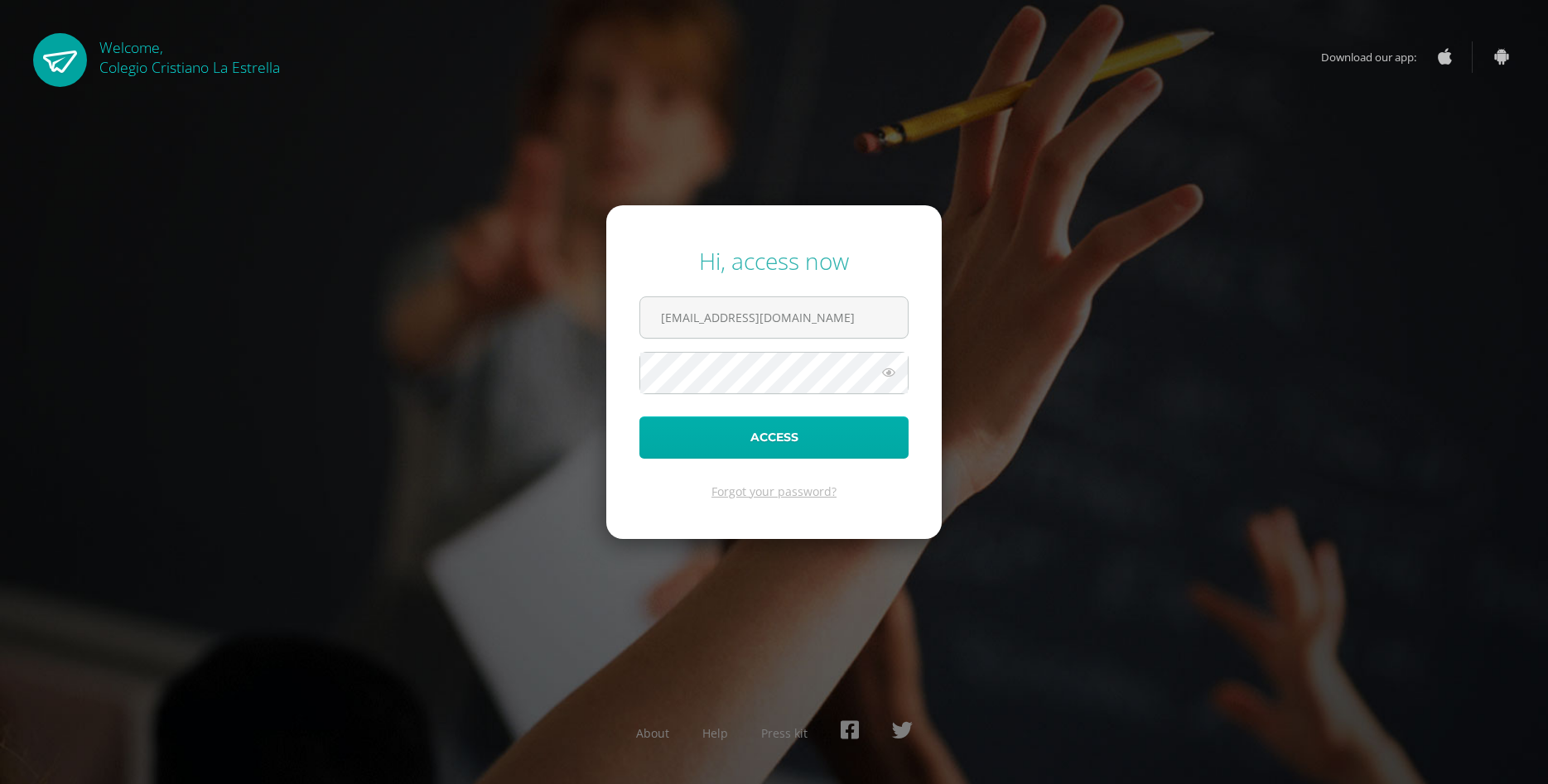
type input "523@laestrella.edu.gt"
click at [811, 426] on button "Access" at bounding box center [773, 437] width 269 height 42
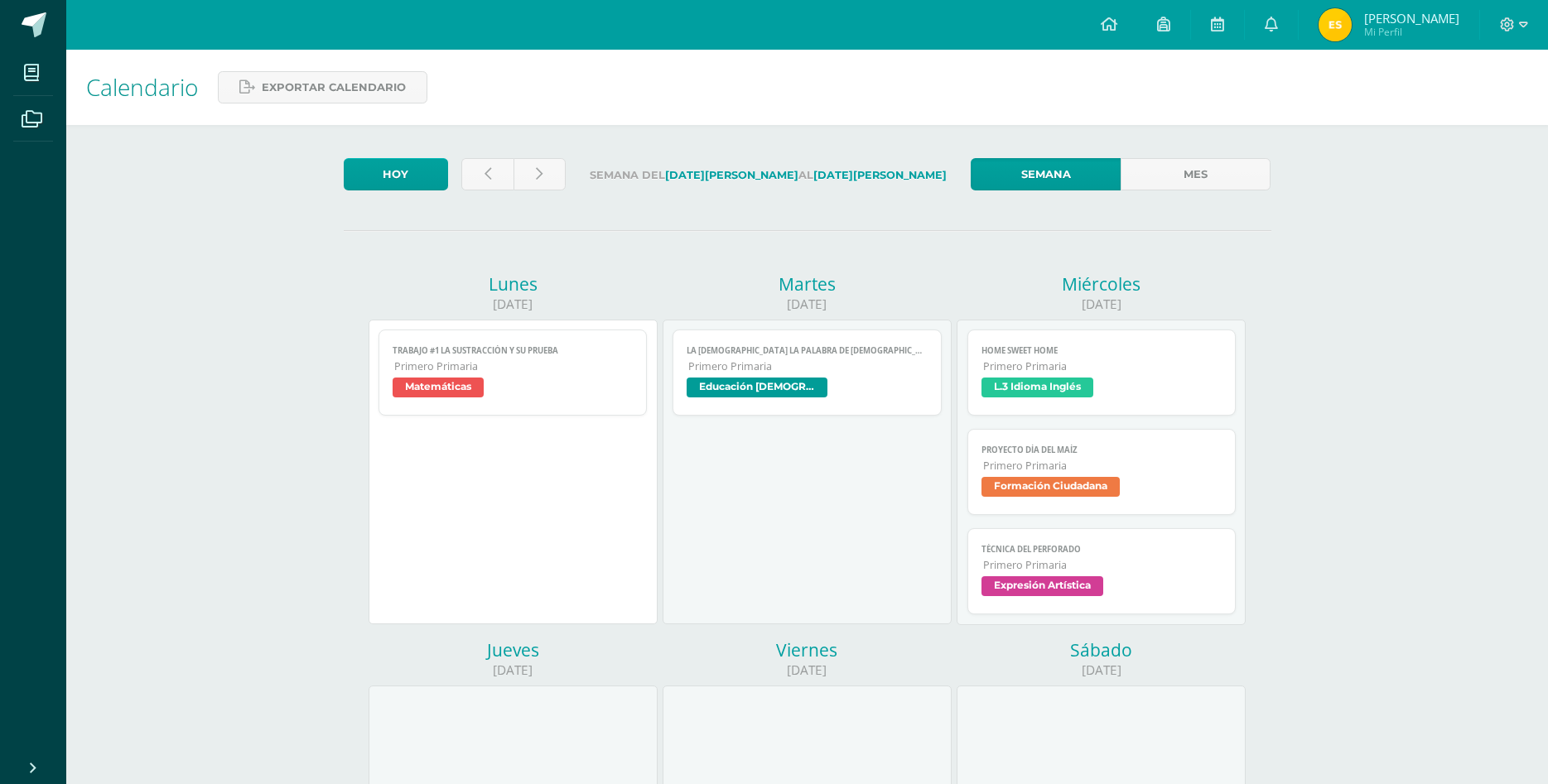
click at [922, 378] on span "Educación [DEMOGRAPHIC_DATA]" at bounding box center [807, 390] width 241 height 24
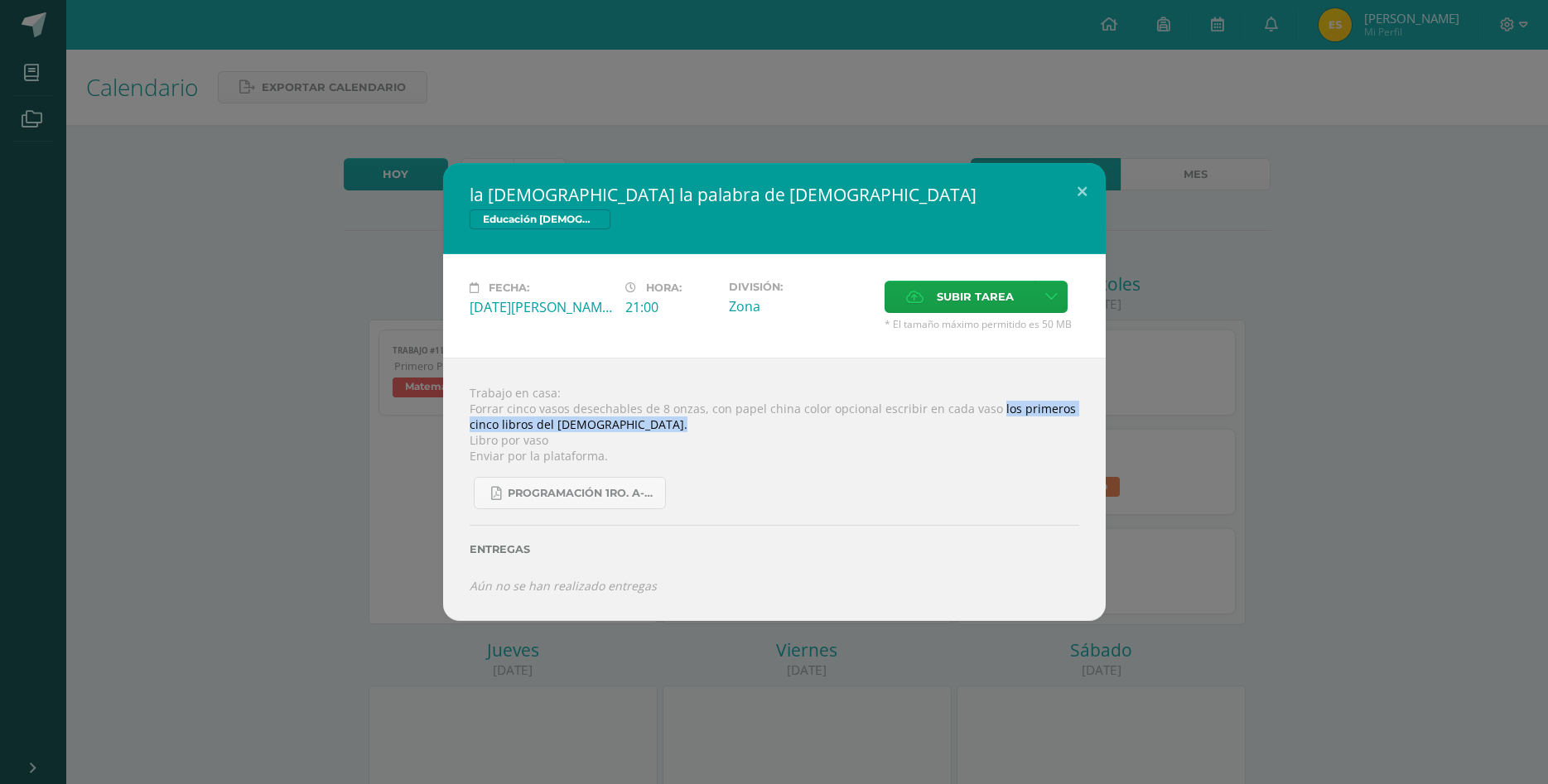
drag, startPoint x: 986, startPoint y: 427, endPoint x: 1003, endPoint y: 442, distance: 22.7
click at [1003, 442] on div "Trabajo en casa: Forrar cinco vasos desechables de 8 onzas, con papel china col…" at bounding box center [774, 489] width 662 height 262
copy div "los primeros cinco libros del Antiguo Testamento."
click at [1383, 556] on div "la [DEMOGRAPHIC_DATA] la palabra de [DEMOGRAPHIC_DATA] Educación [DEMOGRAPHIC_D…" at bounding box center [774, 391] width 1535 height 457
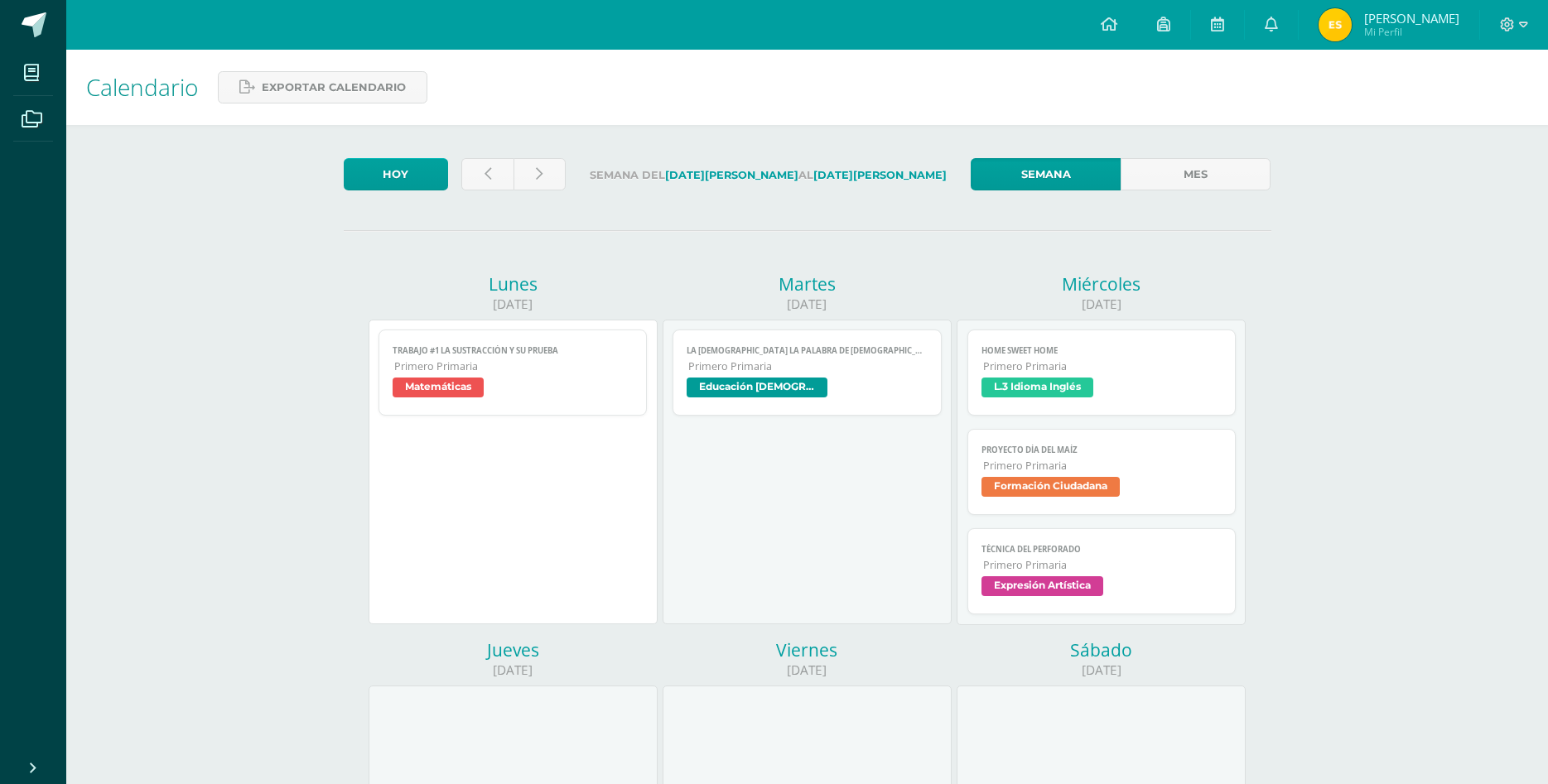
click at [897, 378] on span "Educación [DEMOGRAPHIC_DATA]" at bounding box center [807, 390] width 241 height 24
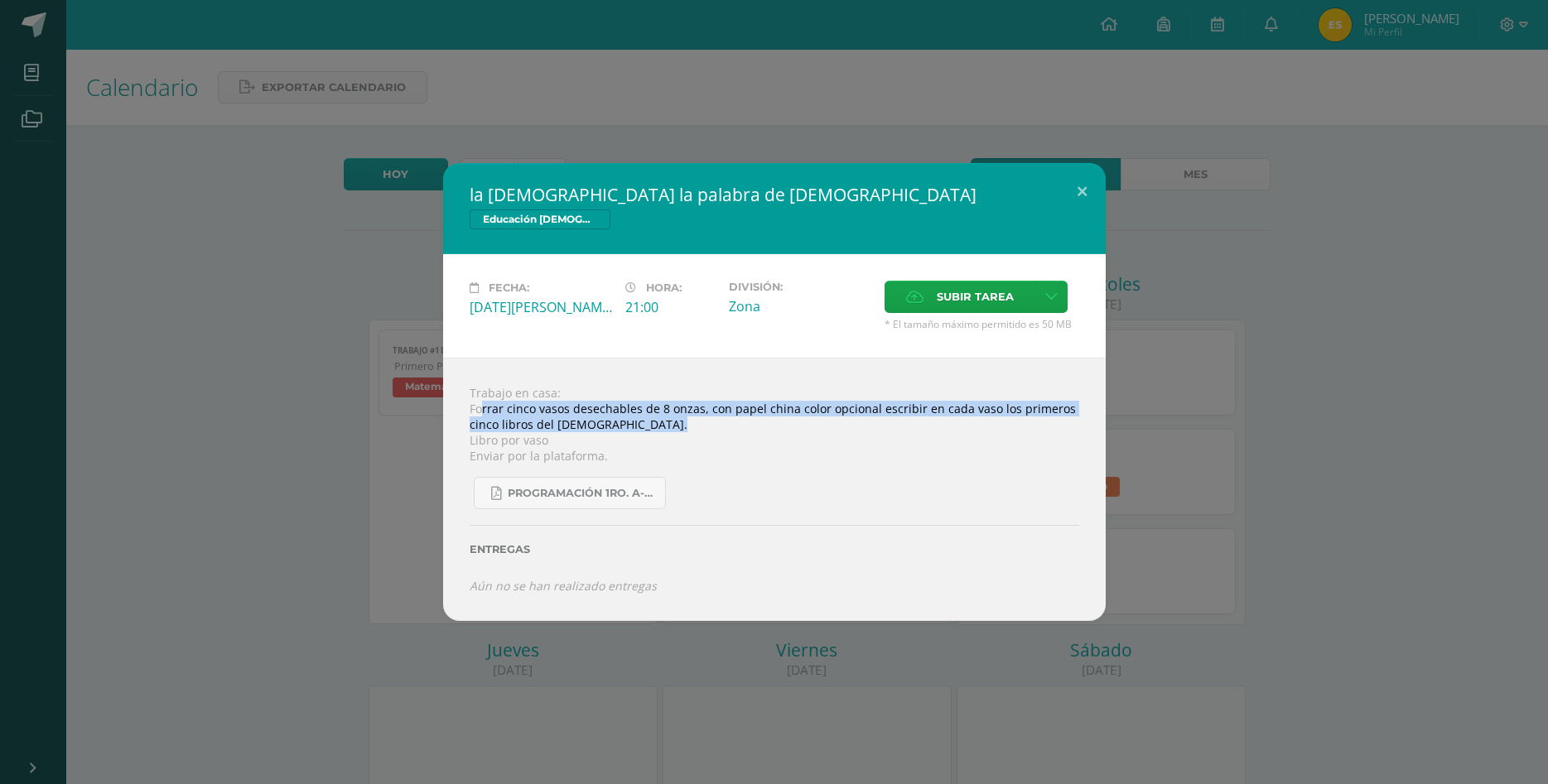
drag, startPoint x: 482, startPoint y: 425, endPoint x: 872, endPoint y: 446, distance: 390.6
click at [872, 446] on div "Trabajo en casa: Forrar cinco vasos desechables de 8 onzas, con papel china col…" at bounding box center [774, 489] width 662 height 262
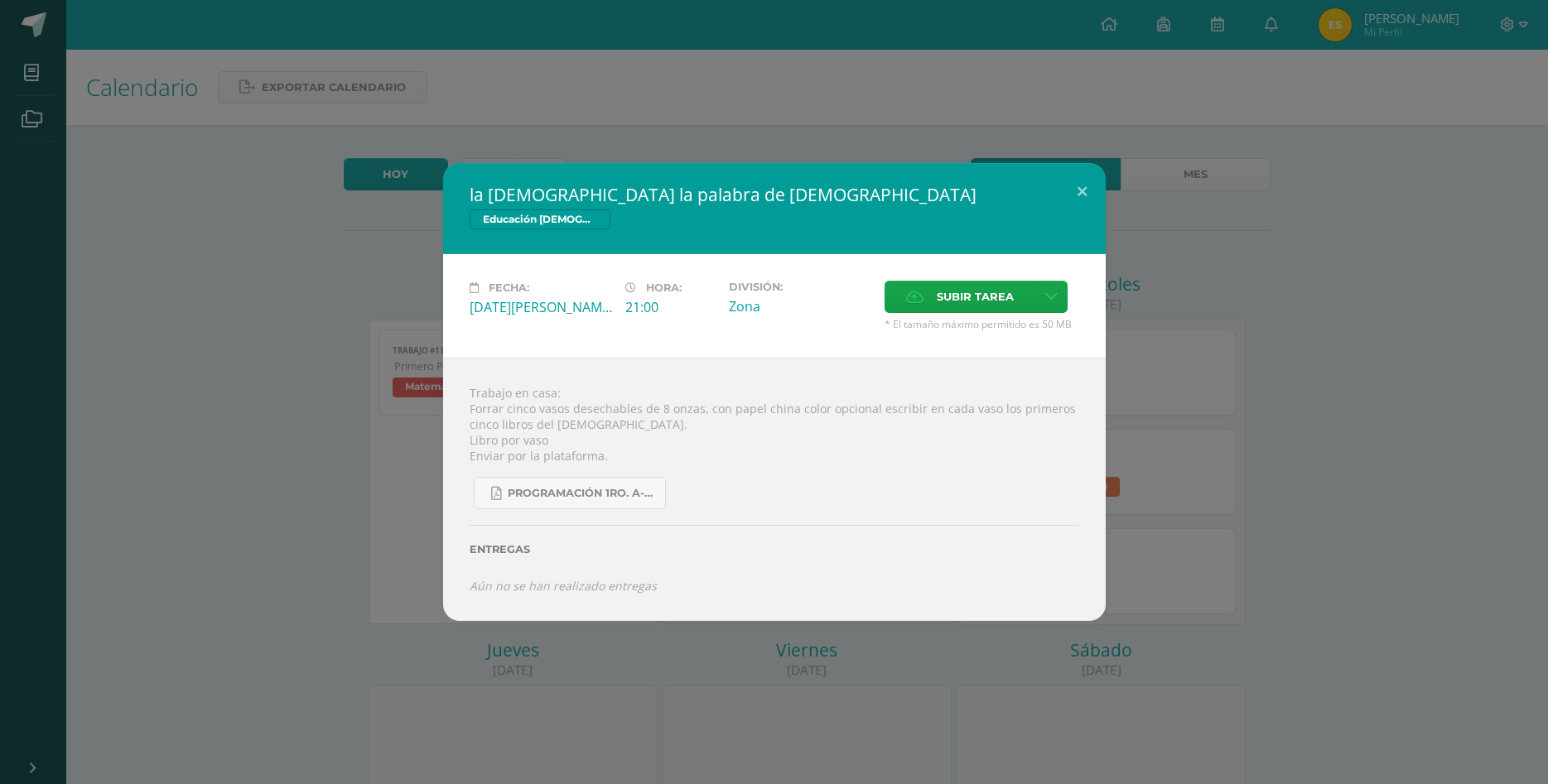
click at [1242, 599] on div "la Biblia la palabra de Dios Educación Cristiana Fecha: Martes 12 de Agosto Hor…" at bounding box center [774, 391] width 1535 height 457
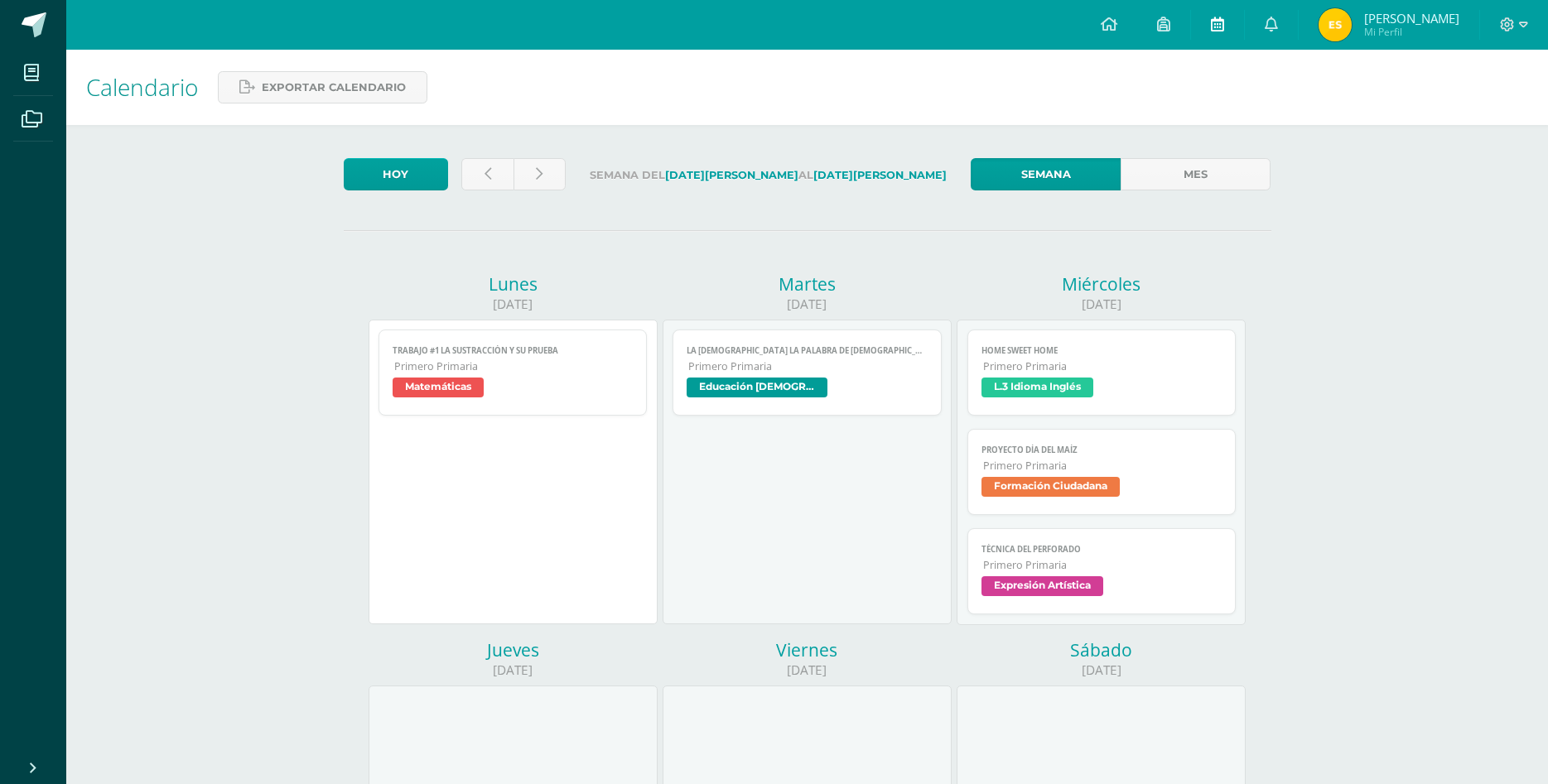
click at [1224, 19] on icon at bounding box center [1218, 24] width 13 height 15
click at [877, 376] on link "la [DEMOGRAPHIC_DATA] la palabra de [DEMOGRAPHIC_DATA] Primero Primaria Educaci…" at bounding box center [807, 372] width 269 height 86
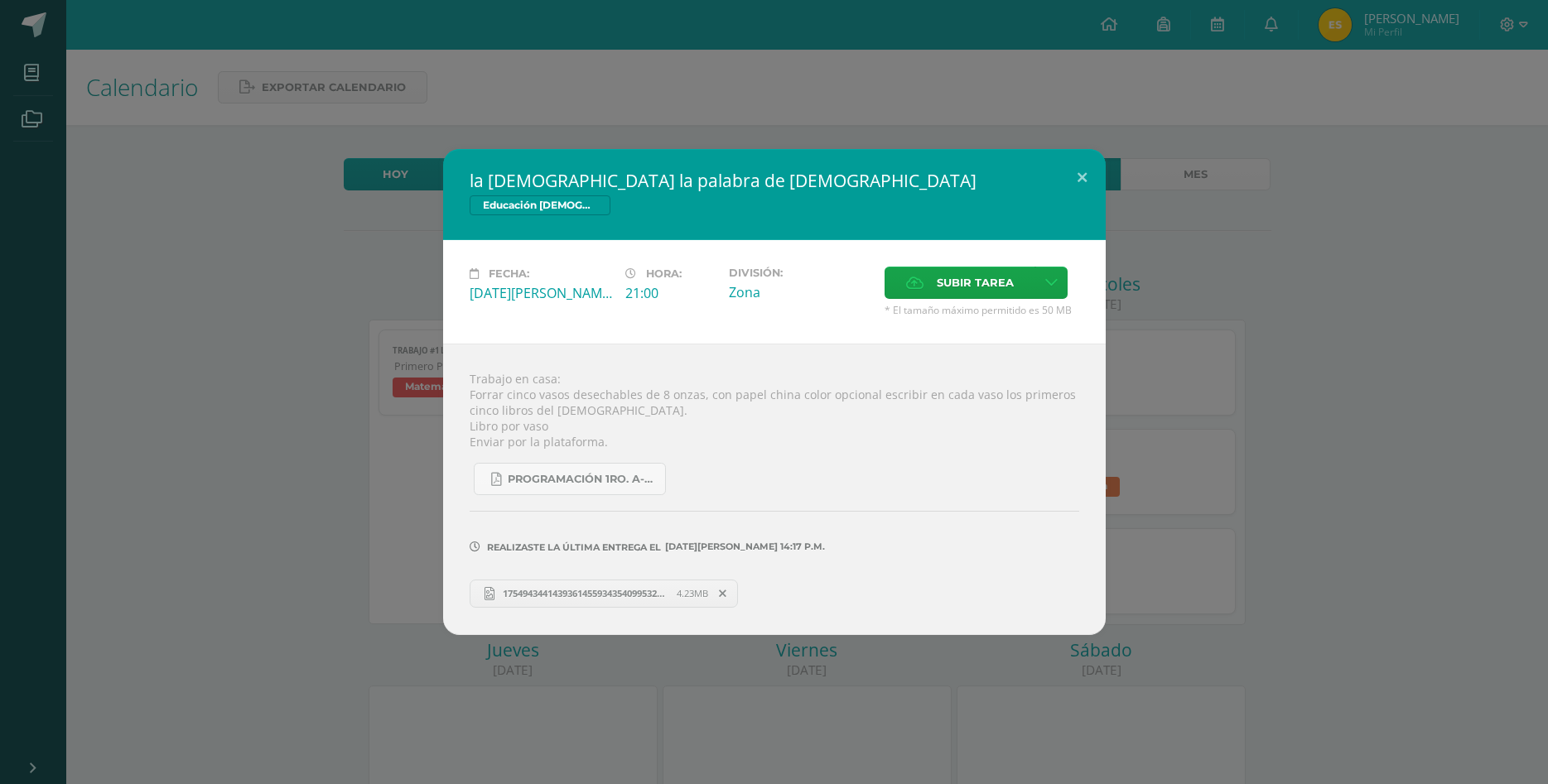
click at [621, 587] on span "17549434414393614559343540995321.jpg" at bounding box center [585, 592] width 182 height 12
click at [1242, 422] on div "la Biblia la palabra de Dios Educación Cristiana Fecha: Martes 12 de Agosto Hor…" at bounding box center [774, 392] width 1535 height 485
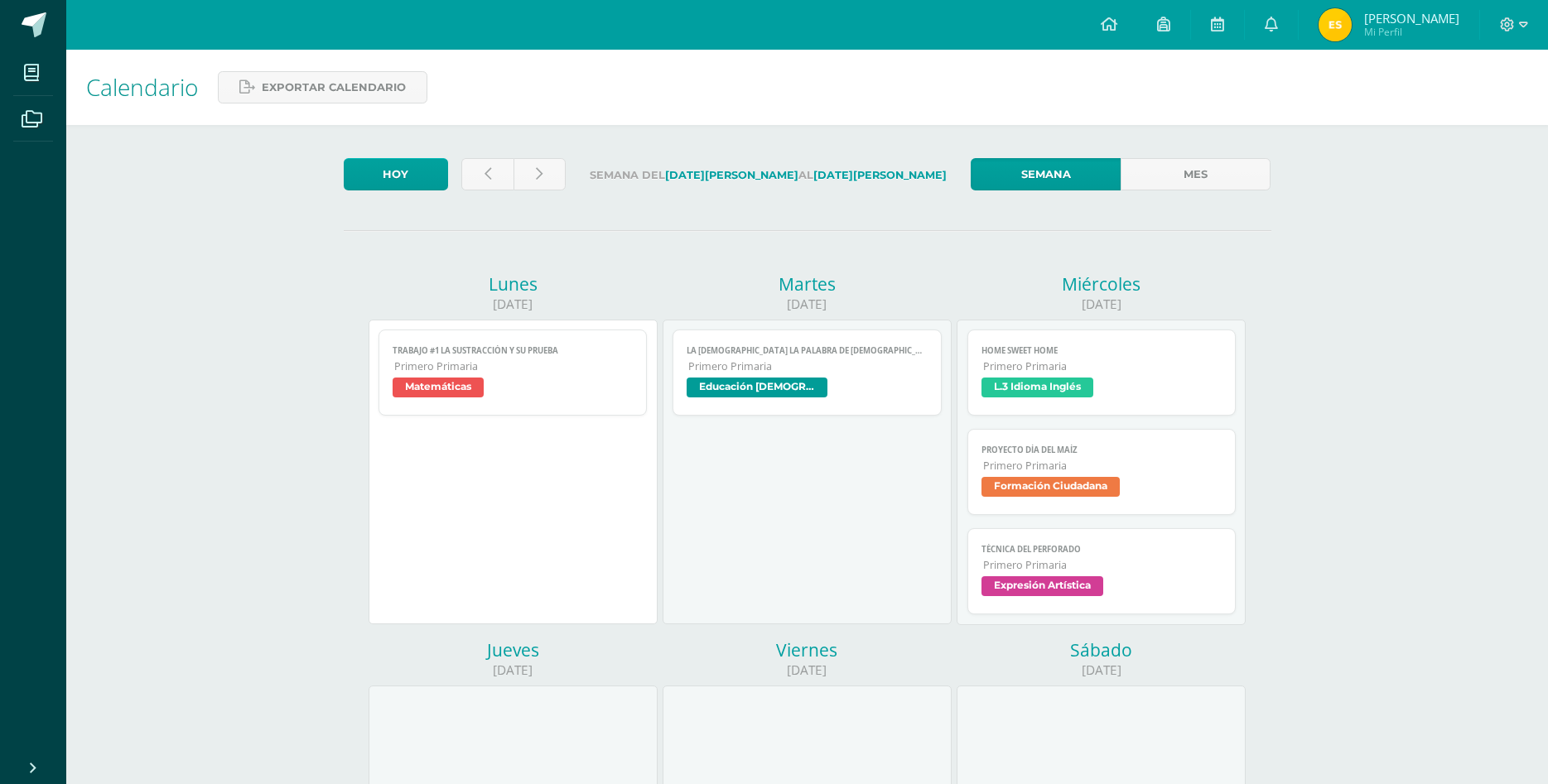
click at [1141, 359] on span "Primero Primaria" at bounding box center [1102, 365] width 239 height 14
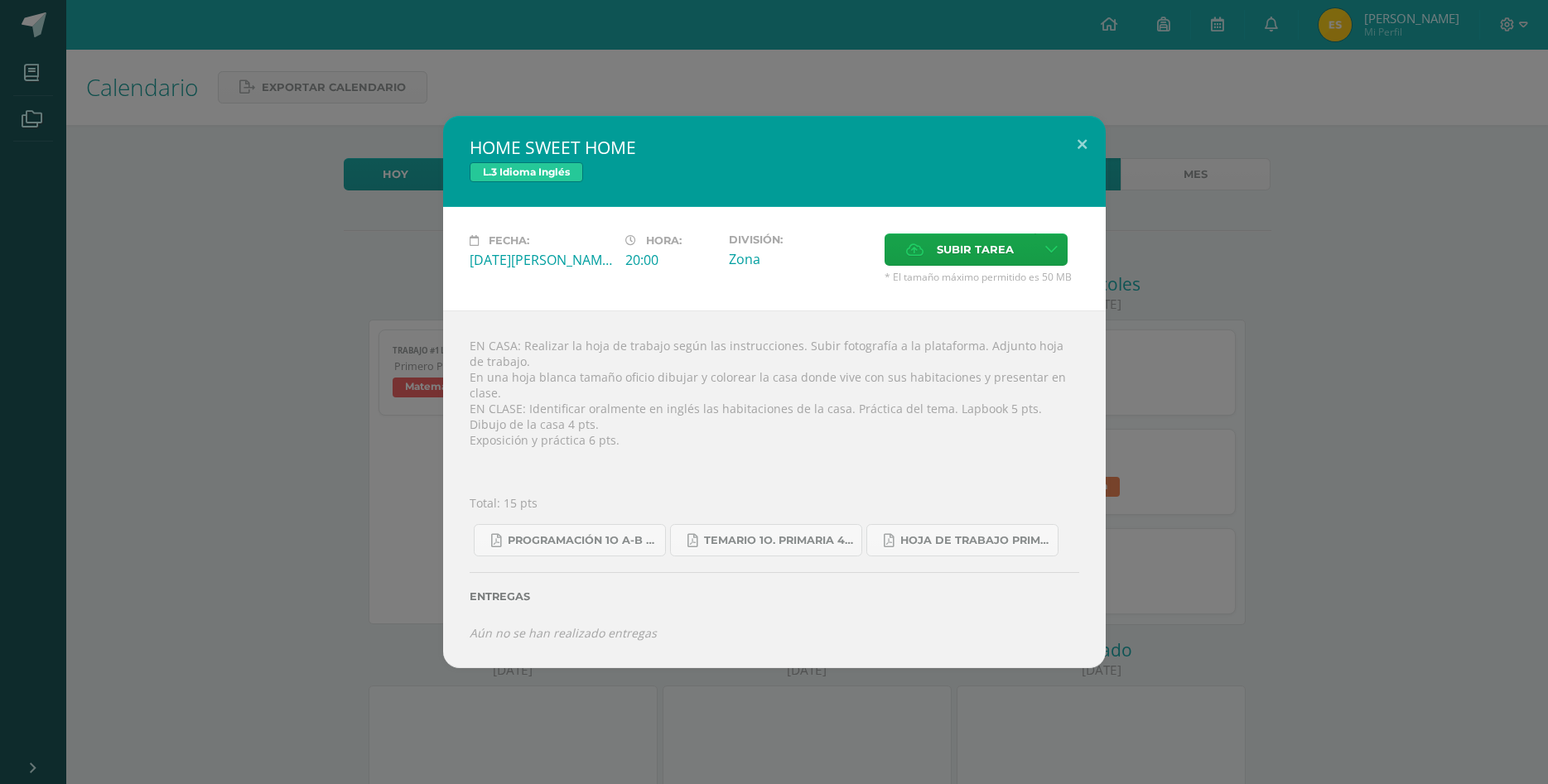
click at [1188, 490] on div "HOME SWEET HOME L.3 Idioma Inglés Fecha: [DATE][PERSON_NAME] Hora: 20:00 Divisi…" at bounding box center [774, 392] width 1535 height 551
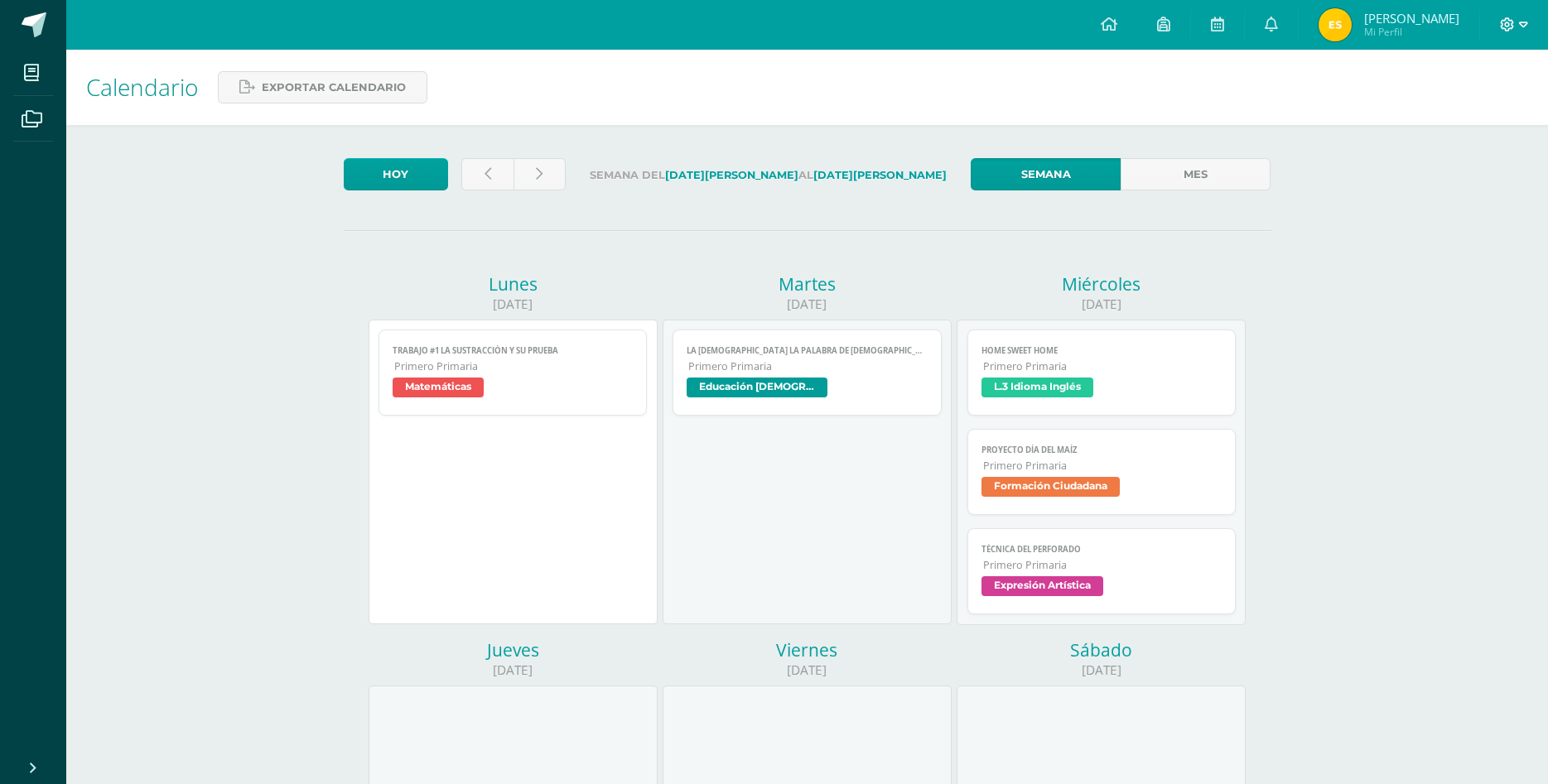
click at [1521, 23] on icon at bounding box center [1524, 24] width 9 height 6
click at [1484, 113] on span "Cerrar sesión" at bounding box center [1471, 113] width 74 height 16
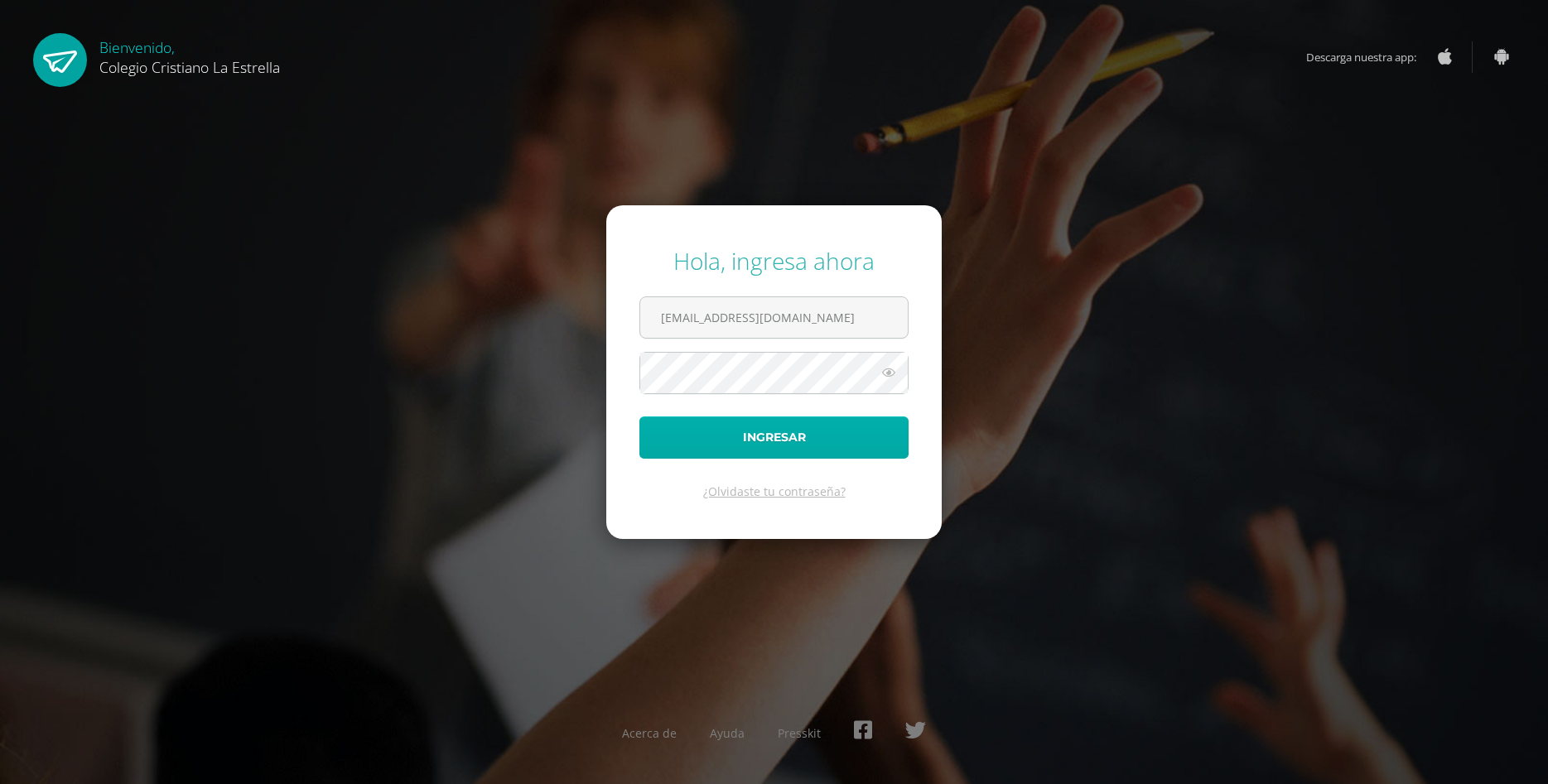
type input "542@laestrella.edu.gt"
click at [774, 442] on button "Ingresar" at bounding box center [773, 437] width 269 height 42
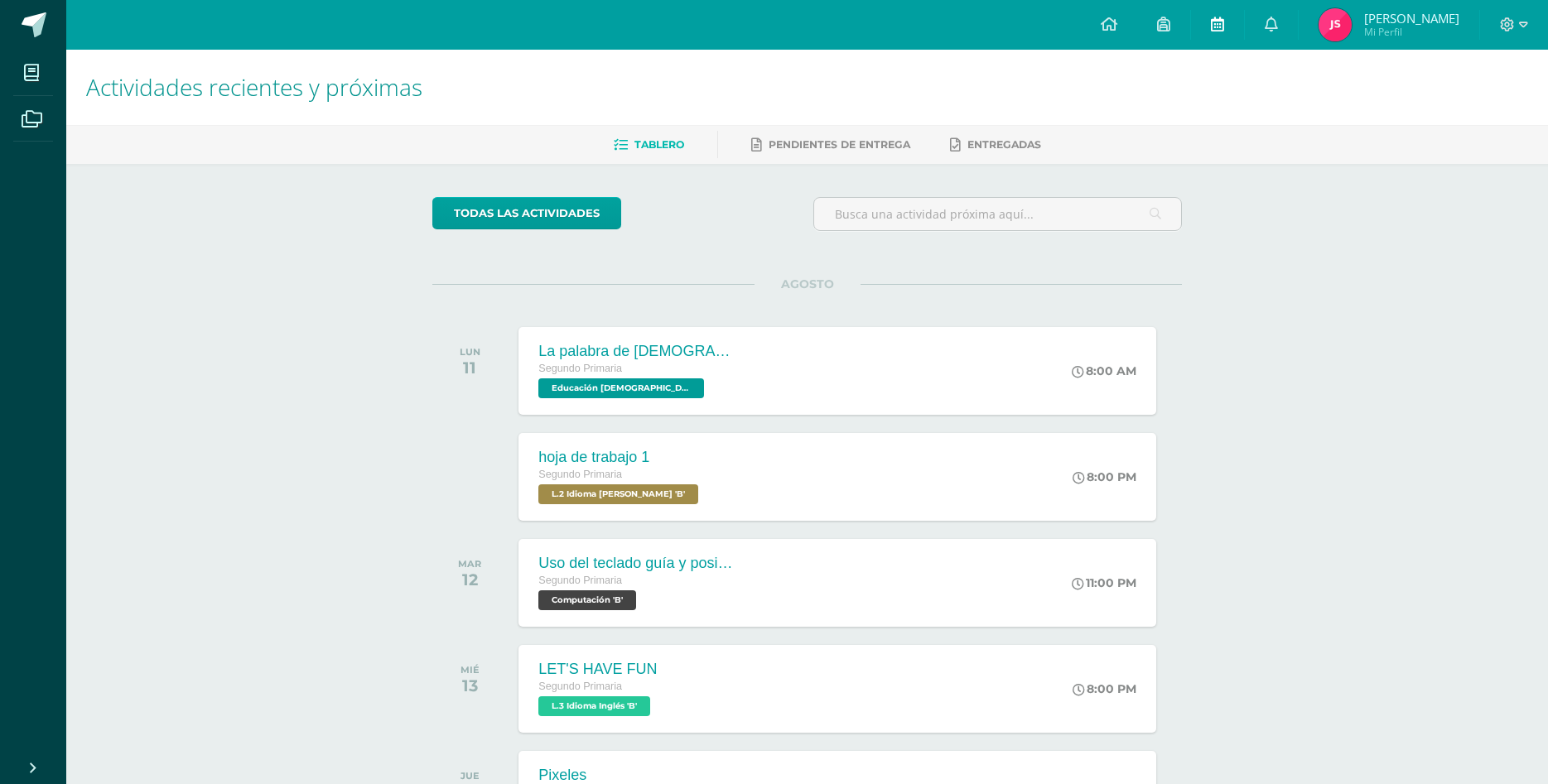
click at [1228, 34] on link at bounding box center [1217, 24] width 53 height 49
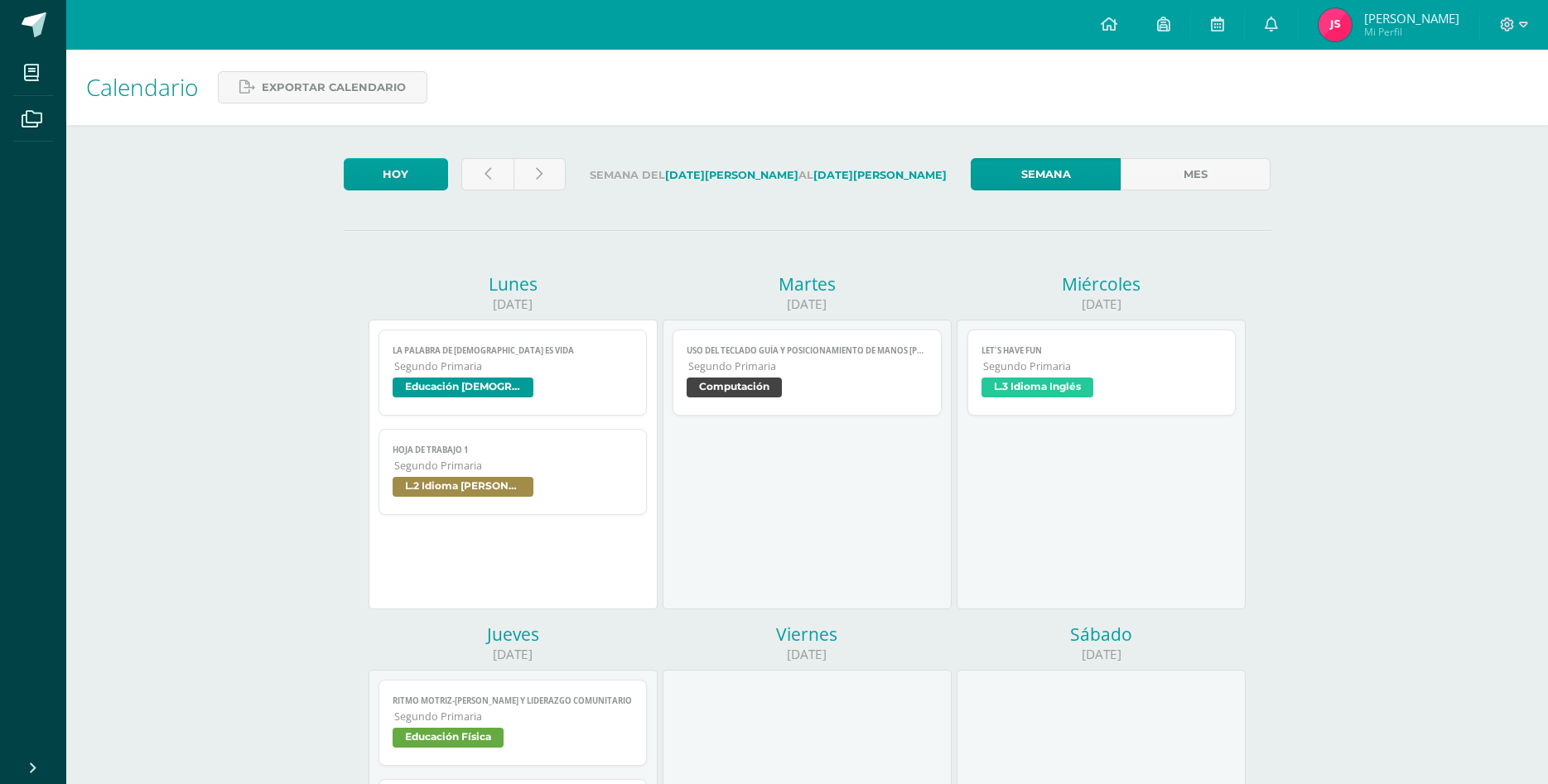
click at [845, 378] on span "Computación" at bounding box center [807, 390] width 241 height 24
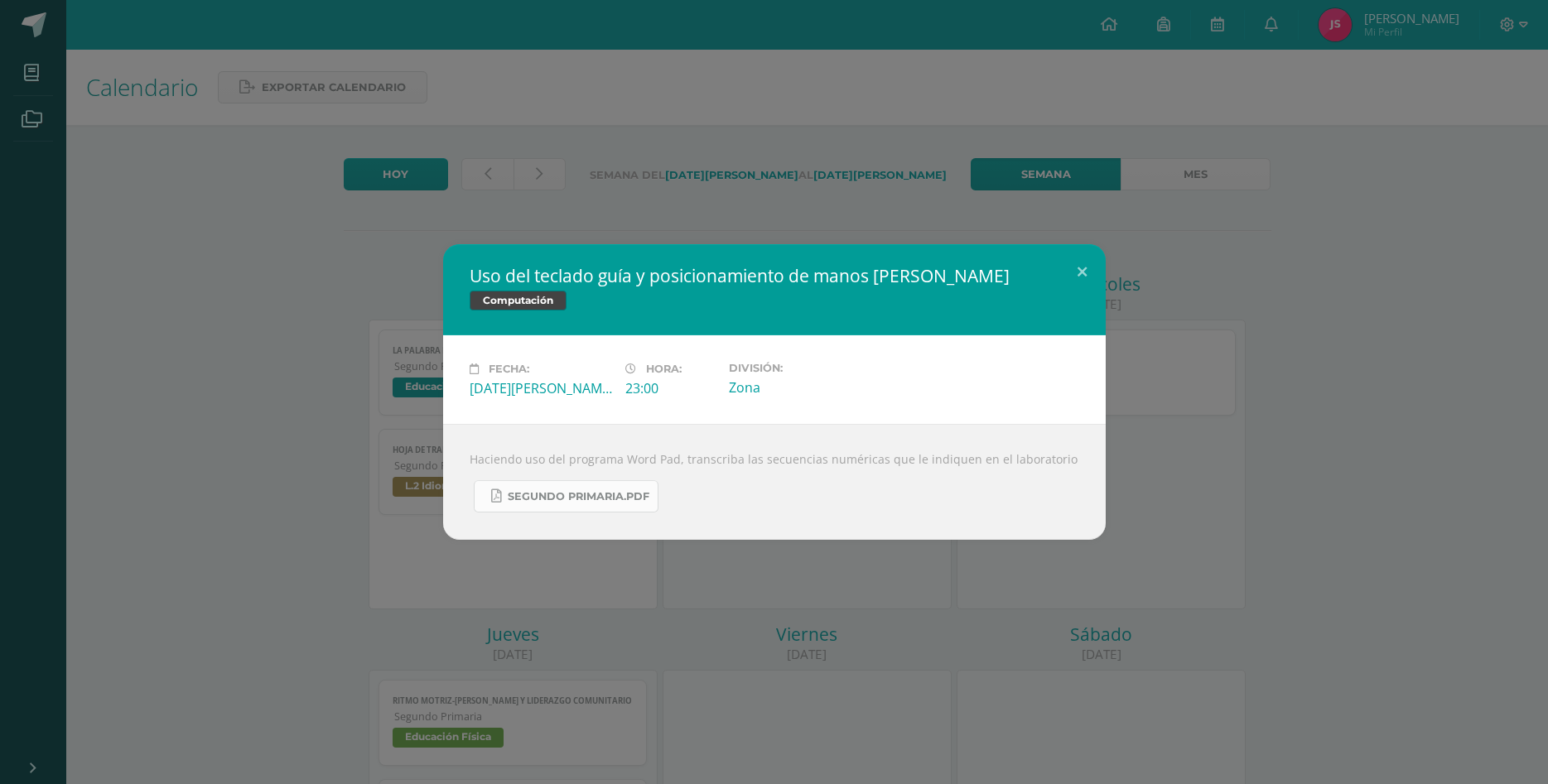
click at [620, 495] on span "Segundo Primaria.pdf" at bounding box center [579, 497] width 141 height 13
click at [1152, 351] on div "Uso del teclado guía y posicionamiento de manos Tamaño de fuente Computación Fe…" at bounding box center [774, 392] width 1535 height 296
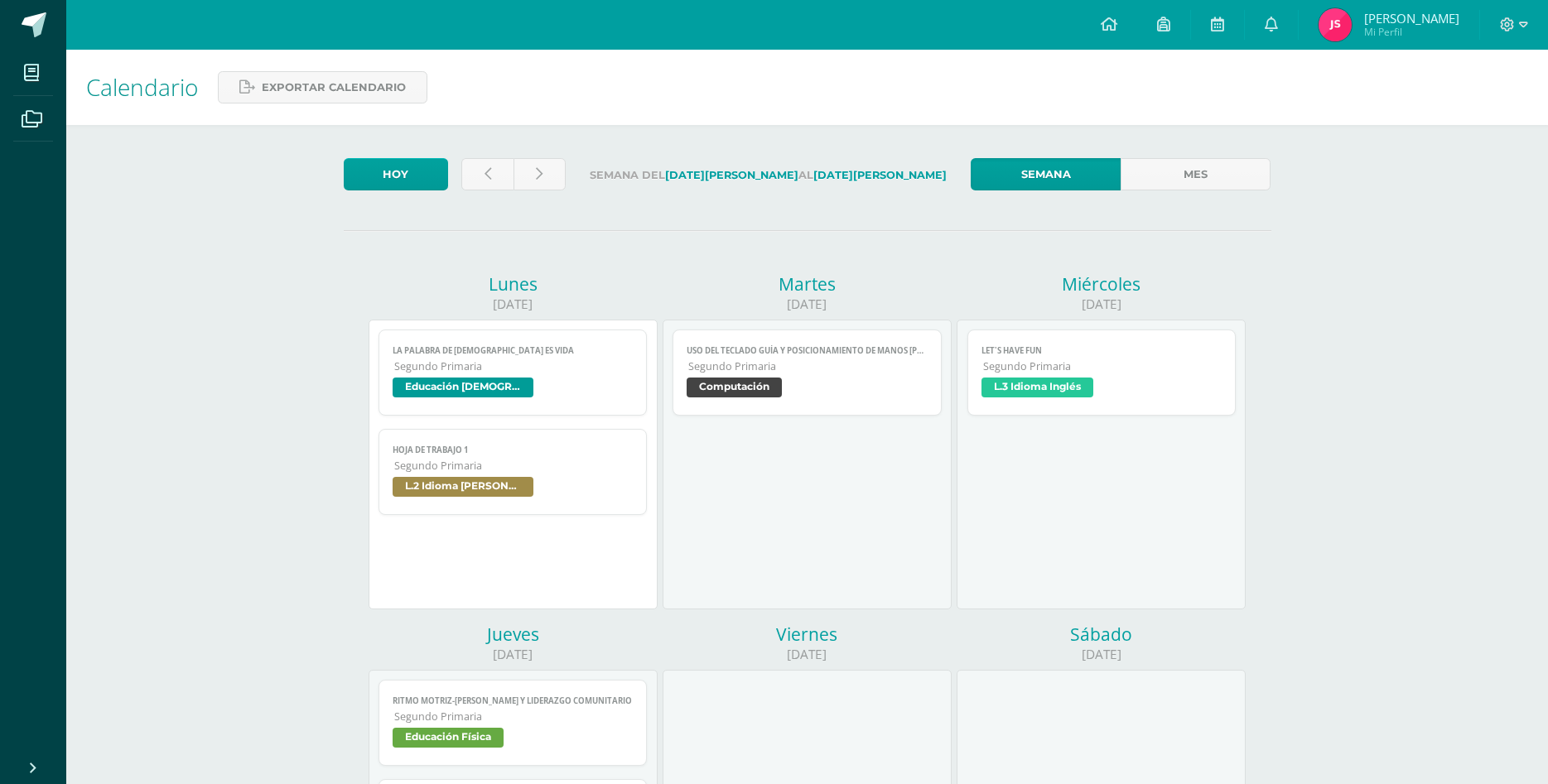
click at [1135, 351] on div "Uso del teclado guía y posicionamiento de manos Tamaño de fuente Computación Fe…" at bounding box center [774, 392] width 1535 height 296
click at [1135, 378] on span "L.3 Idioma Inglés" at bounding box center [1101, 390] width 241 height 24
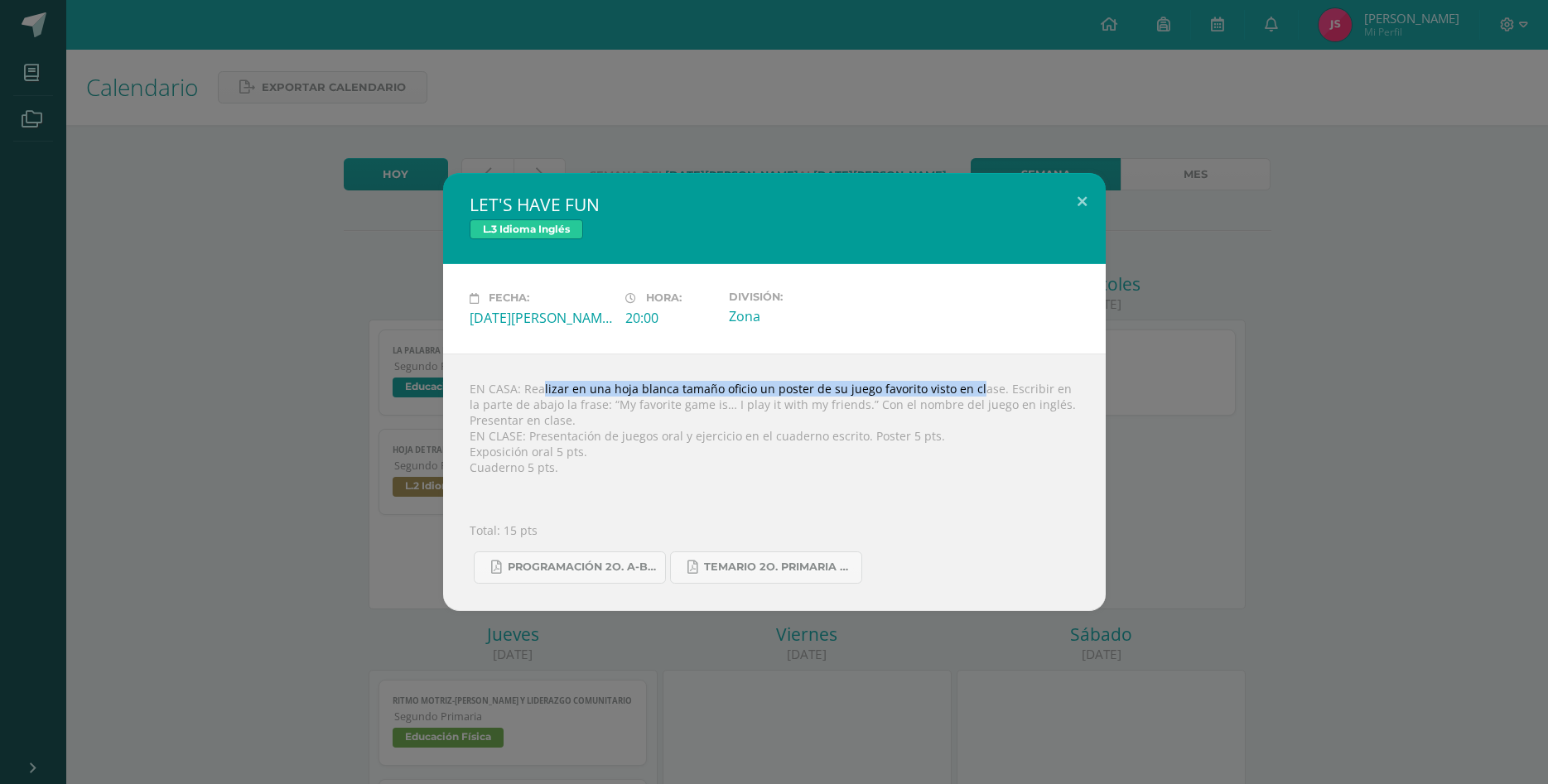
drag, startPoint x: 517, startPoint y: 410, endPoint x: 945, endPoint y: 412, distance: 428.0
click at [945, 412] on div "EN CASA: Realizar en una hoja blanca tamaño oficio un poster de su juego favori…" at bounding box center [774, 482] width 662 height 258
drag, startPoint x: 1000, startPoint y: 411, endPoint x: 572, endPoint y: 443, distance: 429.2
click at [573, 445] on div "EN CASA: Realizar en una hoja blanca tamaño oficio un poster de su juego favori…" at bounding box center [774, 482] width 662 height 258
click at [1196, 463] on div "LET'S HAVE FUN L.3 Idioma Inglés Fecha: [DATE][PERSON_NAME] Hora: 20:00 Divisió…" at bounding box center [774, 392] width 1535 height 437
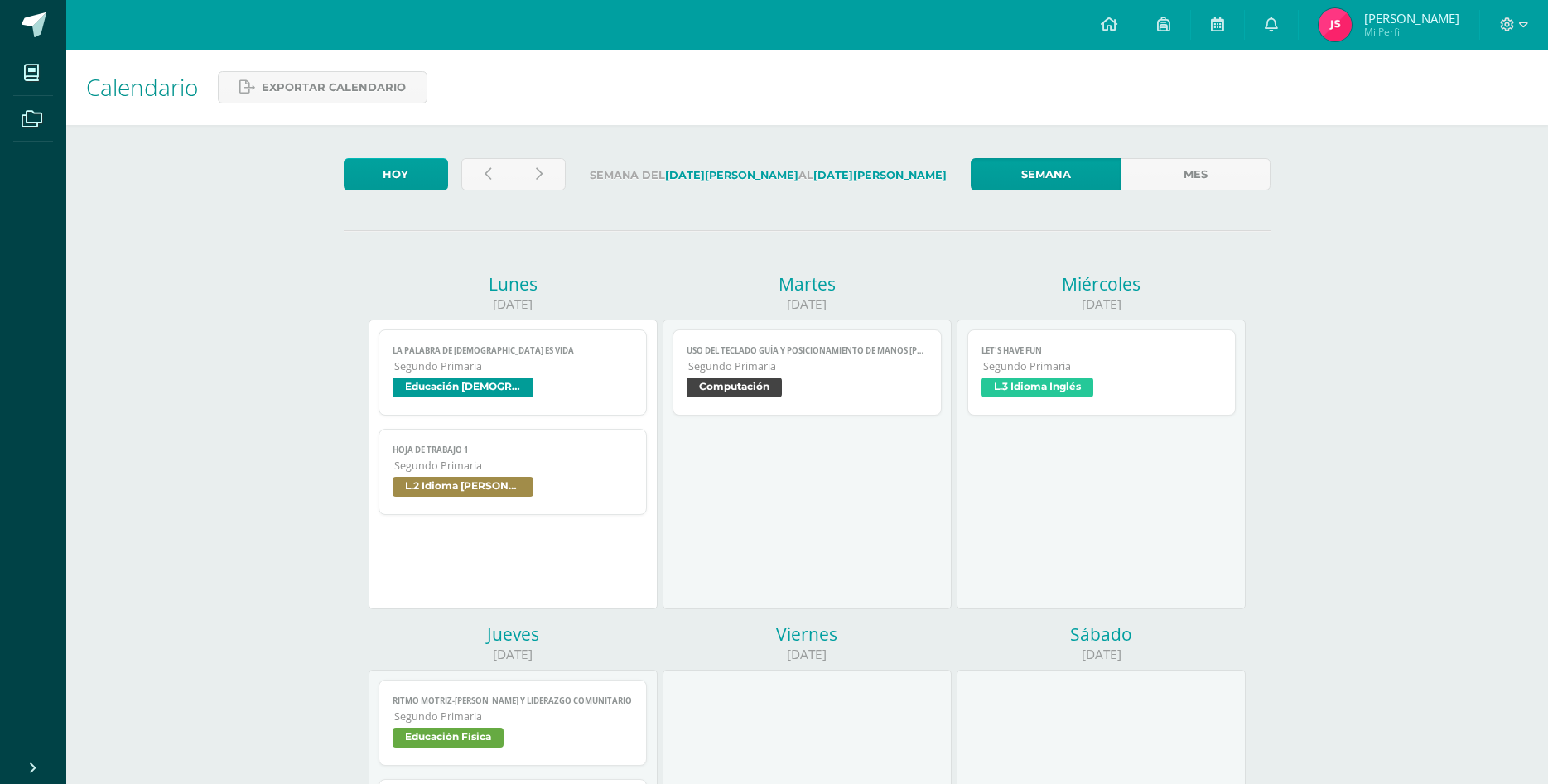
click at [1127, 346] on link "LET'S HAVE FUN Segundo Primaria L.3 Idioma Inglés" at bounding box center [1101, 372] width 269 height 86
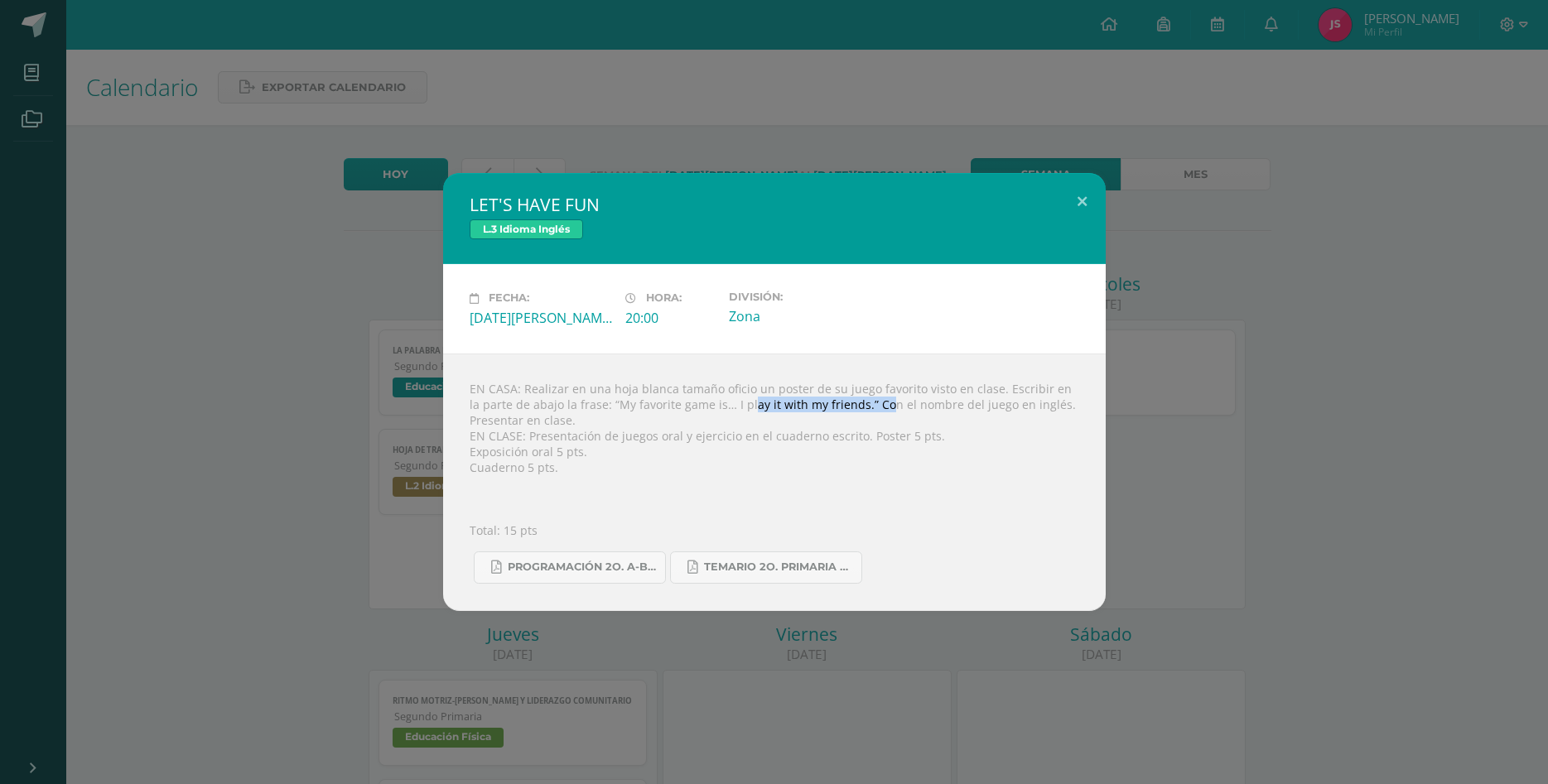
drag, startPoint x: 840, startPoint y: 426, endPoint x: 716, endPoint y: 435, distance: 124.3
click at [716, 435] on div "EN CASA: Realizar en una hoja blanca tamaño oficio un poster de su juego favori…" at bounding box center [774, 482] width 662 height 258
copy div "I play it with my friends"
click at [1217, 456] on div "LET'S HAVE FUN L.3 Idioma Inglés Fecha: [DATE][PERSON_NAME] Hora: 20:00 Divisió…" at bounding box center [774, 392] width 1535 height 437
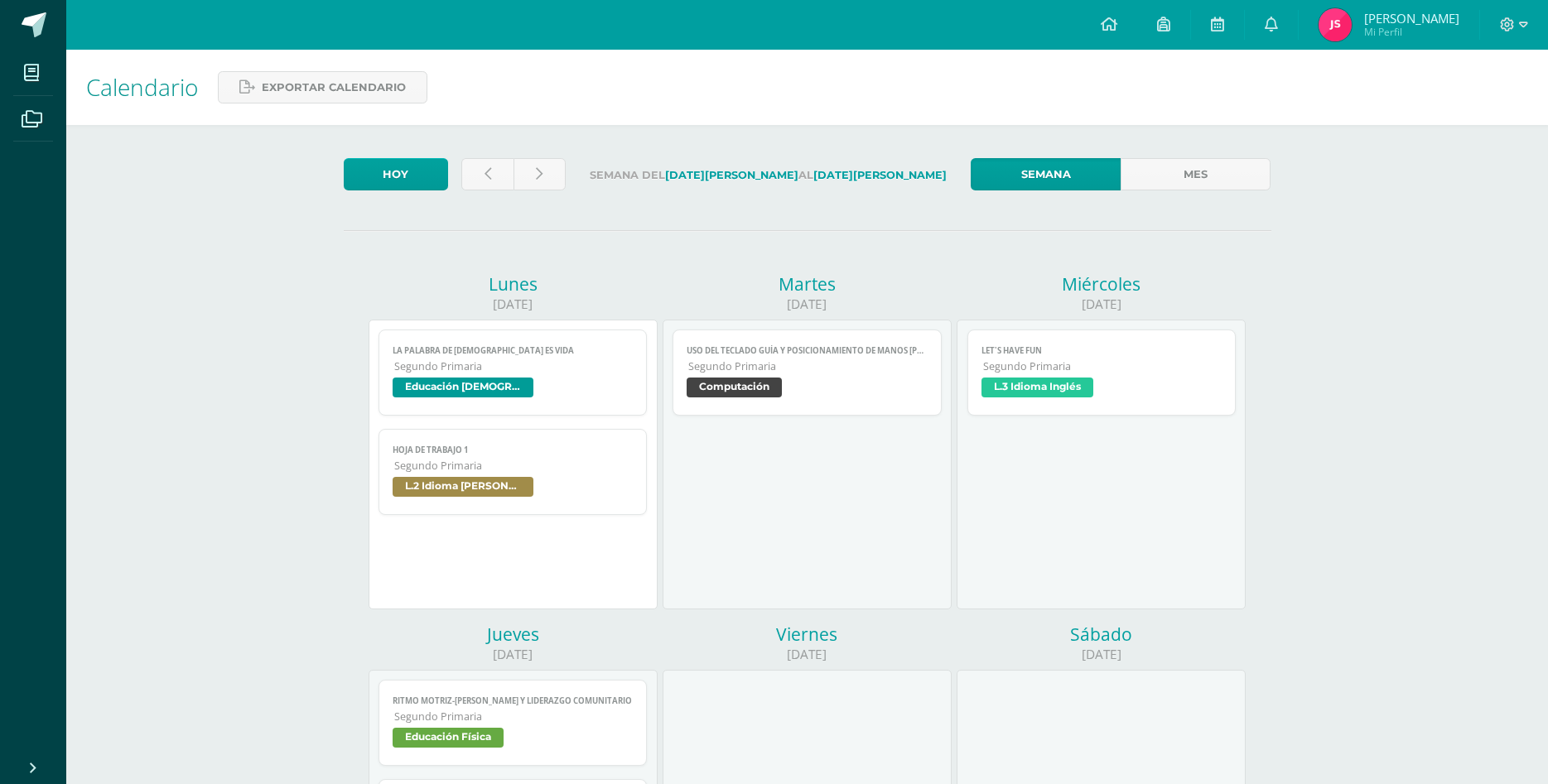
click at [1161, 344] on link "LET'S HAVE FUN Segundo Primaria L.3 Idioma Inglés" at bounding box center [1101, 372] width 269 height 86
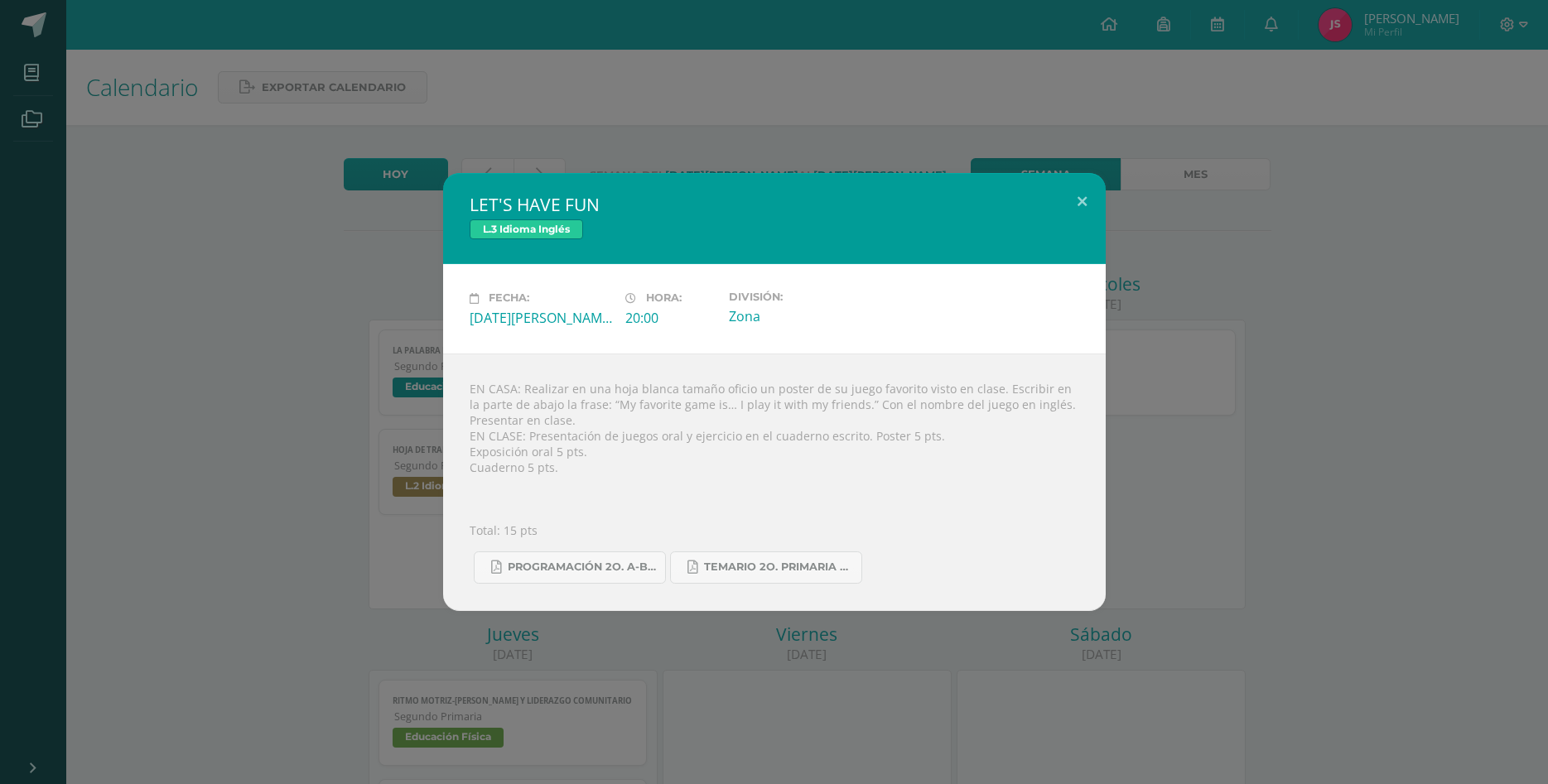
click at [1166, 457] on div "LET'S HAVE FUN L.3 Idioma Inglés Fecha: [DATE][PERSON_NAME] Hora: 20:00 Divisió…" at bounding box center [774, 392] width 1535 height 437
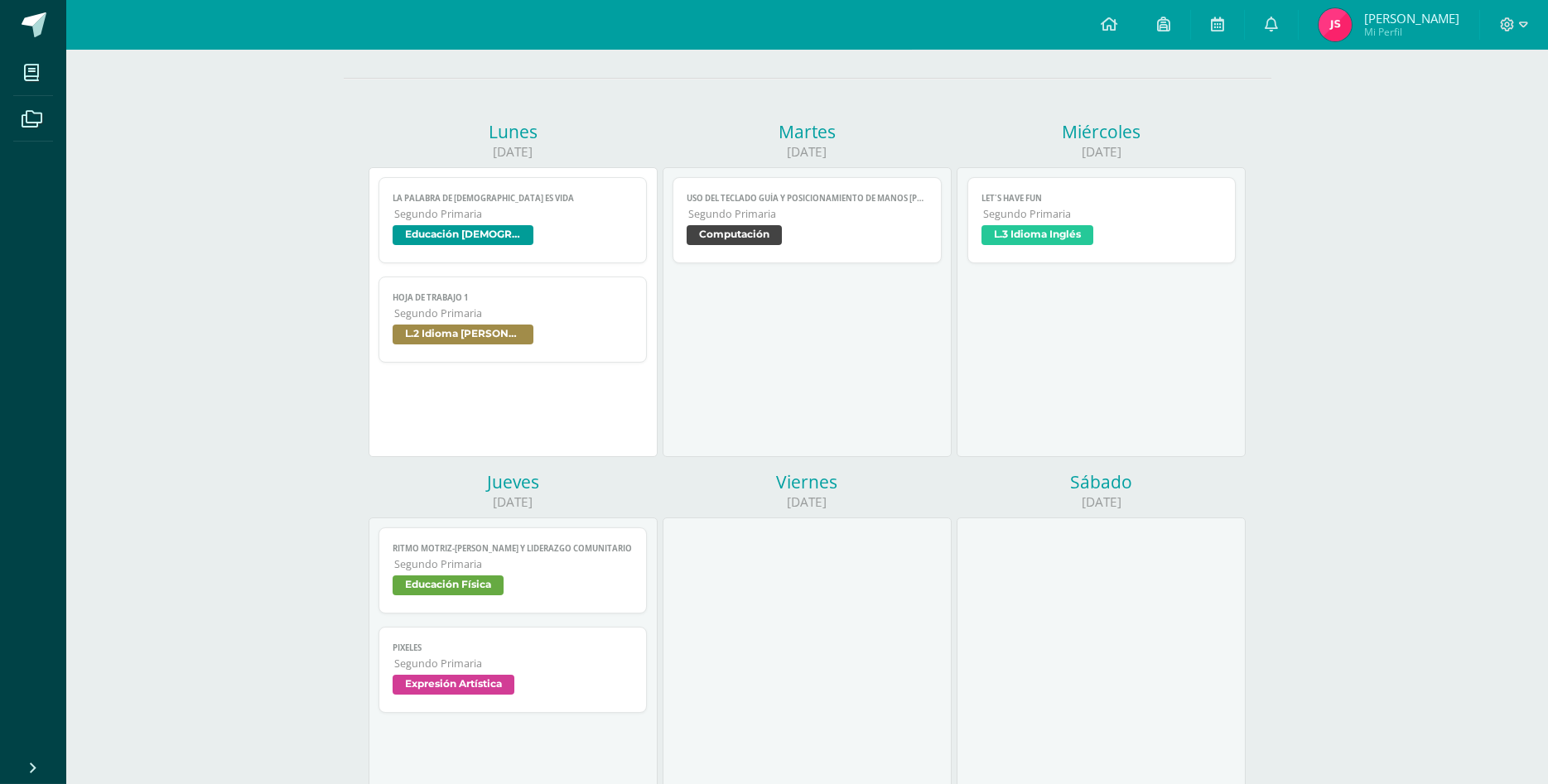
scroll to position [338, 0]
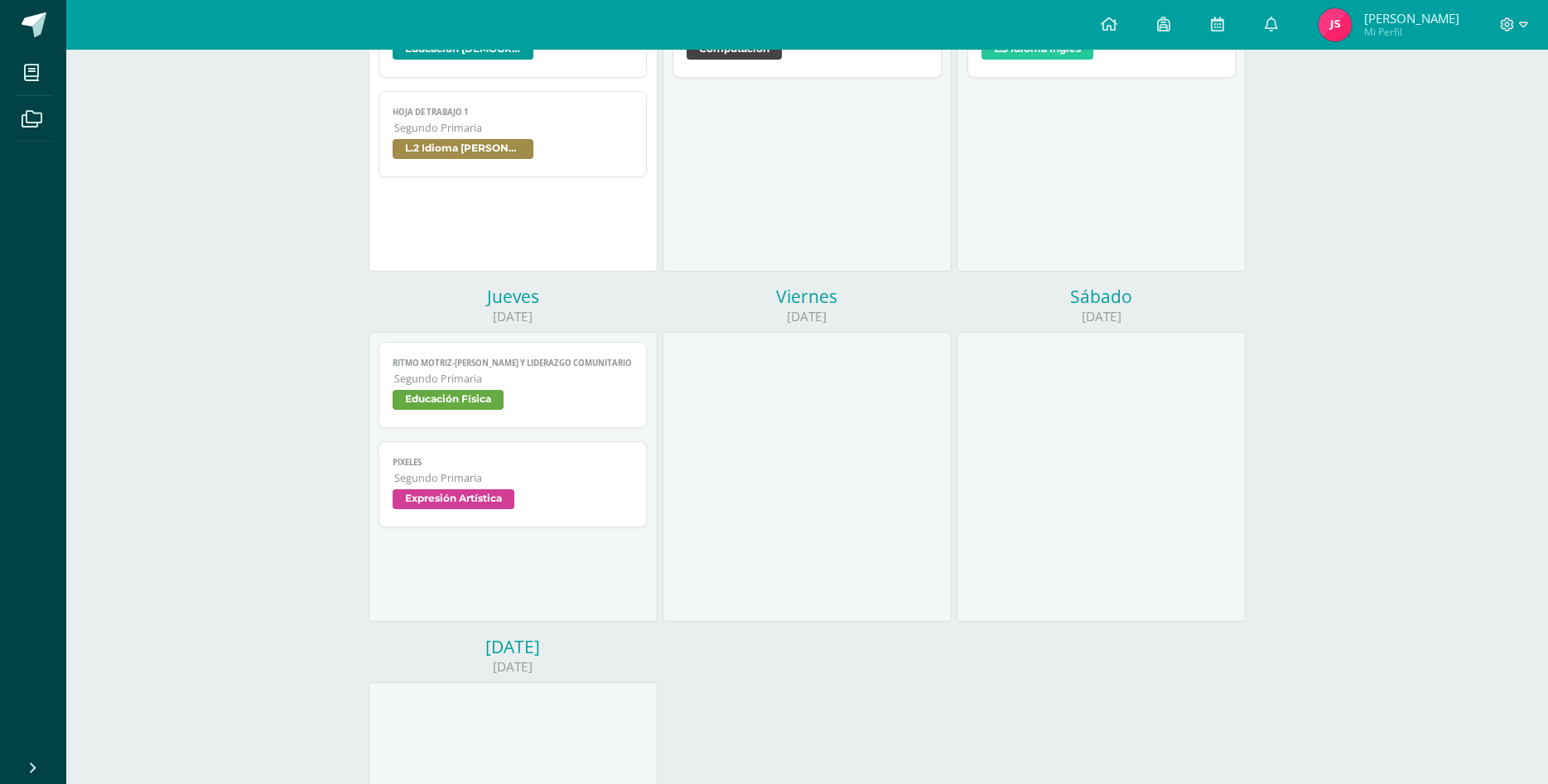
click at [601, 390] on span "Educación Física" at bounding box center [513, 402] width 241 height 24
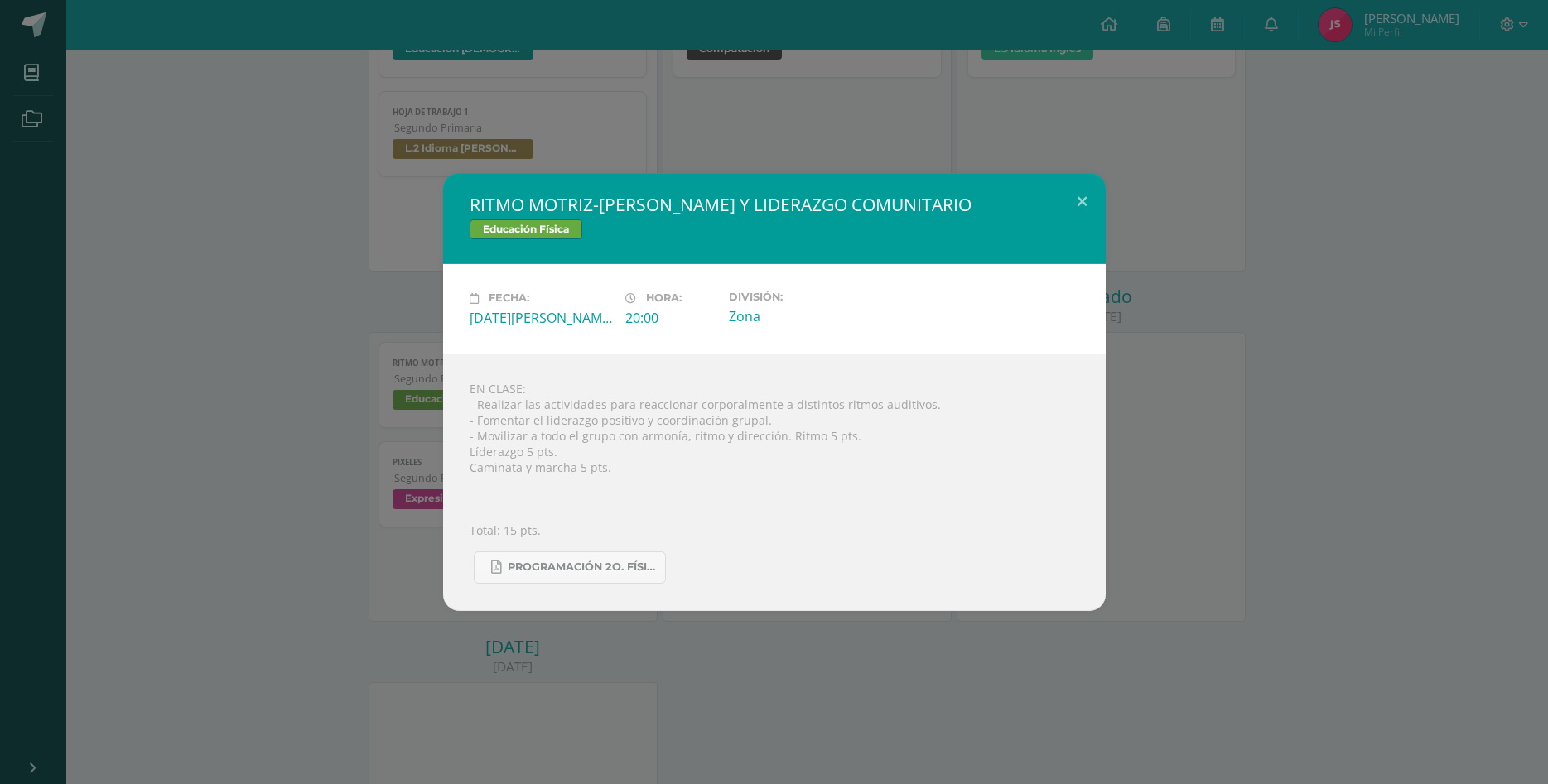
click at [306, 366] on div "RITMO MOTRIZ-SONORO Y LIDERAZGO COMUNITARIO Educación Física Fecha: Jueves 14 d…" at bounding box center [774, 392] width 1535 height 437
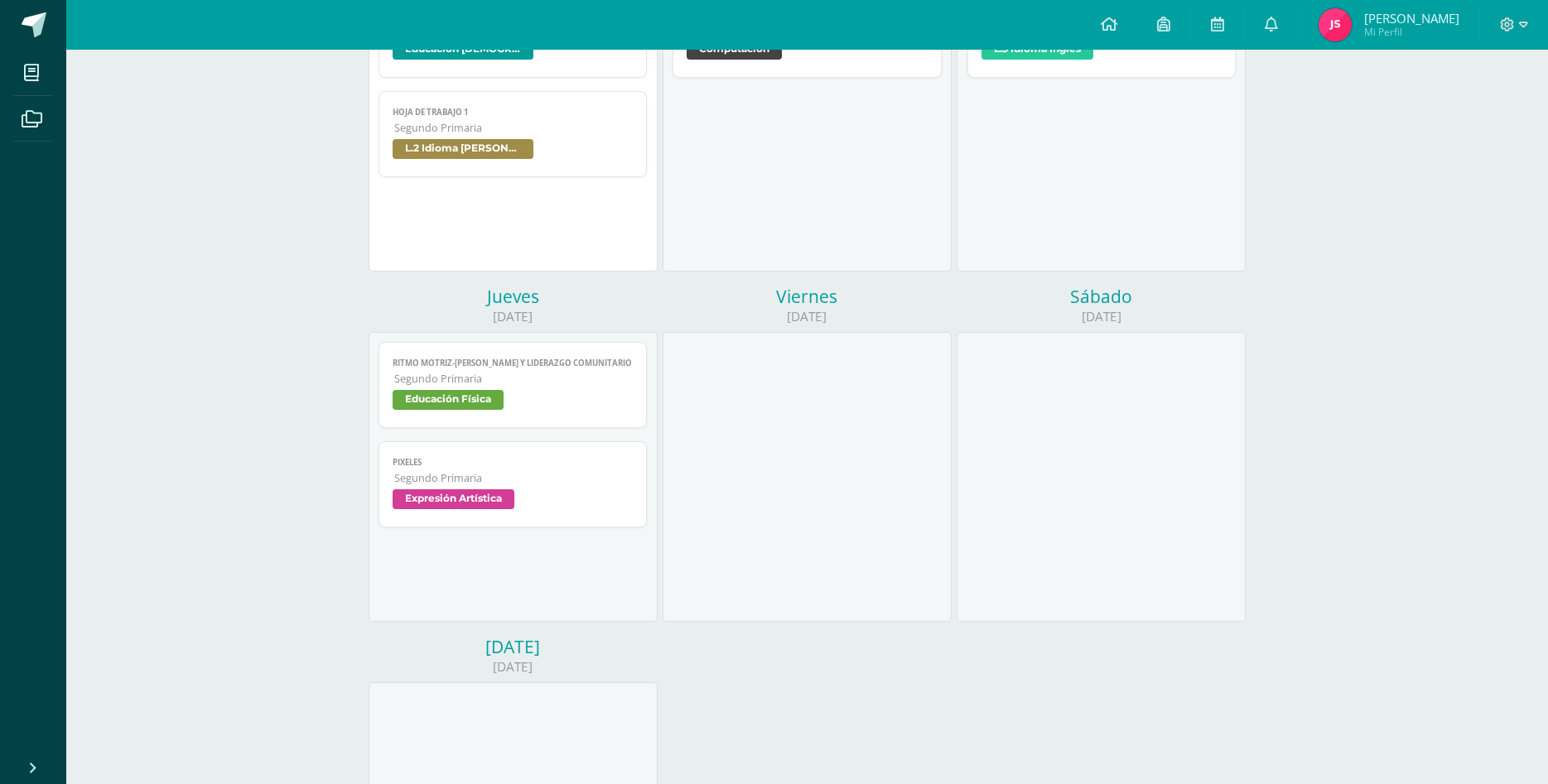
click at [570, 472] on span "Segundo Primaria" at bounding box center [514, 478] width 239 height 14
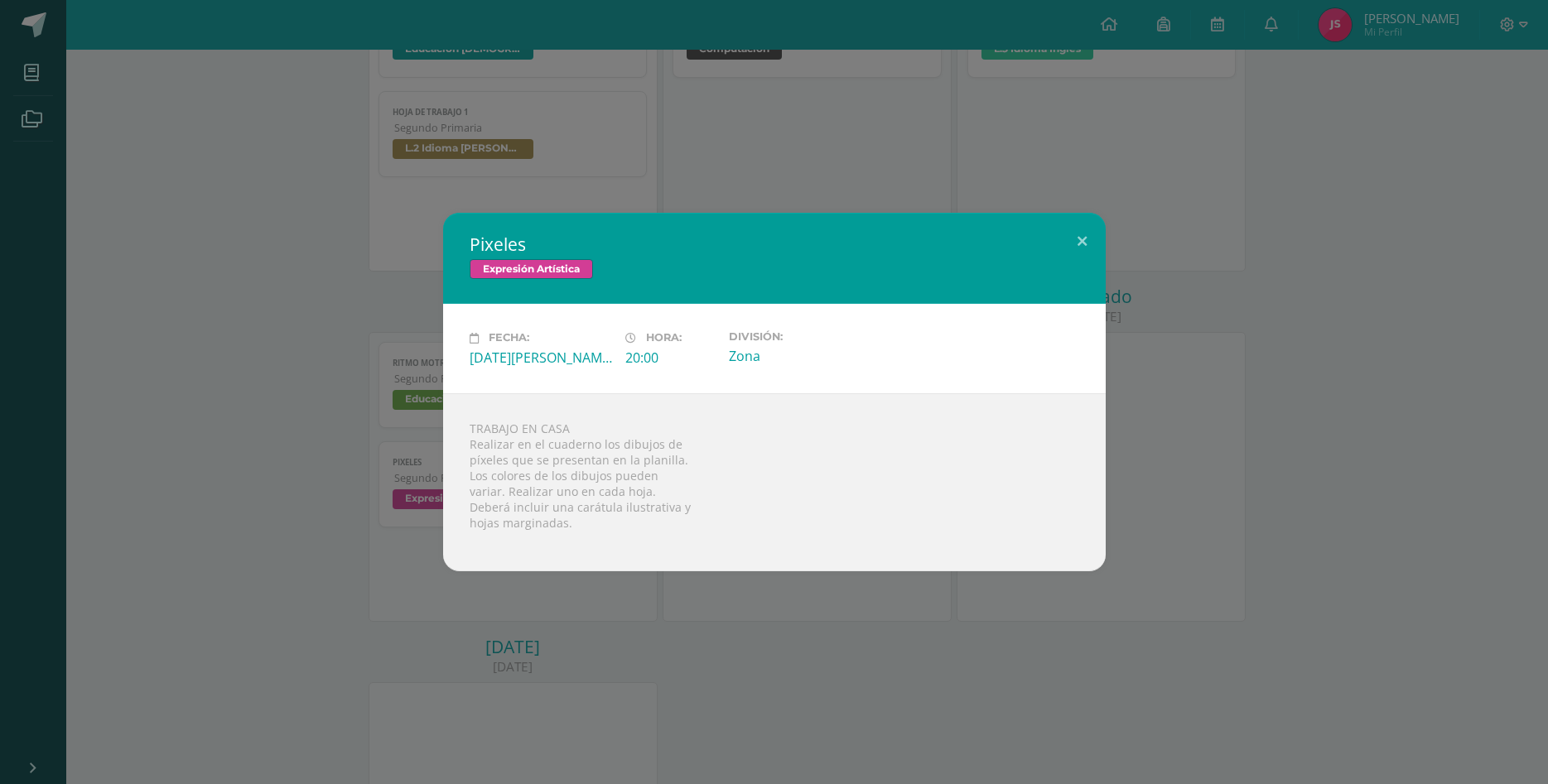
click at [337, 432] on div "Pixeles Expresión Artística Fecha: [DATE][PERSON_NAME] Hora: 20:00 División: Zo…" at bounding box center [774, 392] width 1535 height 358
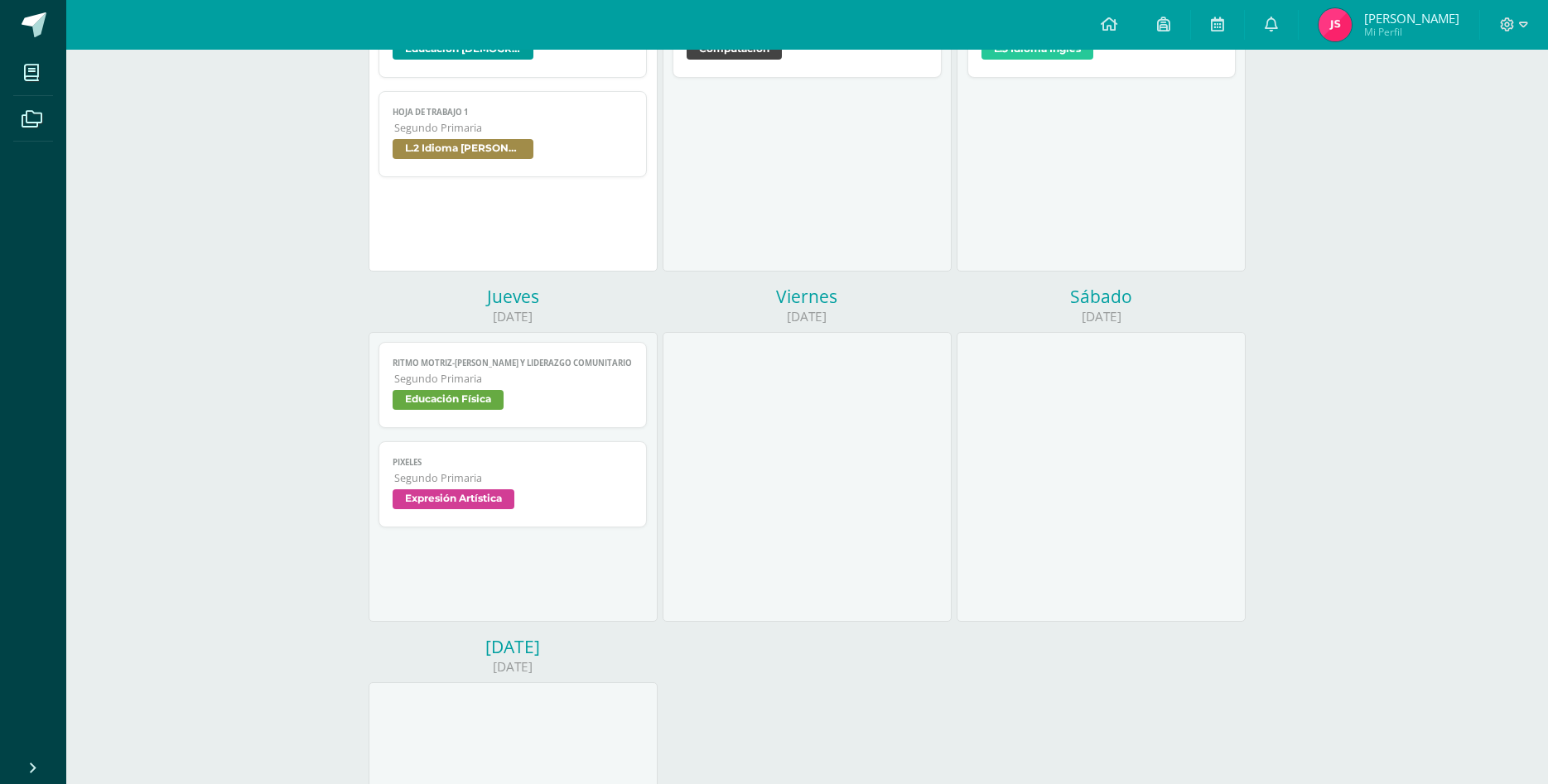
scroll to position [0, 0]
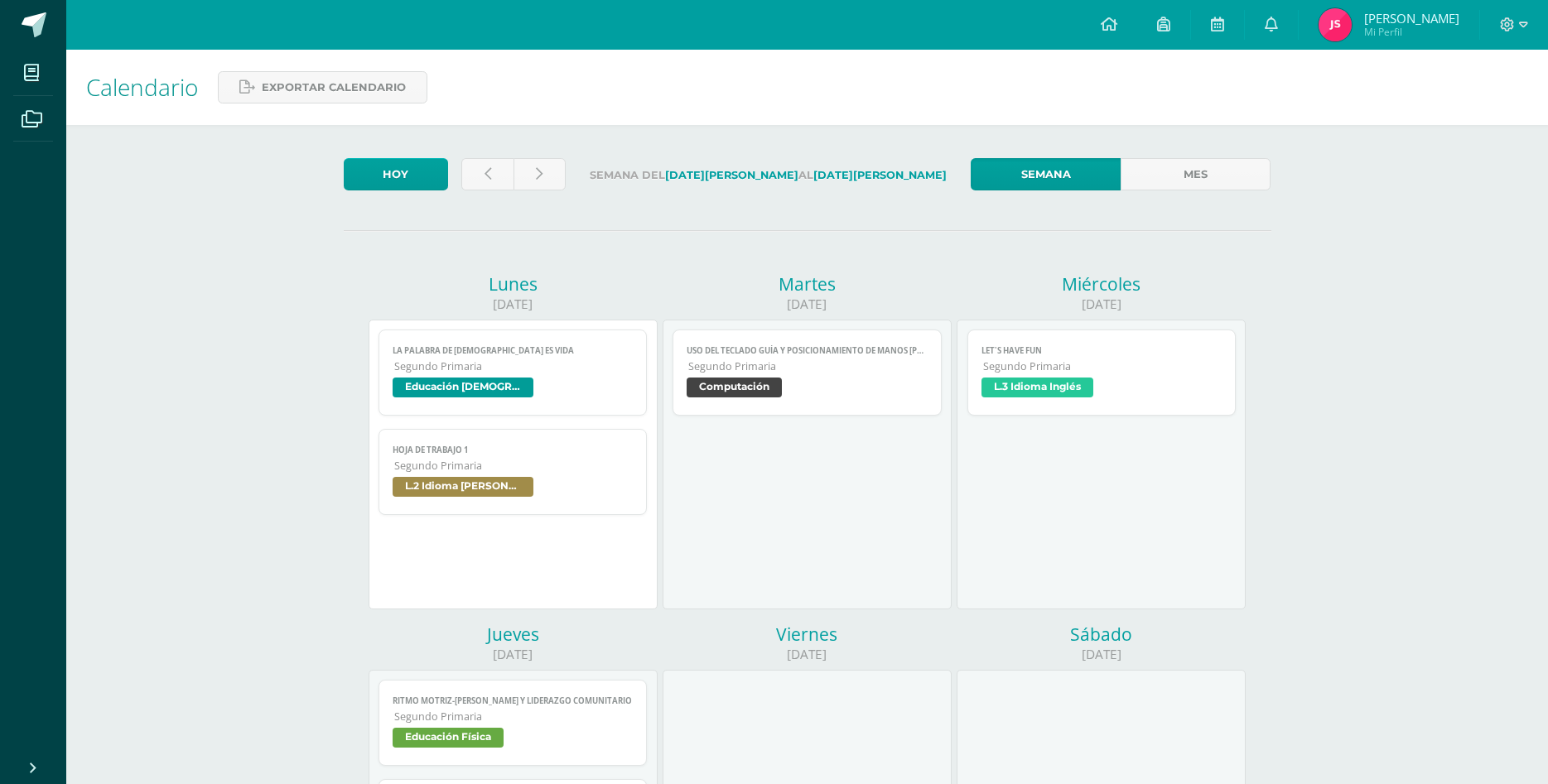
click at [1171, 378] on span "L.3 Idioma Inglés" at bounding box center [1101, 390] width 241 height 24
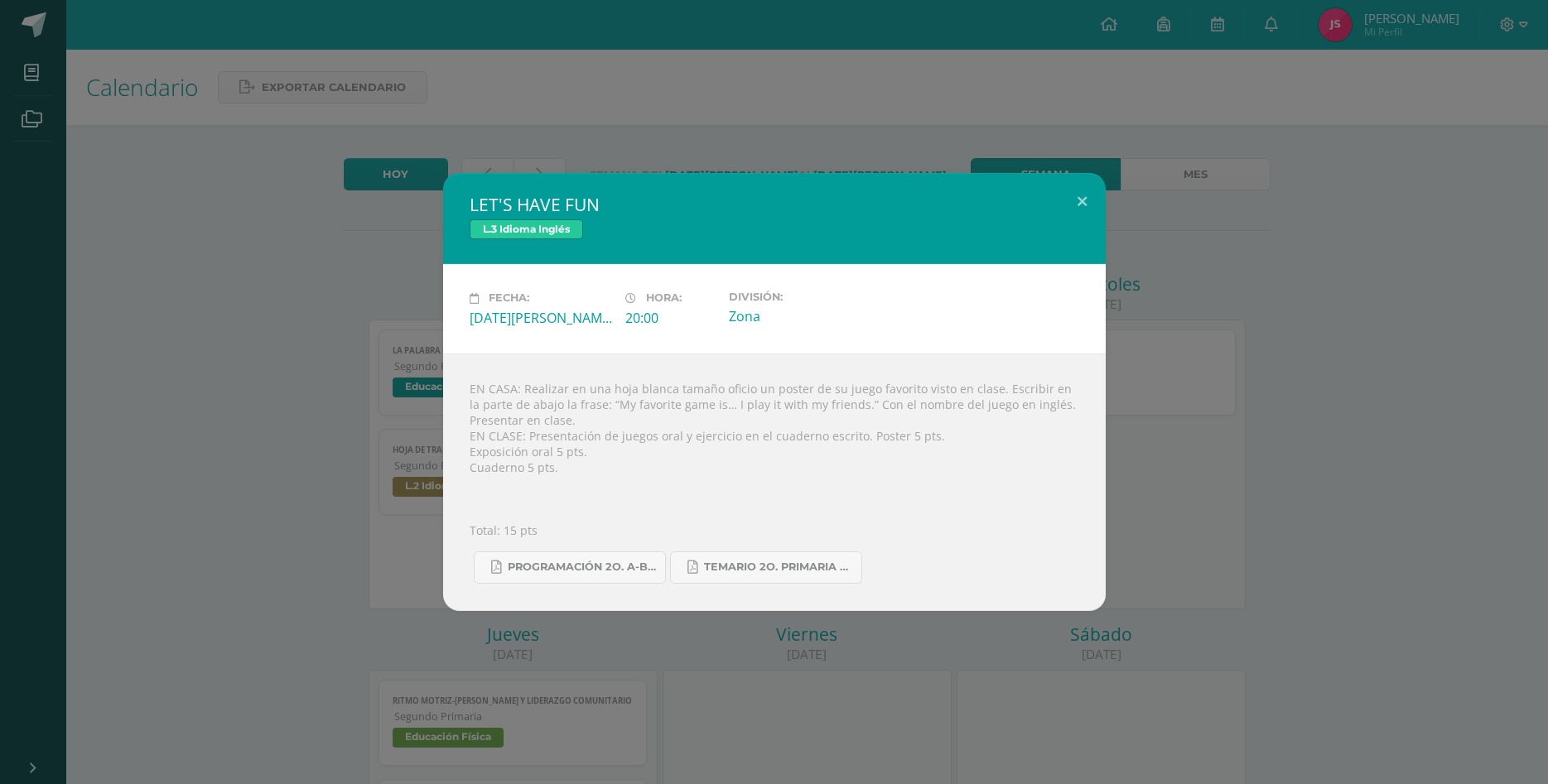
click at [1362, 449] on div "LET'S HAVE FUN L.3 Idioma Inglés Fecha: [DATE][PERSON_NAME] Hora: 20:00 Divisió…" at bounding box center [774, 392] width 1535 height 437
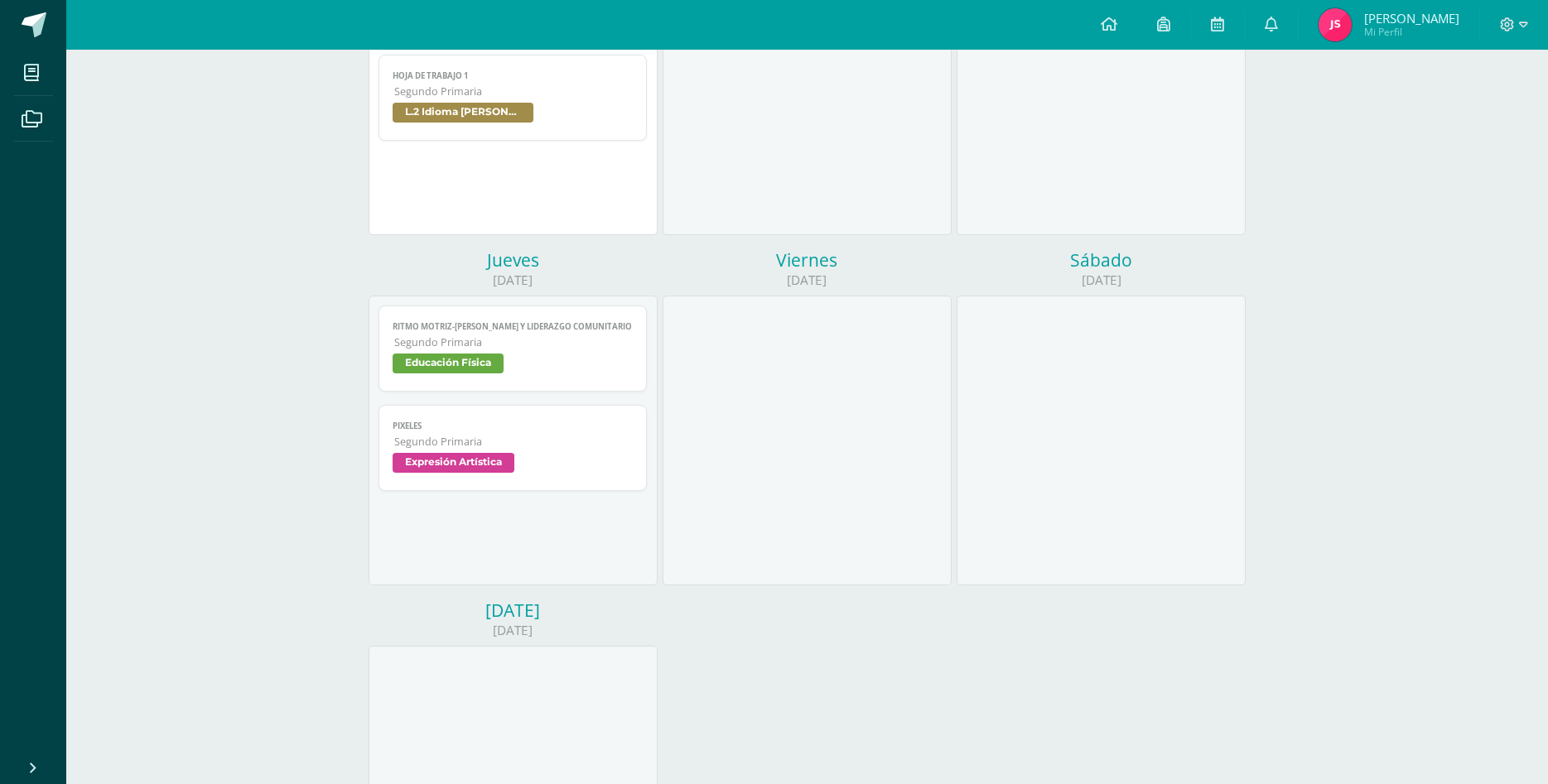
scroll to position [422, 0]
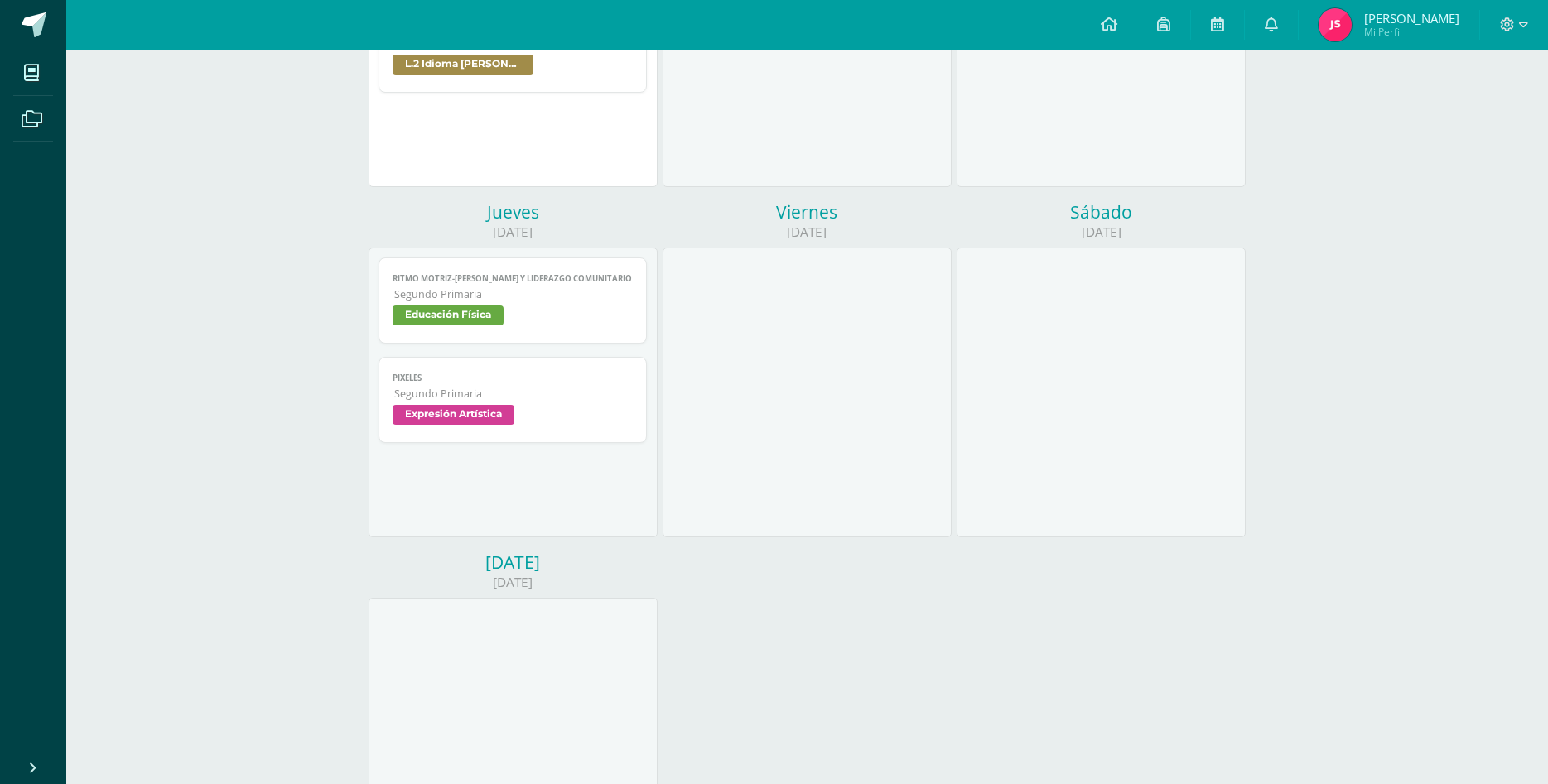
click at [566, 387] on span "Segundo Primaria" at bounding box center [514, 393] width 239 height 14
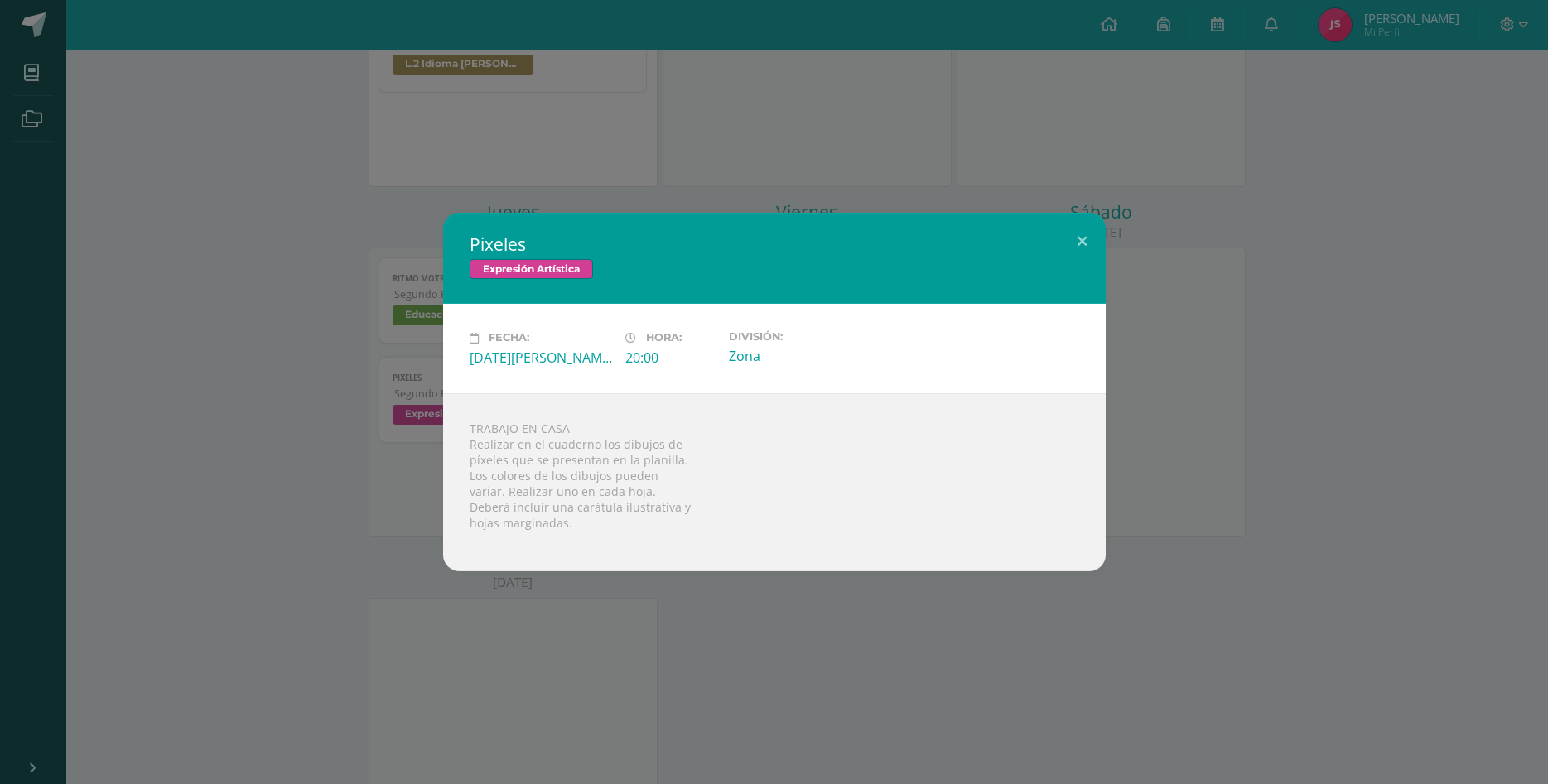
click at [807, 612] on div "Pixeles Expresión Artística Fecha: [DATE][PERSON_NAME] Hora: 20:00 División: Zo…" at bounding box center [774, 392] width 1548 height 784
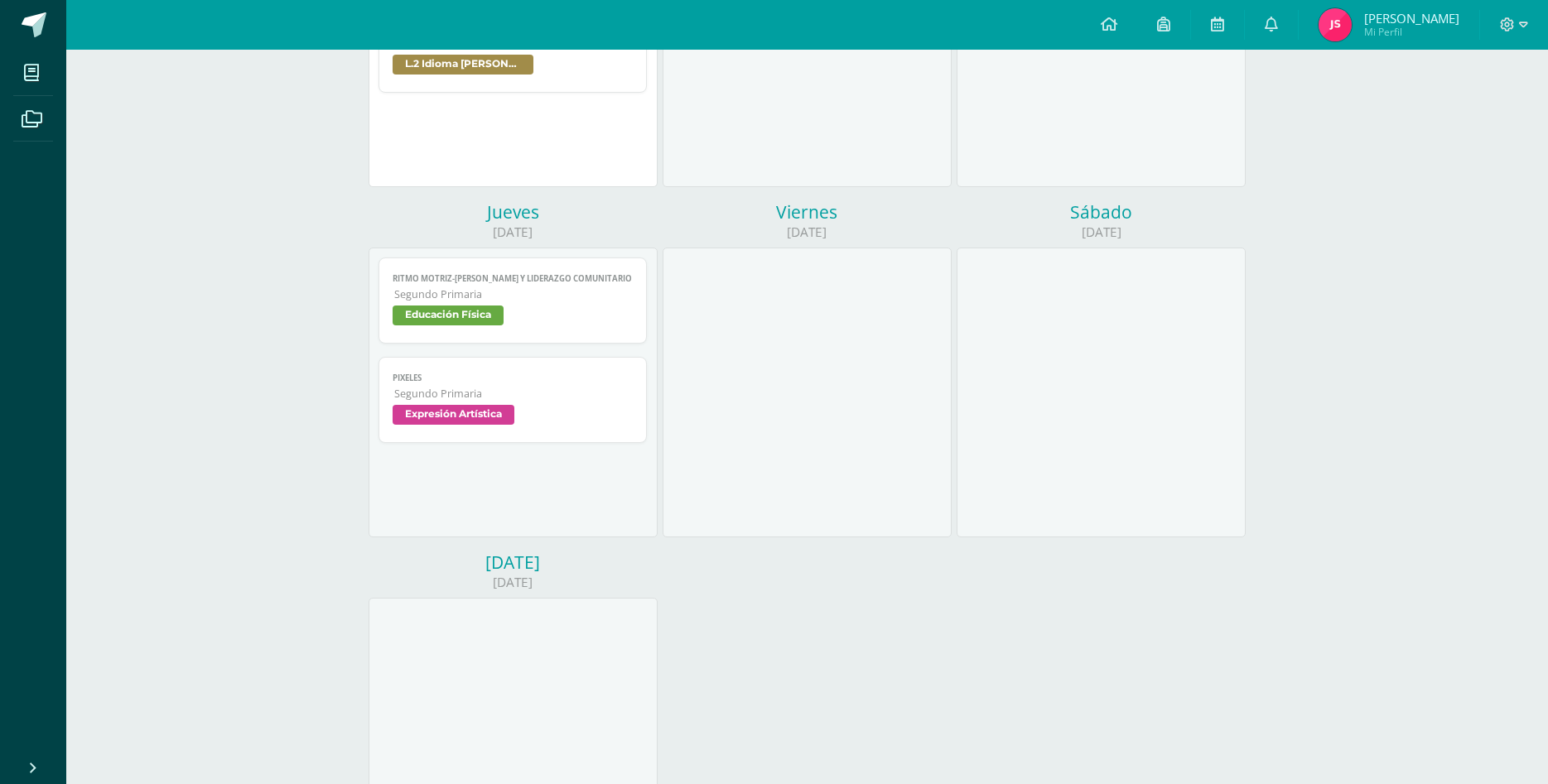
drag, startPoint x: 481, startPoint y: 204, endPoint x: 534, endPoint y: 270, distance: 84.6
click at [537, 211] on div "Jueves 14/08/2025 RITMO MOTRIZ-SONORO Y LIDERAZGO COMUNITARIO Educación Física …" at bounding box center [513, 375] width 294 height 351
click at [545, 387] on span "Segundo Primaria" at bounding box center [514, 393] width 239 height 14
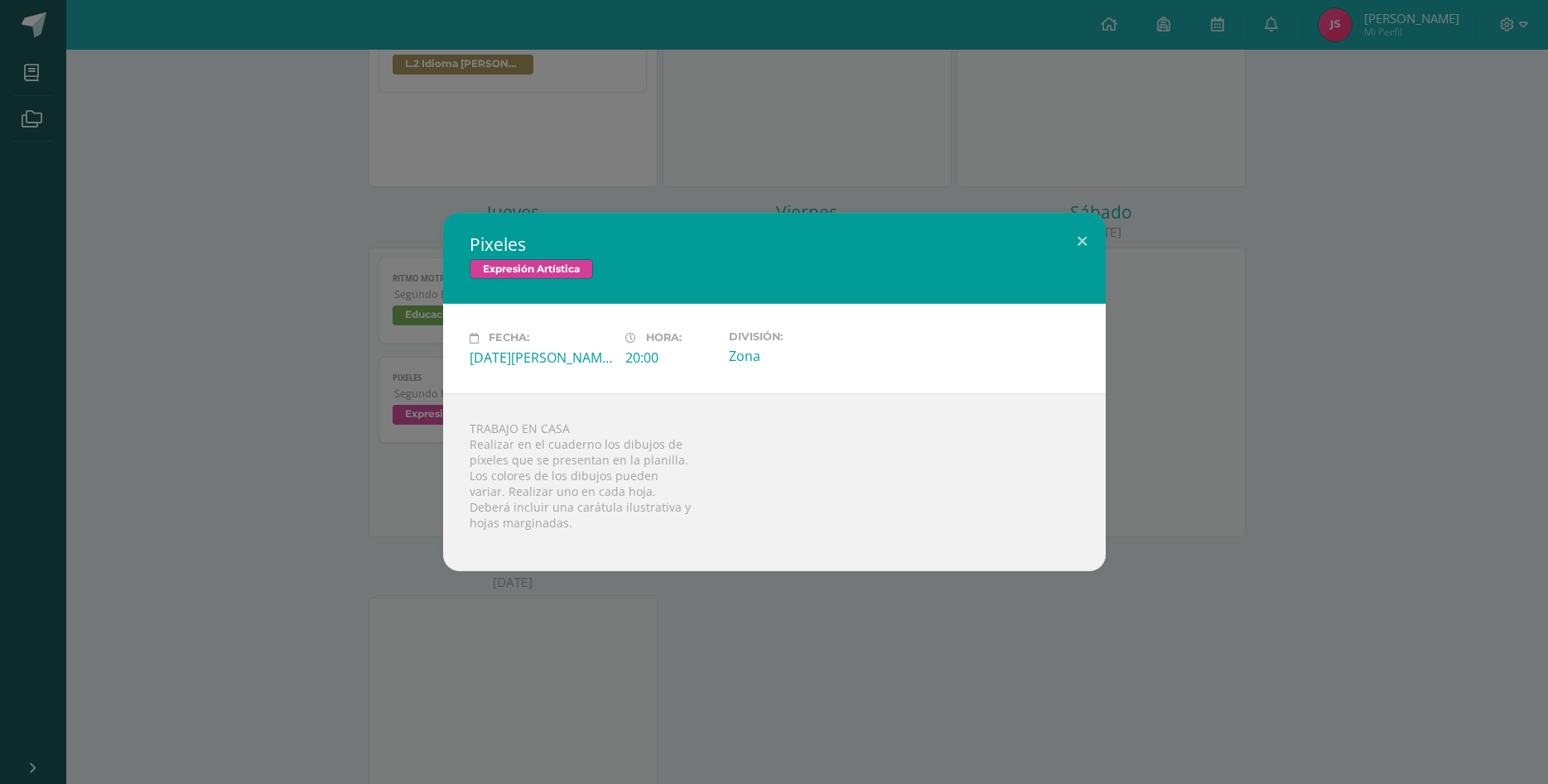
click at [1231, 583] on div "Pixeles Expresión Artística Fecha: [DATE][PERSON_NAME] Hora: 20:00 División: Zo…" at bounding box center [774, 392] width 1548 height 784
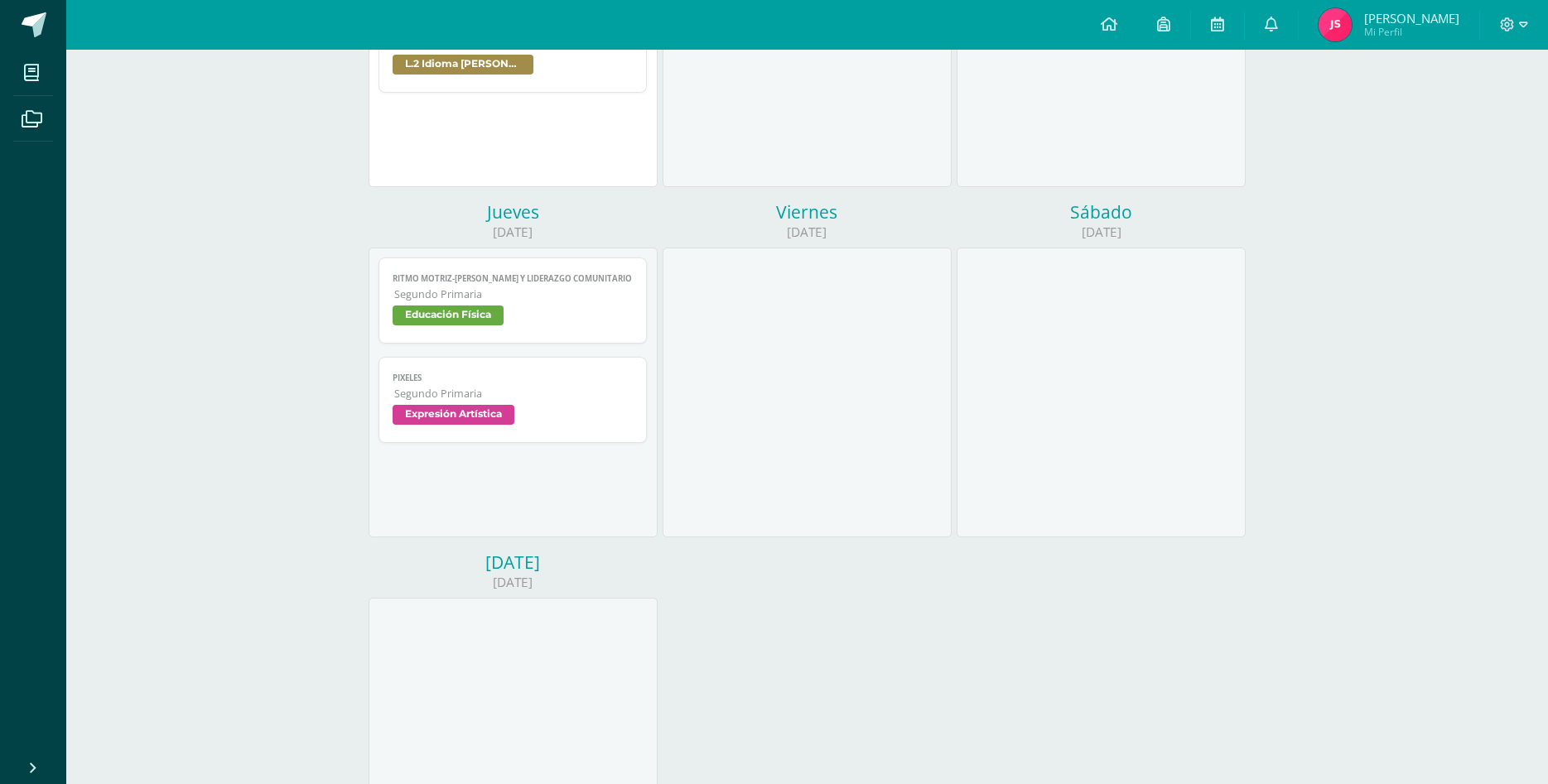
click at [519, 387] on span "Segundo Primaria" at bounding box center [514, 393] width 239 height 14
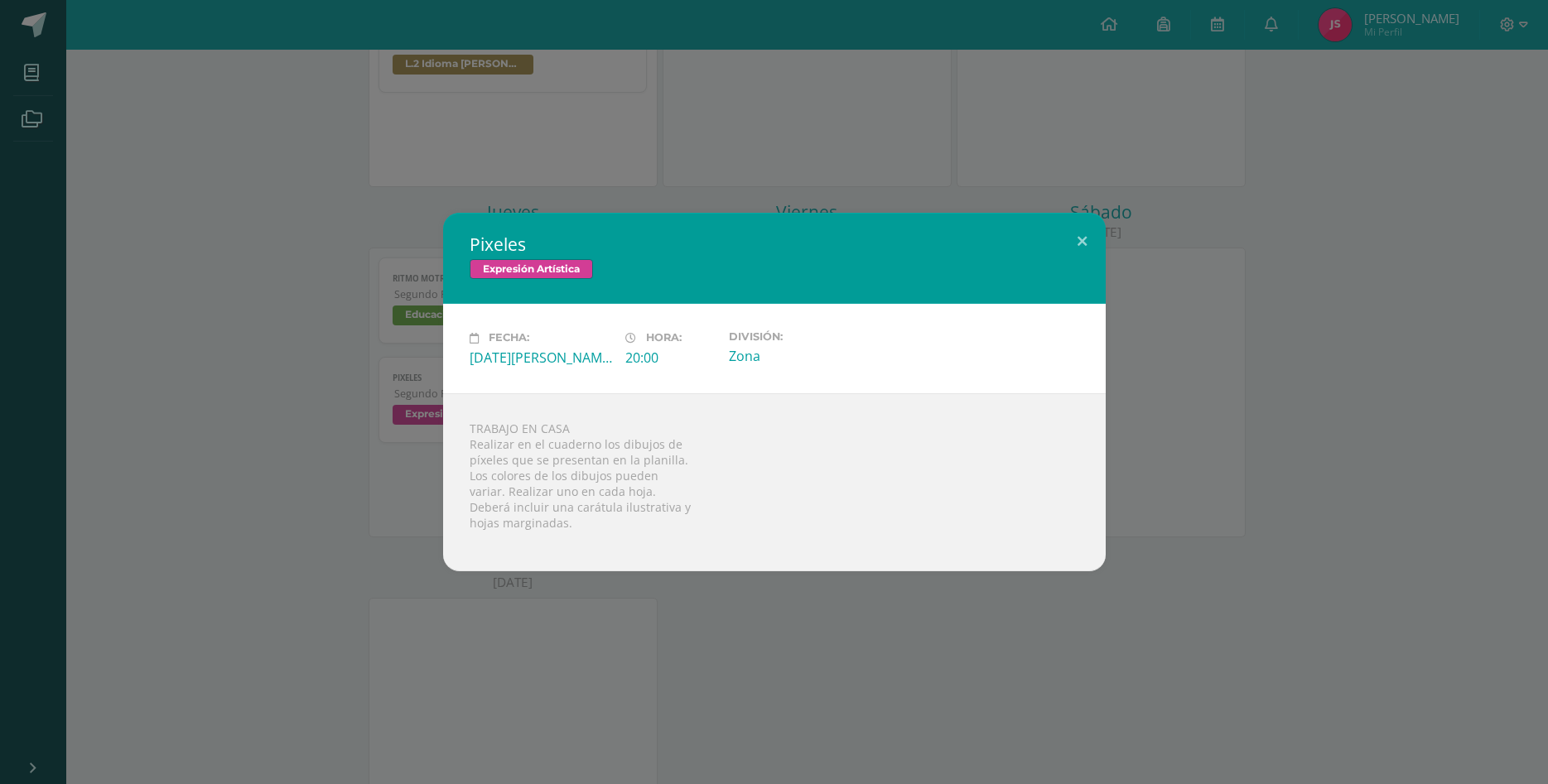
click at [918, 617] on div "Pixeles Expresión Artística Fecha: [DATE][PERSON_NAME] Hora: 20:00 División: Zo…" at bounding box center [774, 392] width 1548 height 784
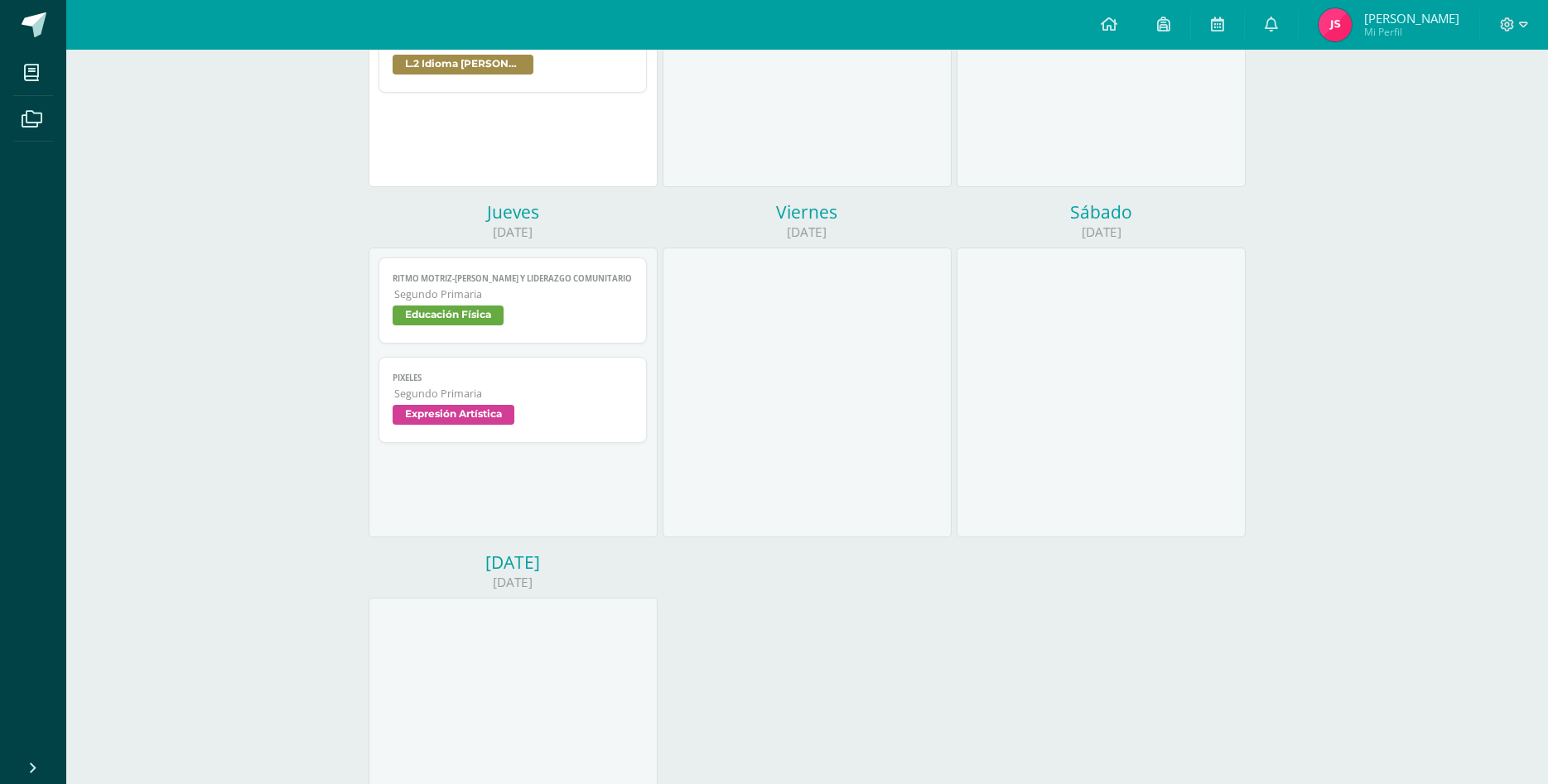
click at [601, 405] on span "Expresión Artística" at bounding box center [513, 417] width 241 height 24
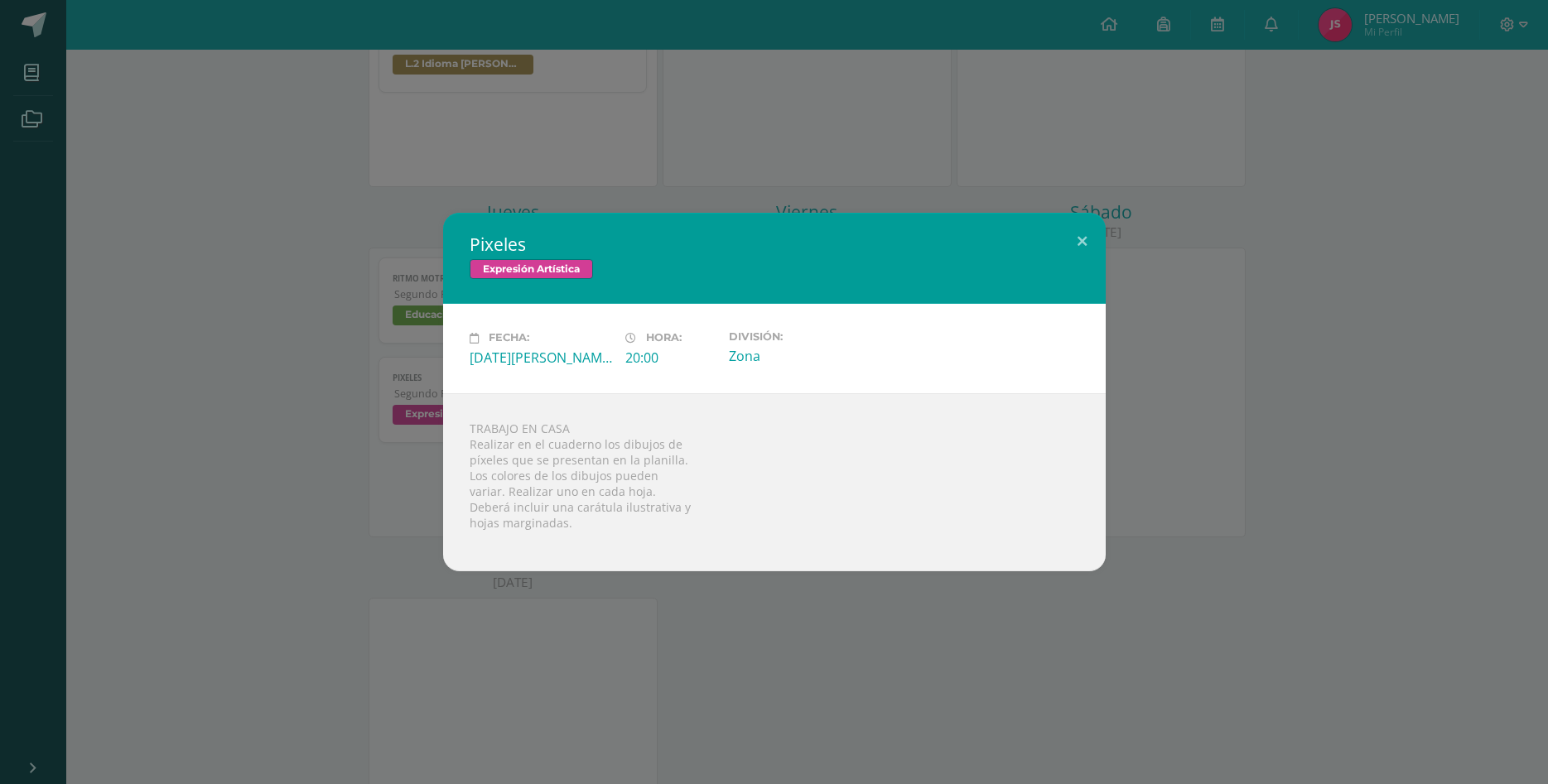
click at [1335, 526] on div "Pixeles Expresión Artística Fecha: [DATE][PERSON_NAME] Hora: 20:00 División: Zo…" at bounding box center [774, 392] width 1535 height 358
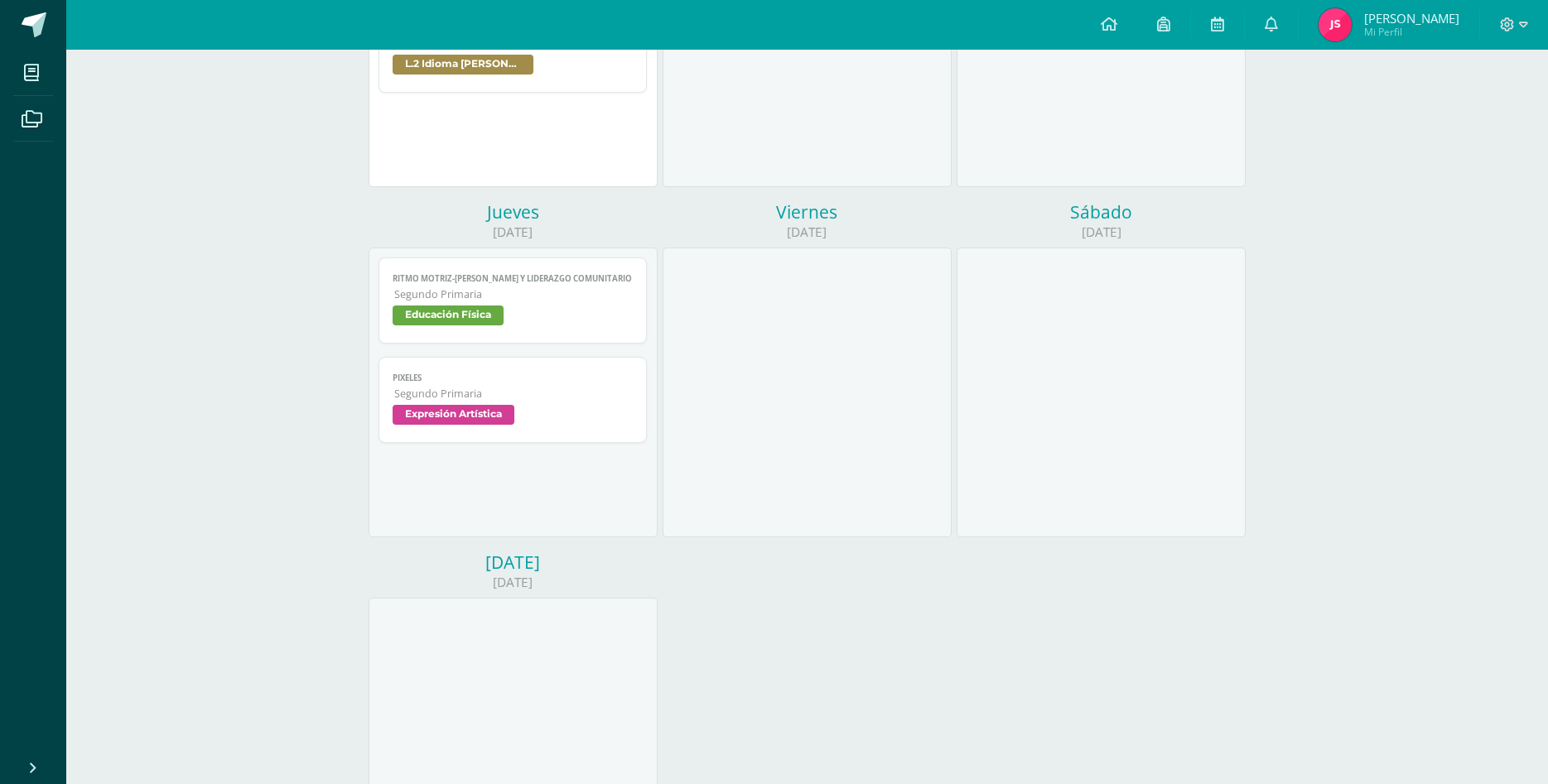
click at [620, 405] on span "Expresión Artística" at bounding box center [513, 417] width 241 height 24
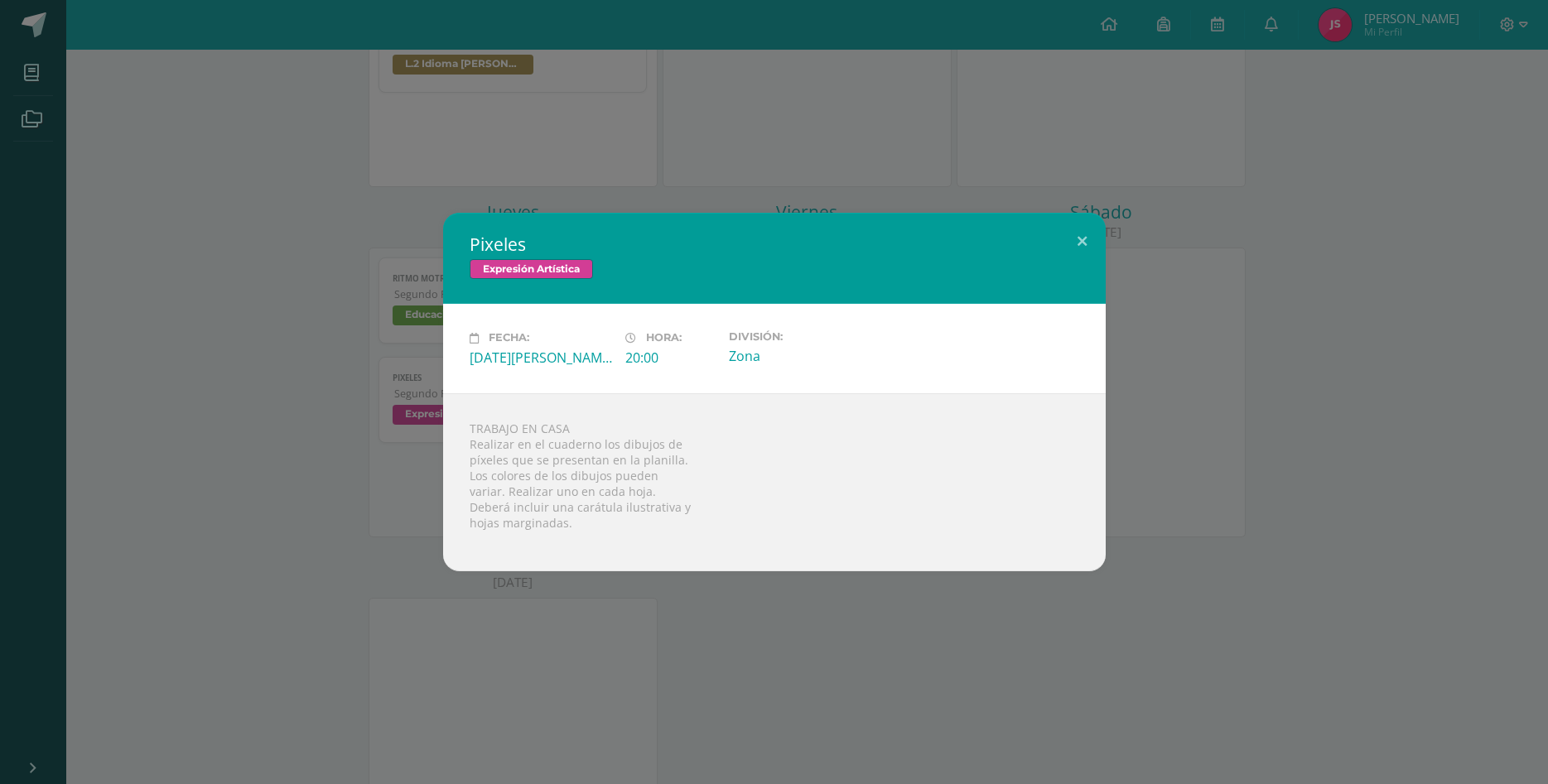
click at [1274, 472] on div "Pixeles Expresión Artística Fecha: [DATE][PERSON_NAME] Hora: 20:00 División: Zo…" at bounding box center [774, 392] width 1535 height 358
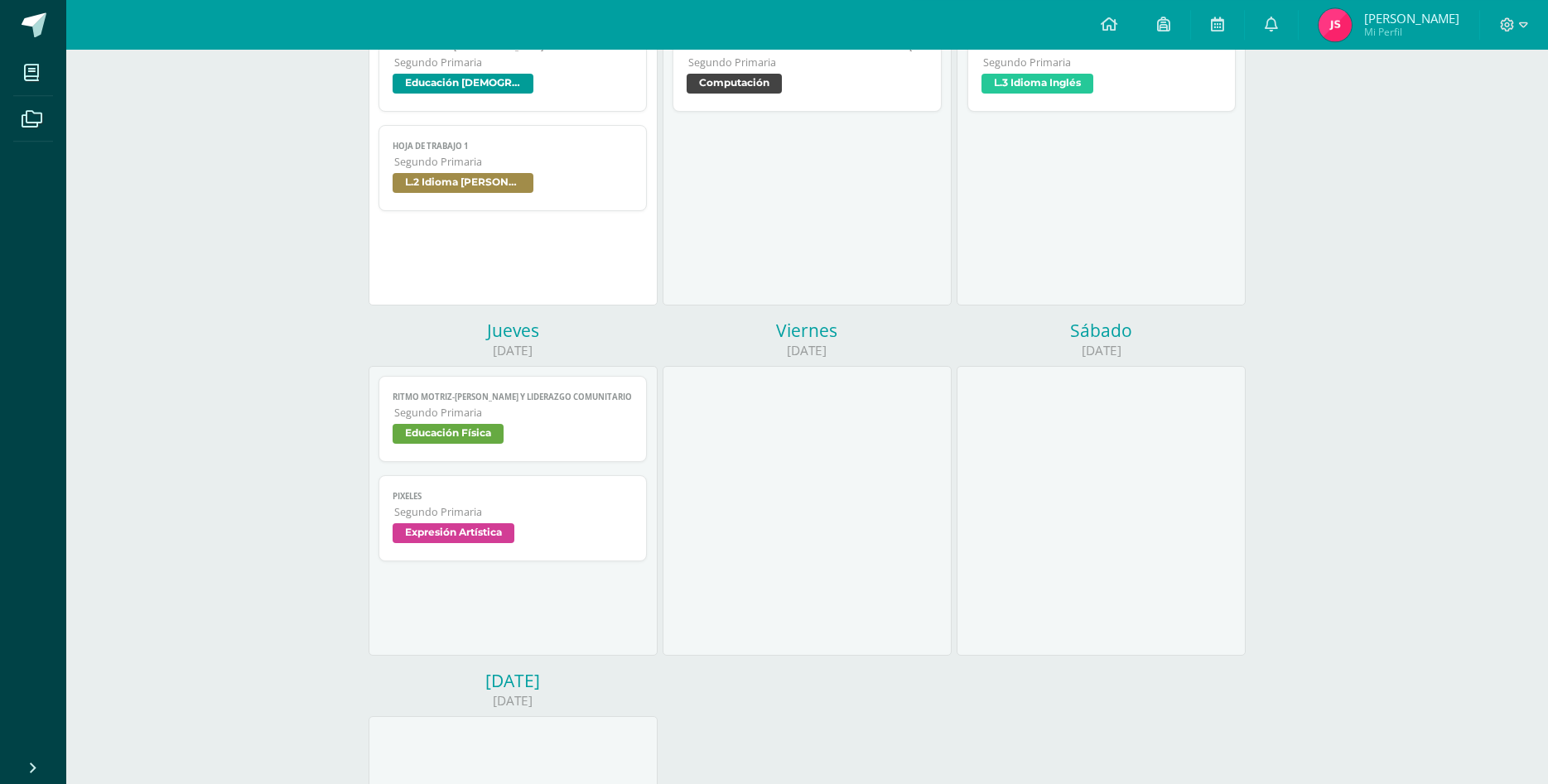
scroll to position [85, 0]
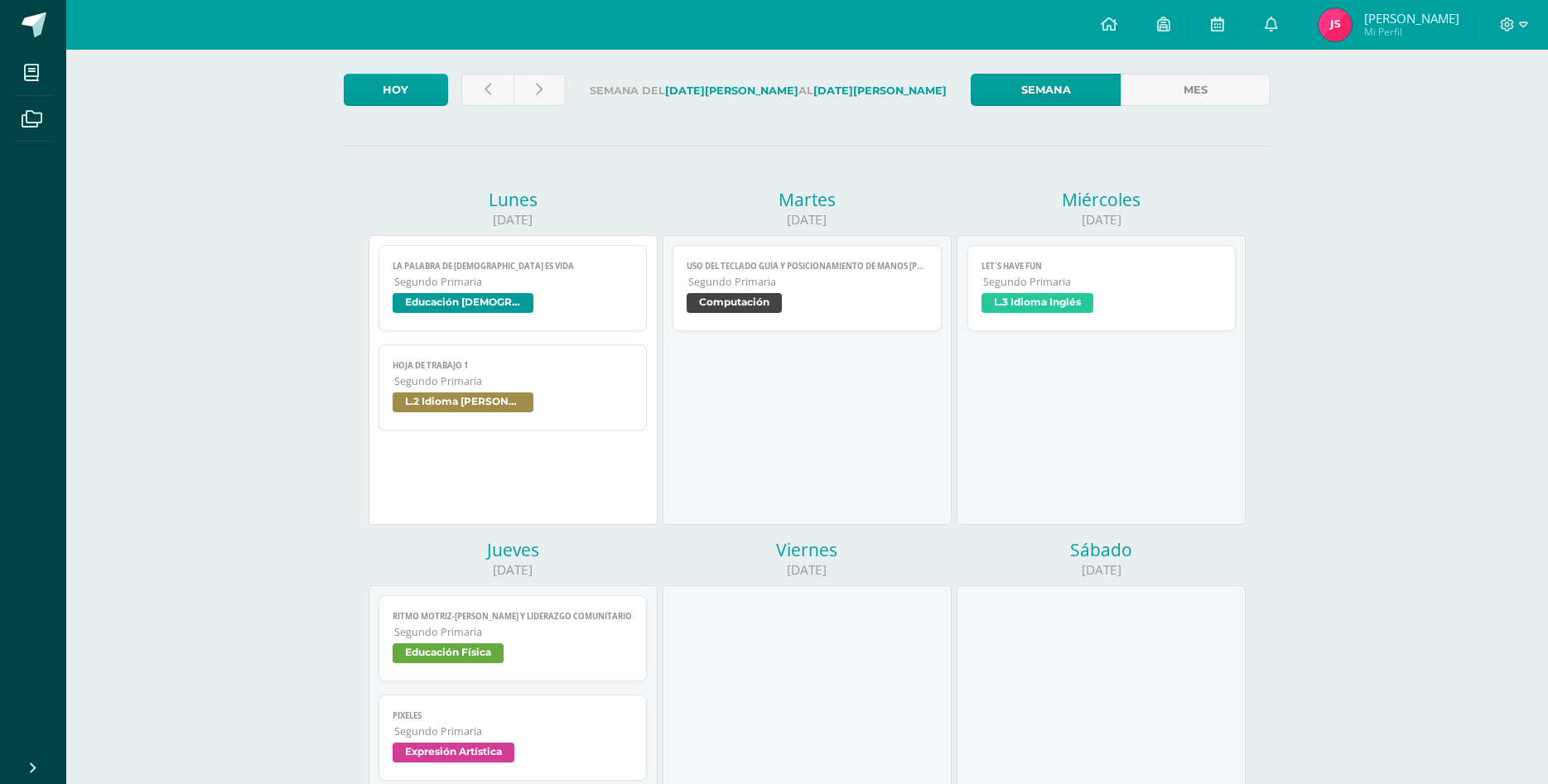
click at [1158, 293] on span "L.3 Idioma Inglés" at bounding box center [1101, 305] width 241 height 24
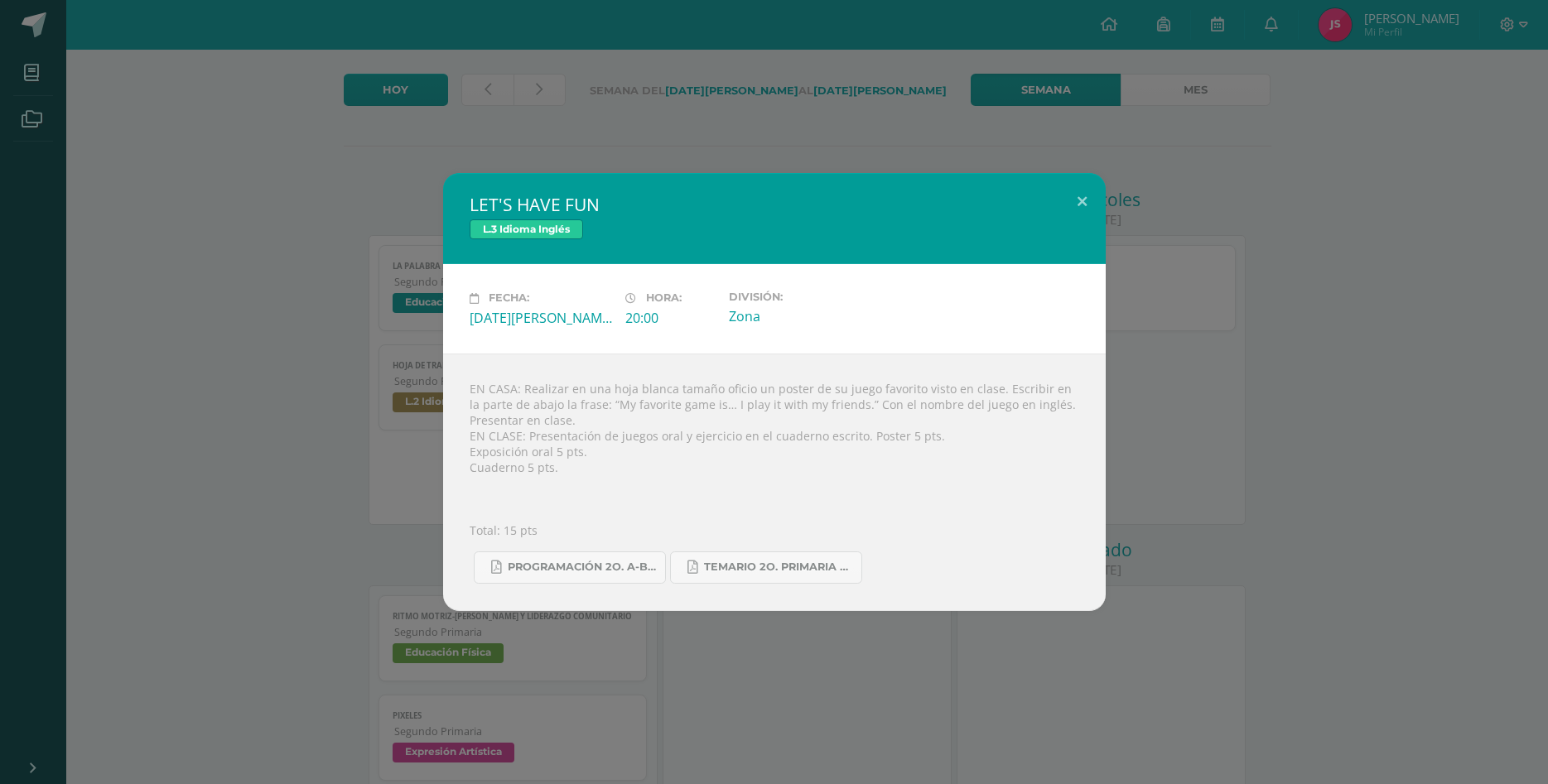
click at [1287, 414] on div "LET'S HAVE FUN L.3 Idioma Inglés Fecha: [DATE][PERSON_NAME] Hora: 20:00 Divisió…" at bounding box center [774, 392] width 1535 height 437
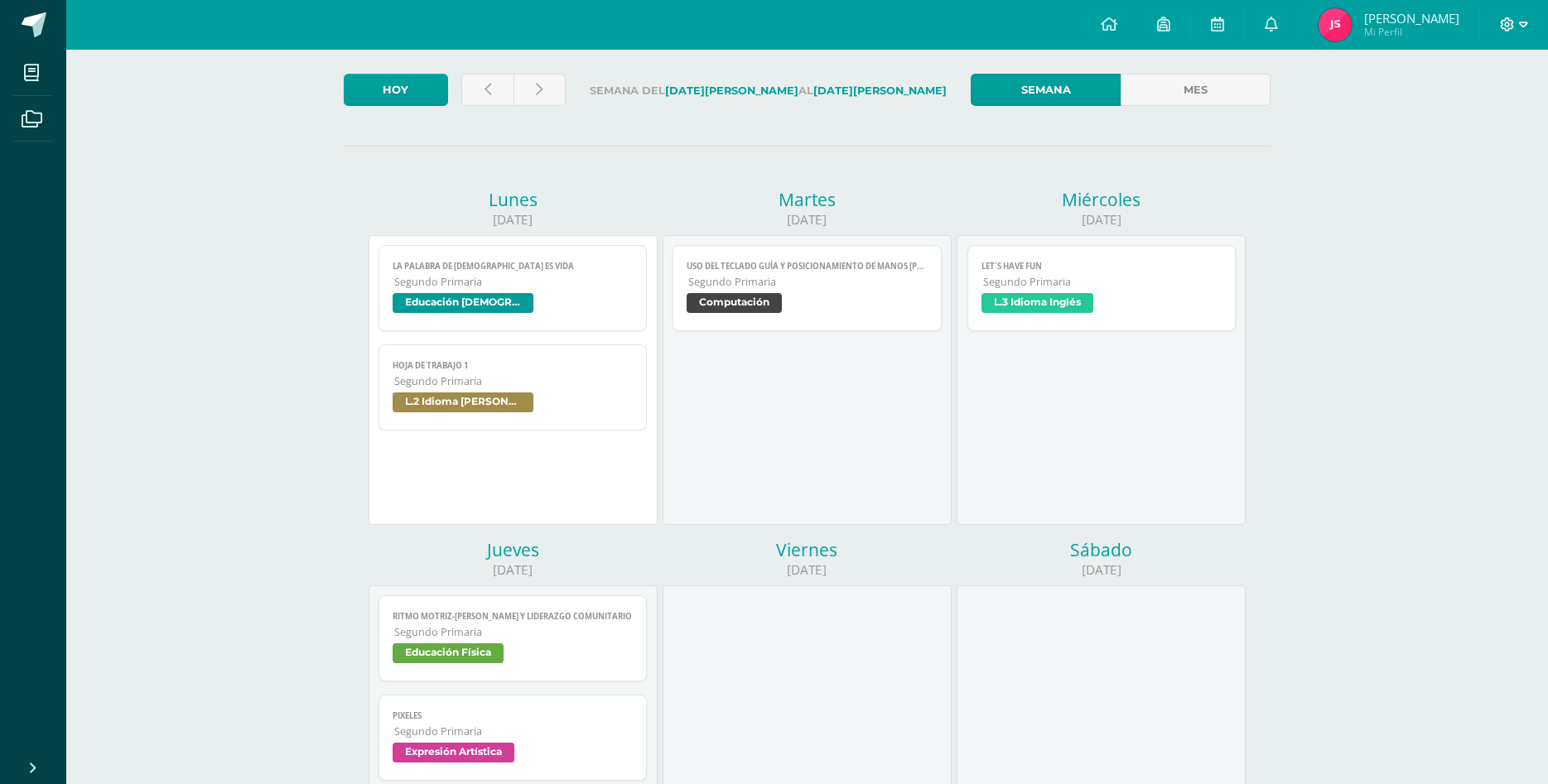
click at [1518, 24] on span at bounding box center [1514, 25] width 28 height 19
click at [1456, 110] on span "Cerrar sesión" at bounding box center [1472, 113] width 74 height 16
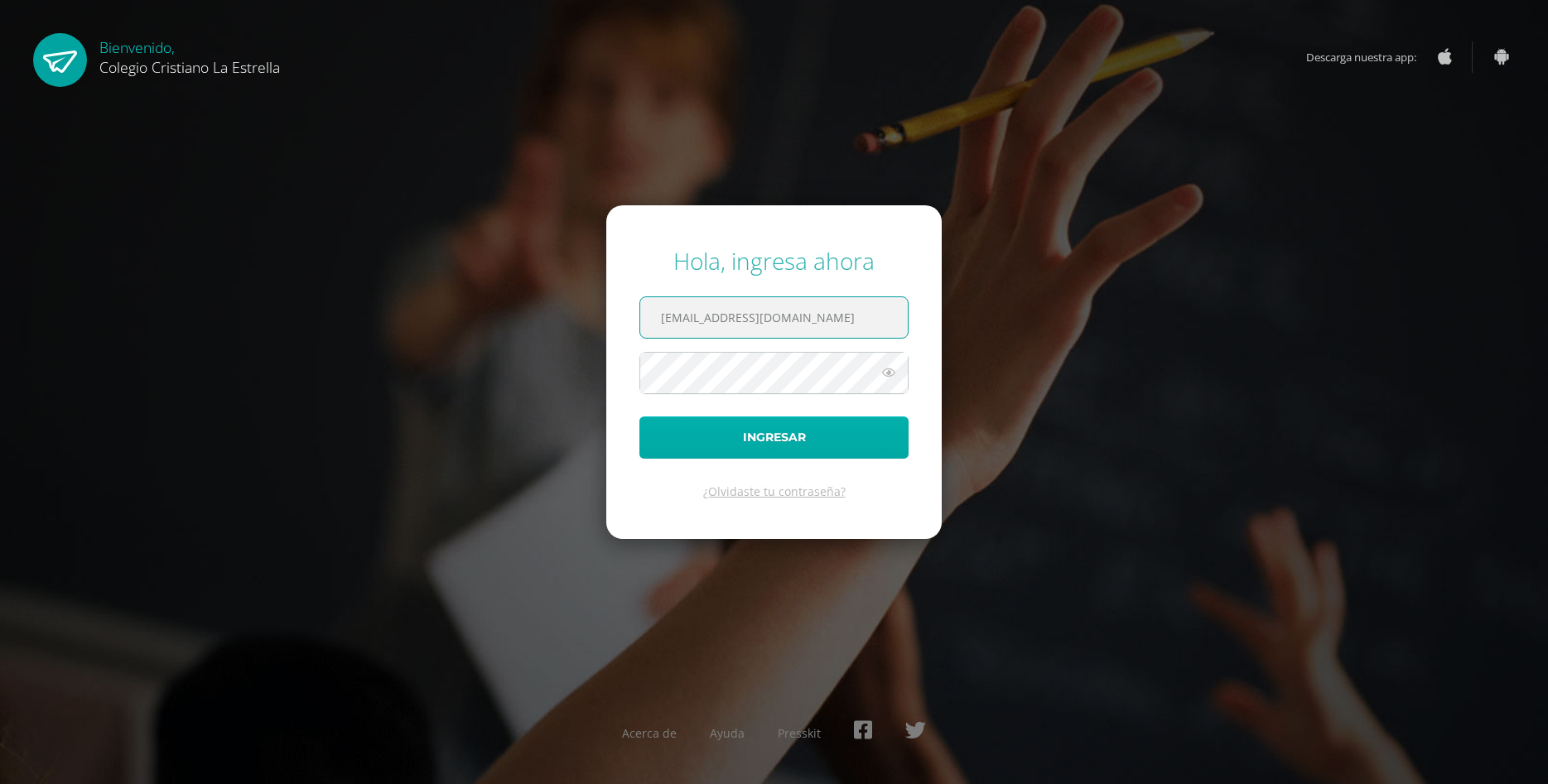
type input "[EMAIL_ADDRESS][DOMAIN_NAME]"
click at [741, 444] on button "Ingresar" at bounding box center [773, 437] width 269 height 42
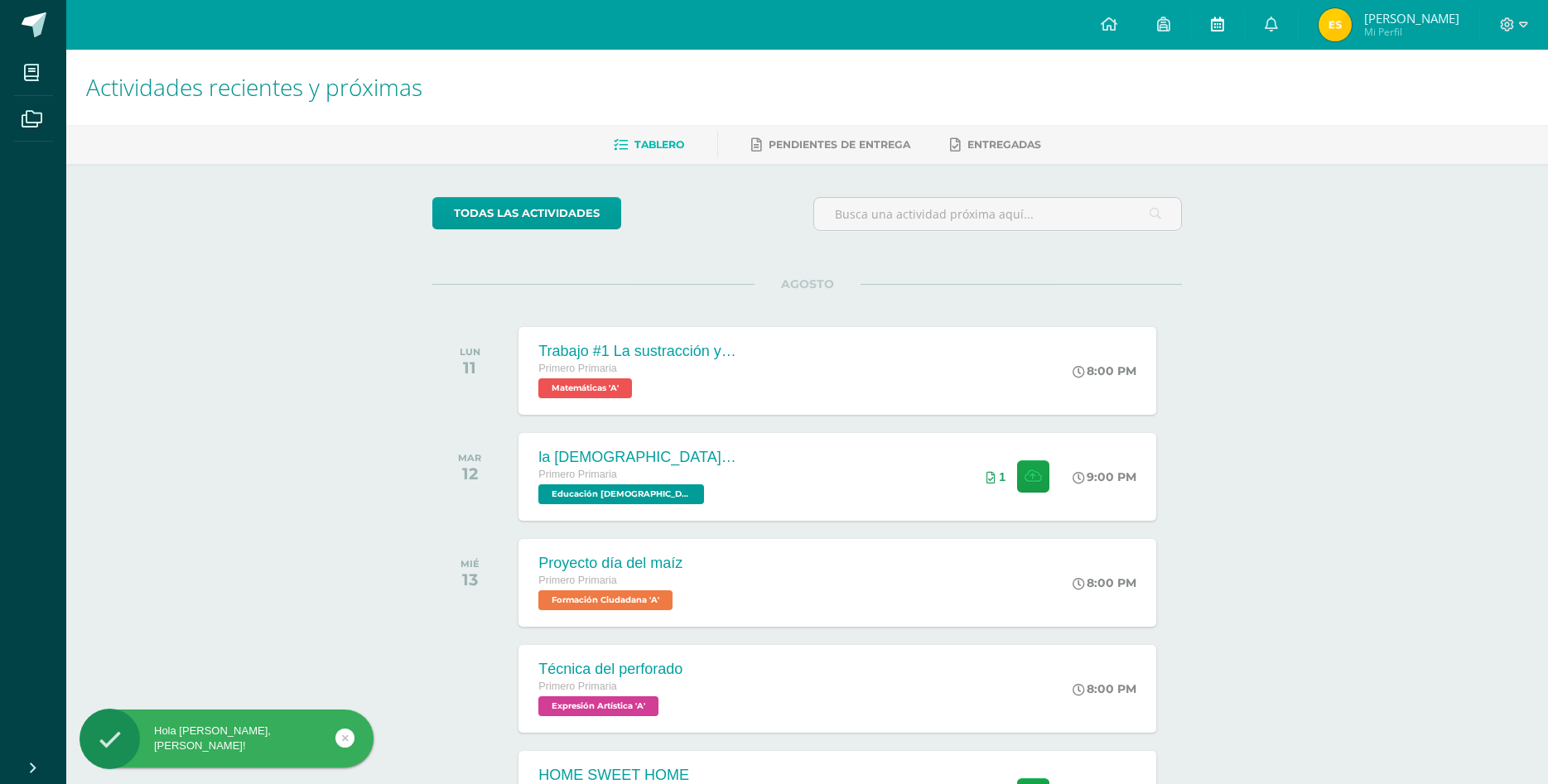
click at [1224, 29] on icon at bounding box center [1218, 24] width 13 height 15
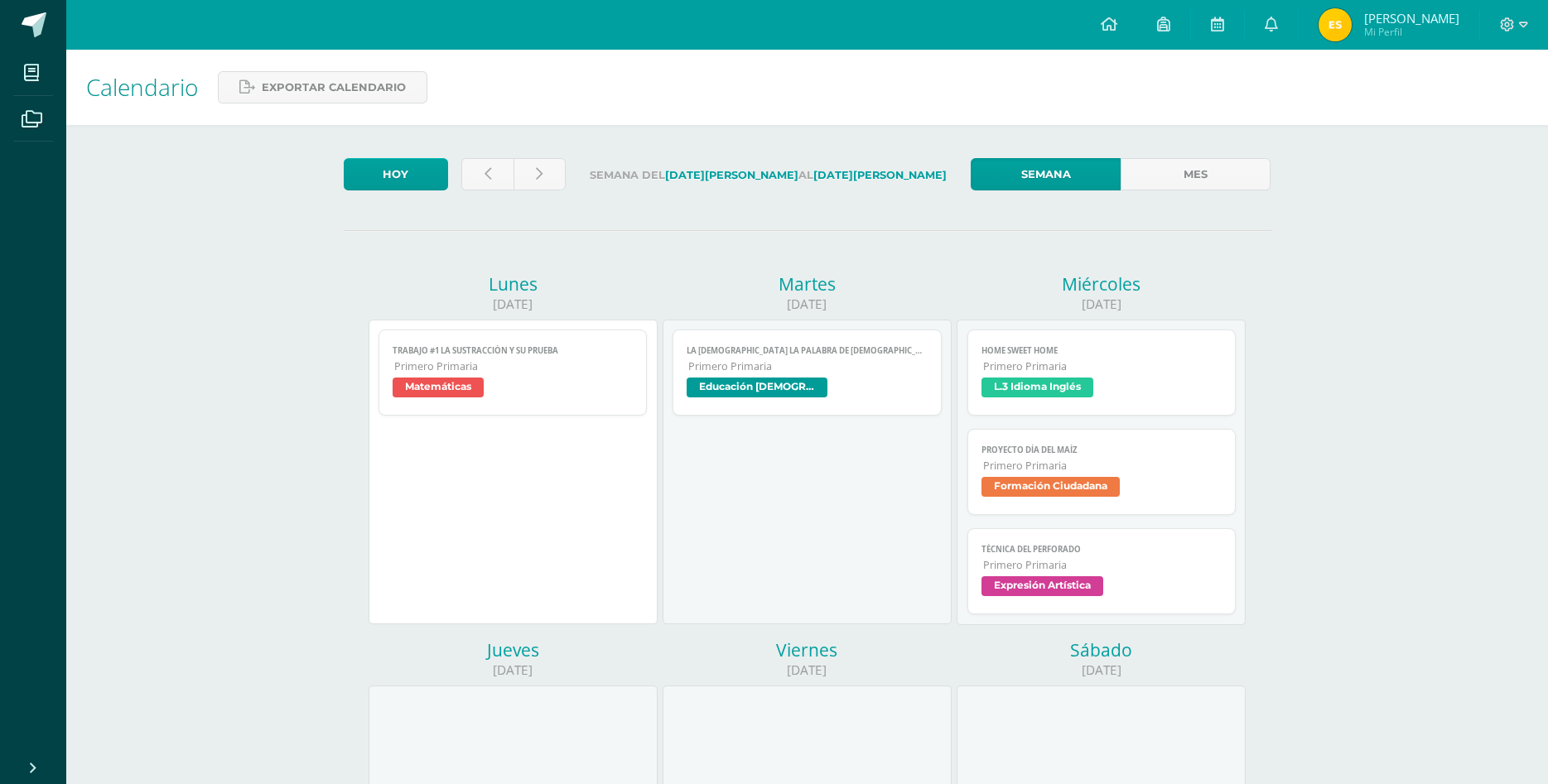
click at [1189, 378] on span "L.3 Idioma Inglés" at bounding box center [1101, 390] width 241 height 24
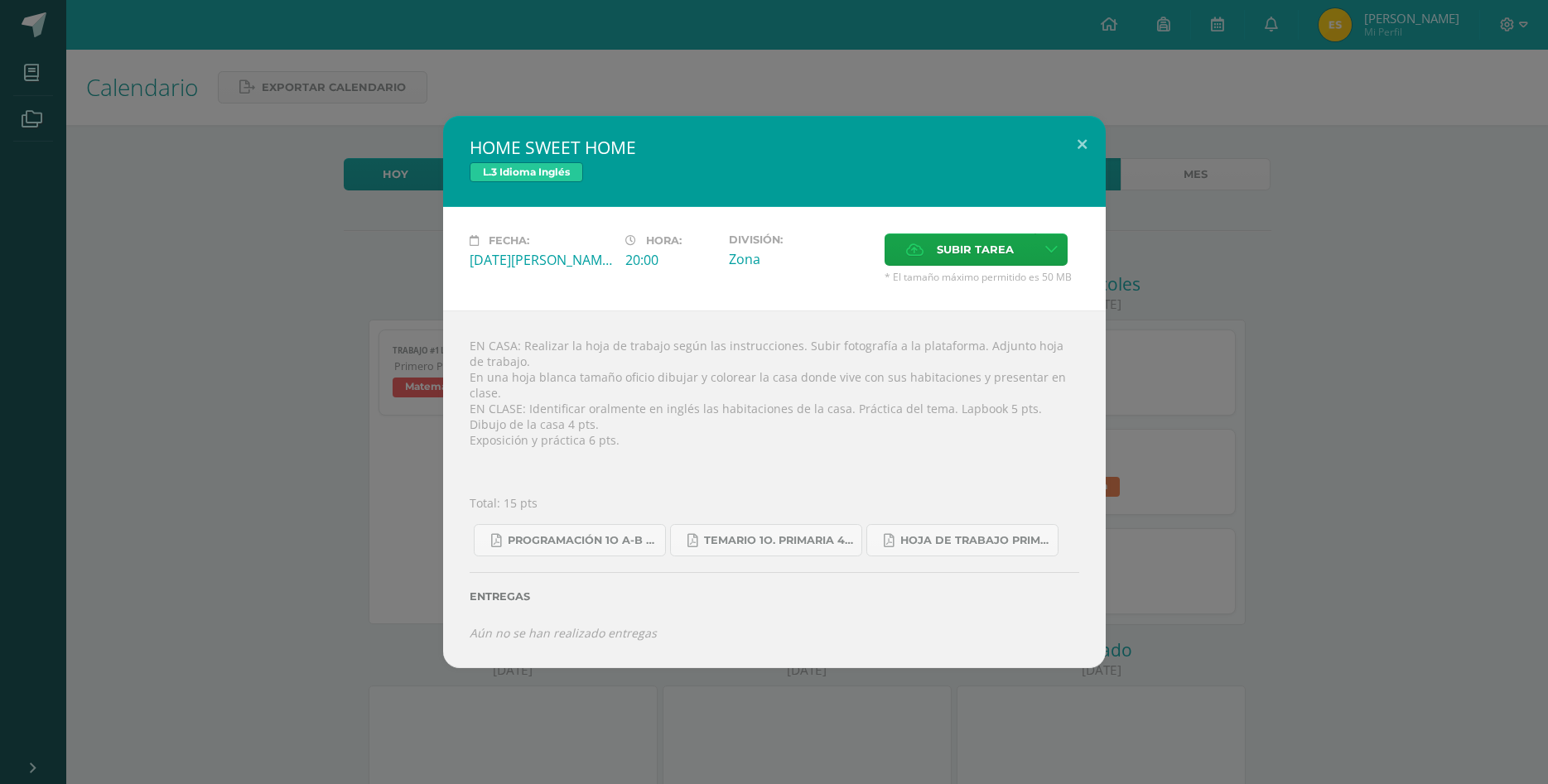
click at [1185, 350] on div "HOME SWEET HOME L.3 Idioma Inglés Fecha: [DATE][PERSON_NAME] Hora: 20:00 Divisi…" at bounding box center [774, 392] width 1535 height 551
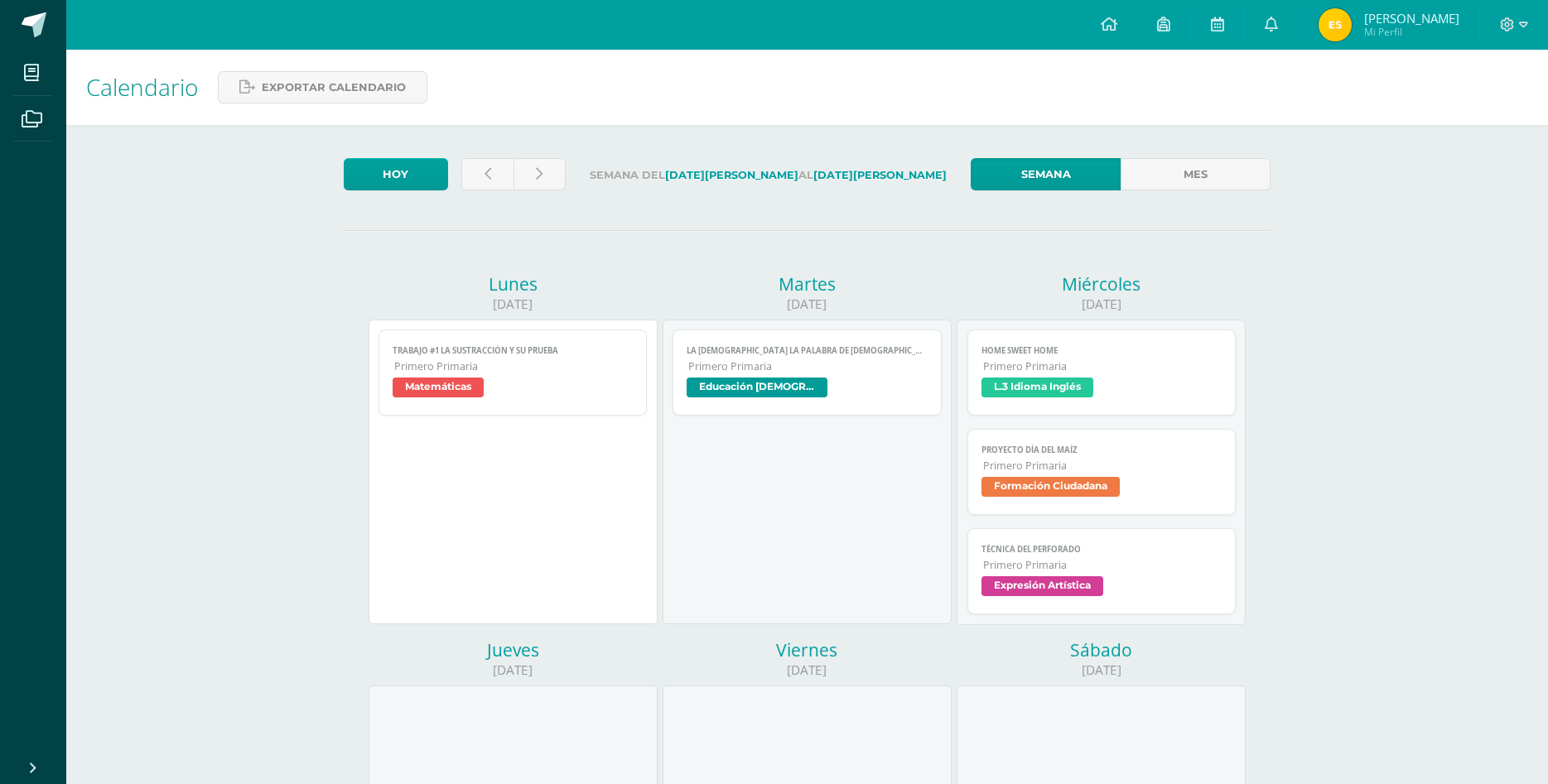
click at [1121, 429] on link "Proyecto día del maíz Primero Primaria Formación Ciudadana" at bounding box center [1101, 472] width 269 height 86
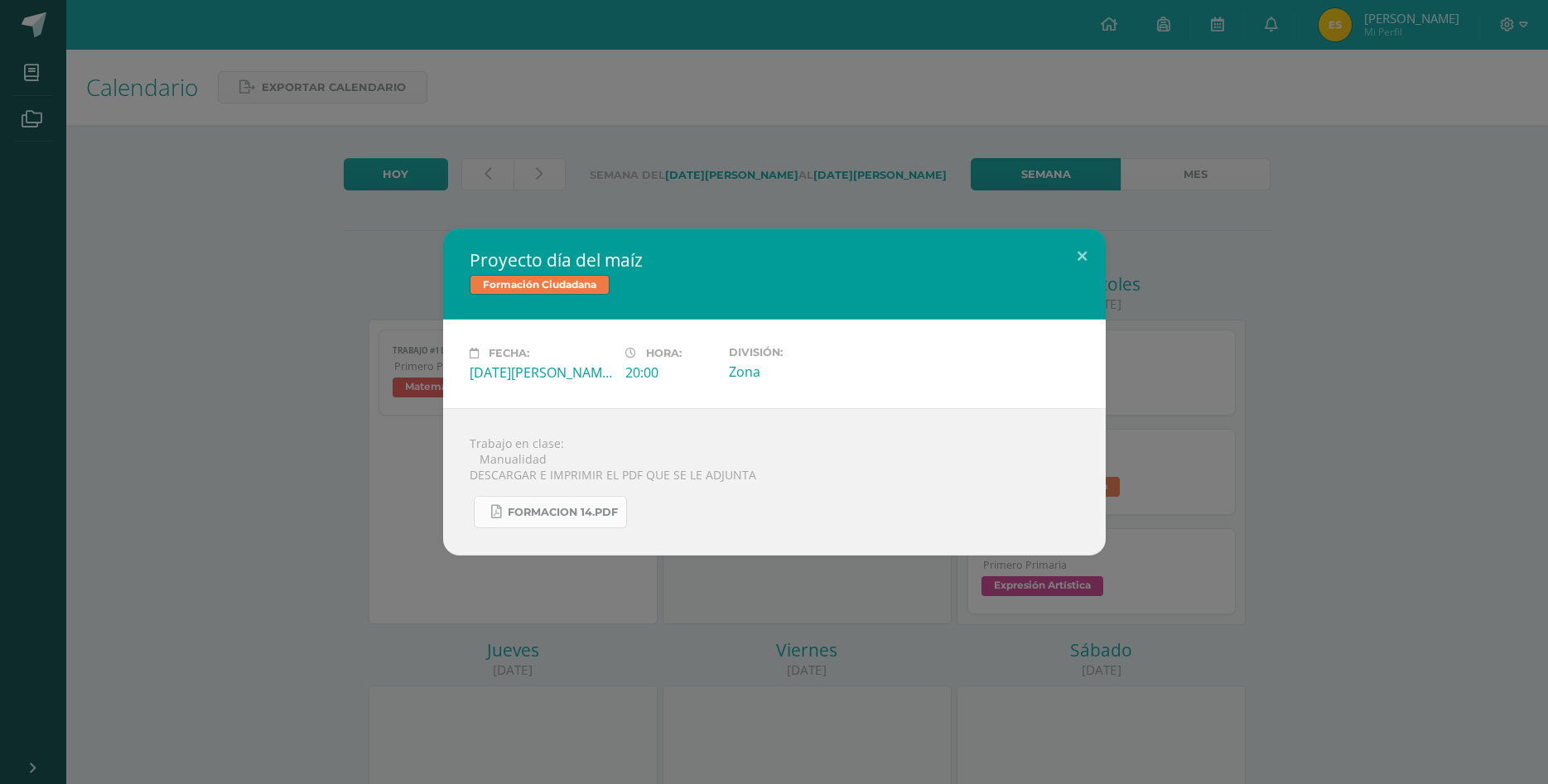
click at [570, 520] on link "FORMACION 14.pdf" at bounding box center [550, 512] width 153 height 33
click at [1317, 491] on div "Proyecto día del maíz Formación Ciudadana Fecha: Miércoles 13 de Agosto Hora: 2…" at bounding box center [774, 392] width 1535 height 327
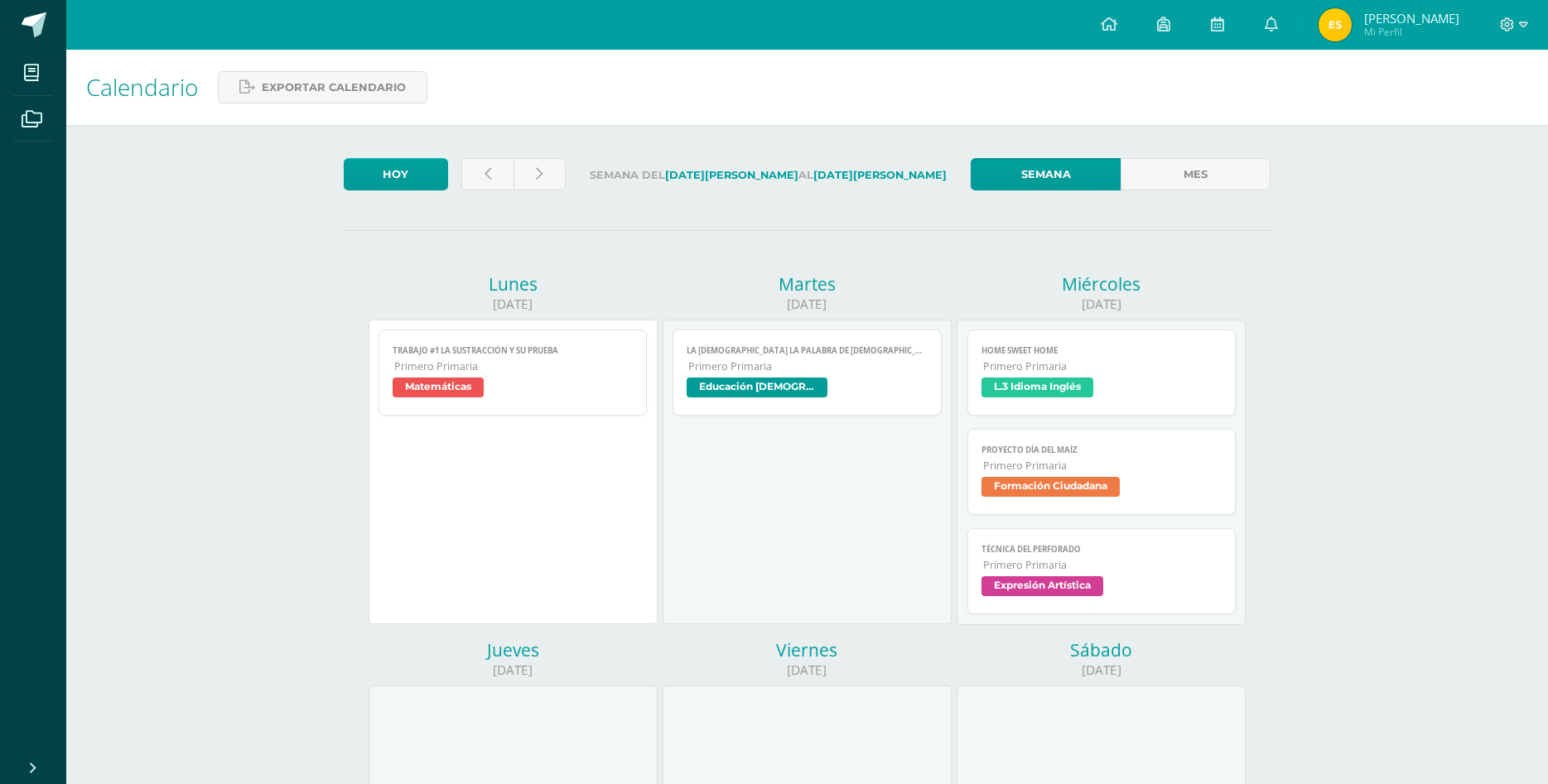
click at [1186, 558] on span "Primero Primaria" at bounding box center [1102, 565] width 239 height 14
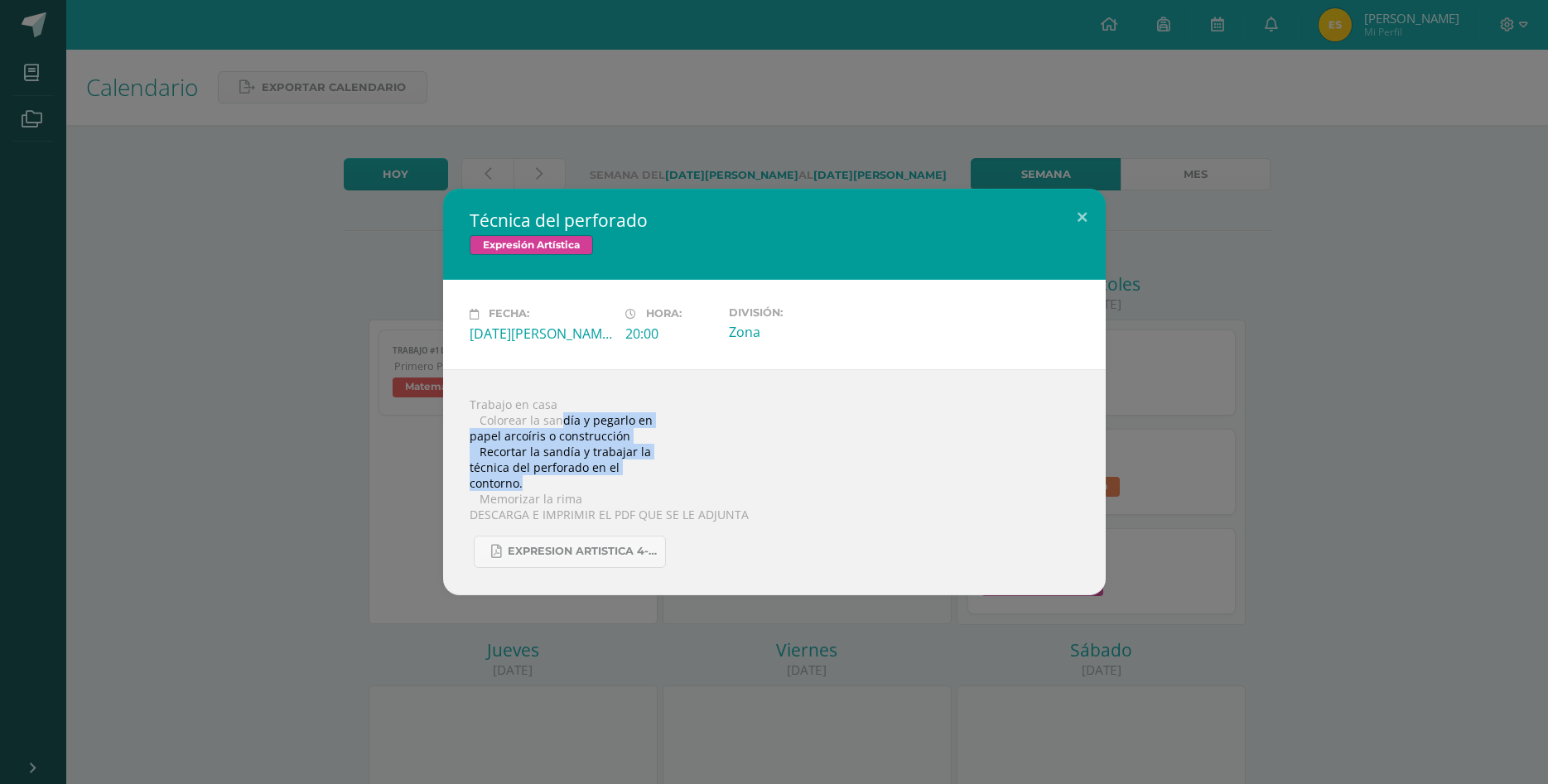
drag, startPoint x: 562, startPoint y: 419, endPoint x: 523, endPoint y: 486, distance: 77.5
click at [523, 486] on div "Trabajo en casa  Colorear la sandía y pegarlo en papel arcoíris o construcción…" at bounding box center [774, 482] width 662 height 226
click at [334, 404] on div "Técnica del perforado Expresión Artística Fecha: Miércoles 13 de Agosto Hora: 2…" at bounding box center [774, 392] width 1535 height 405
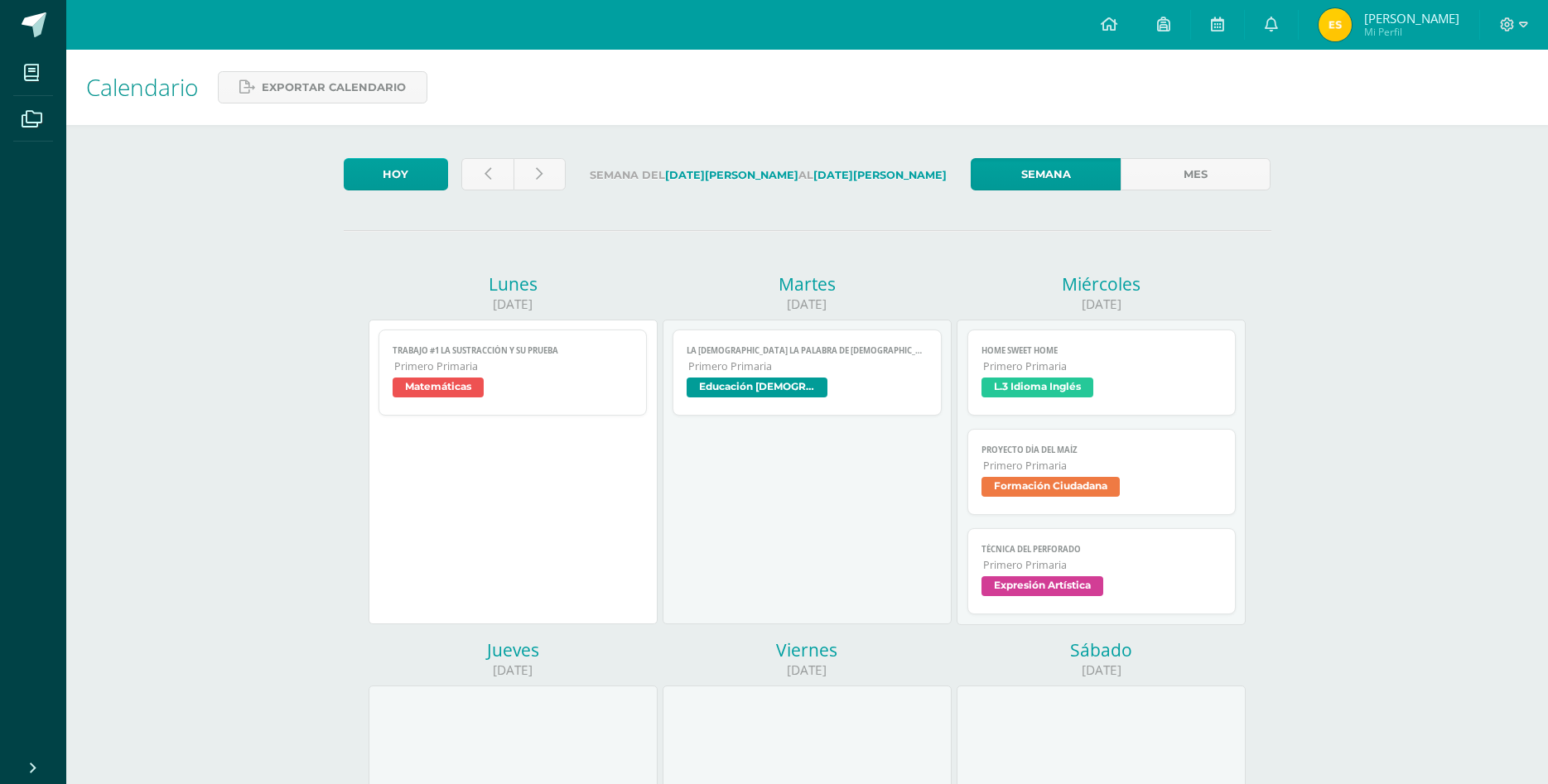
click at [1187, 477] on span "Formación Ciudadana" at bounding box center [1101, 489] width 241 height 24
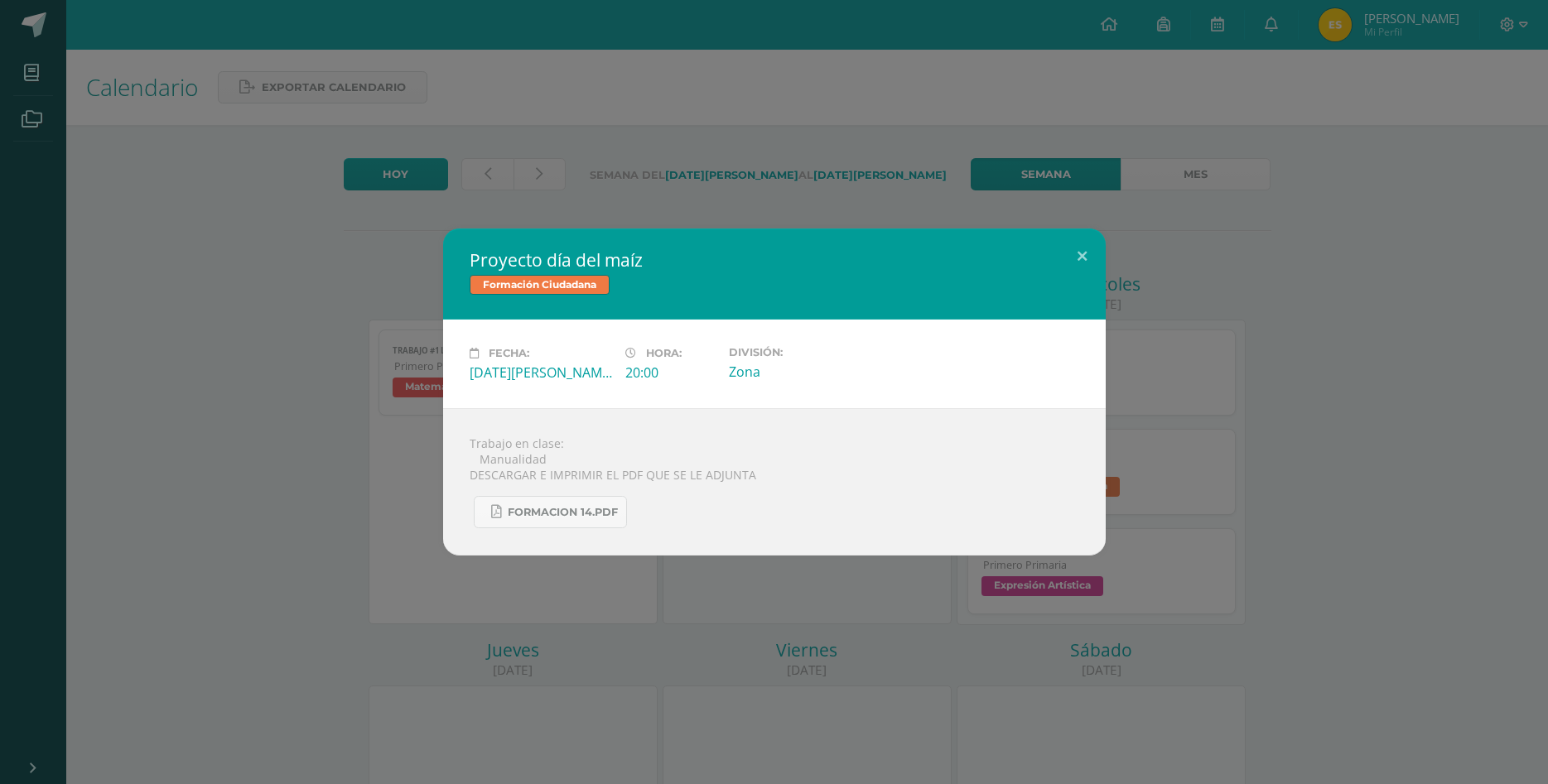
click at [1258, 490] on div "Proyecto día del maíz Formación Ciudadana Fecha: Miércoles 13 de Agosto Hora: 2…" at bounding box center [774, 392] width 1535 height 327
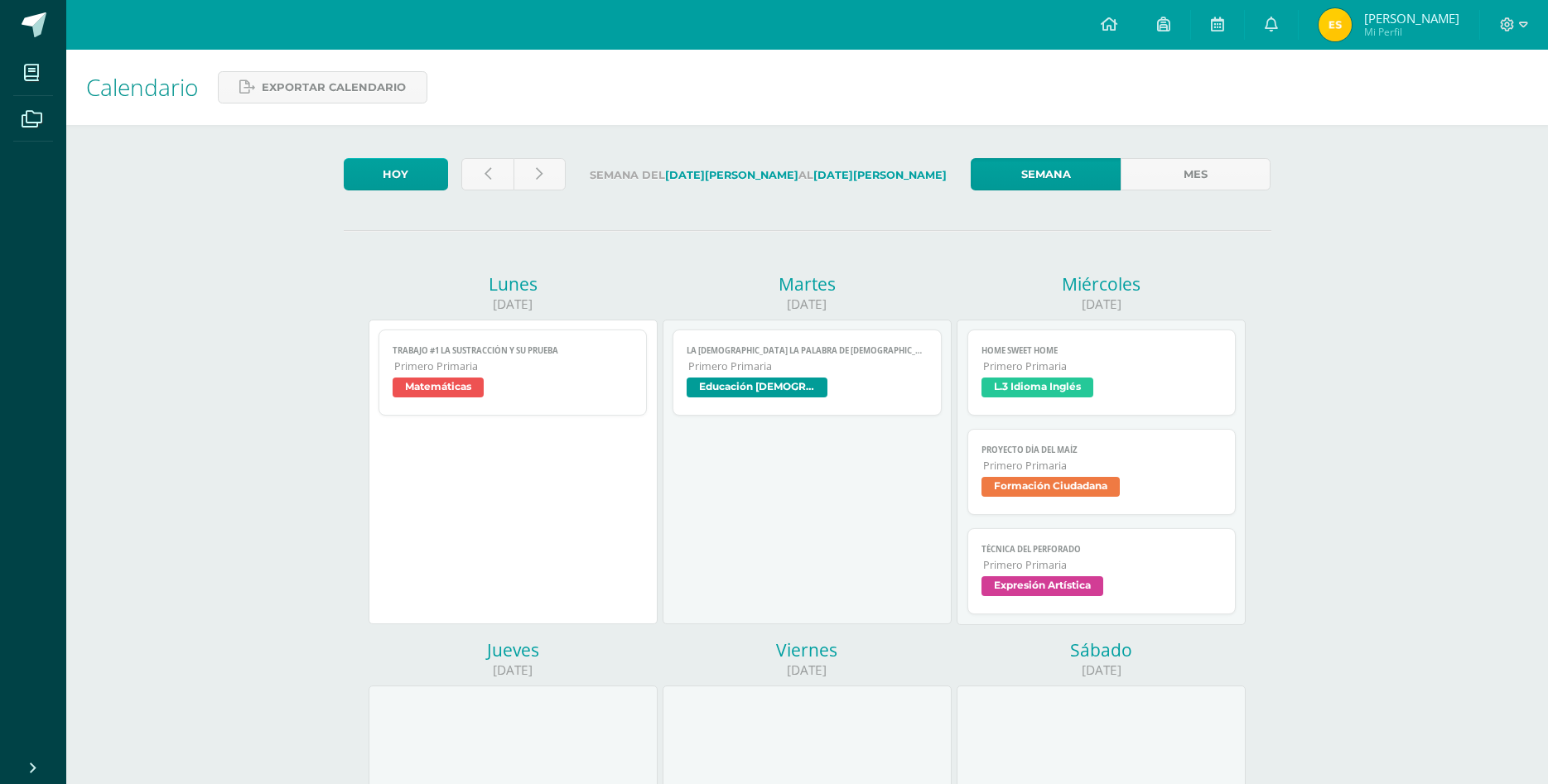
click at [1206, 544] on span "Técnica del perforado" at bounding box center [1101, 550] width 241 height 11
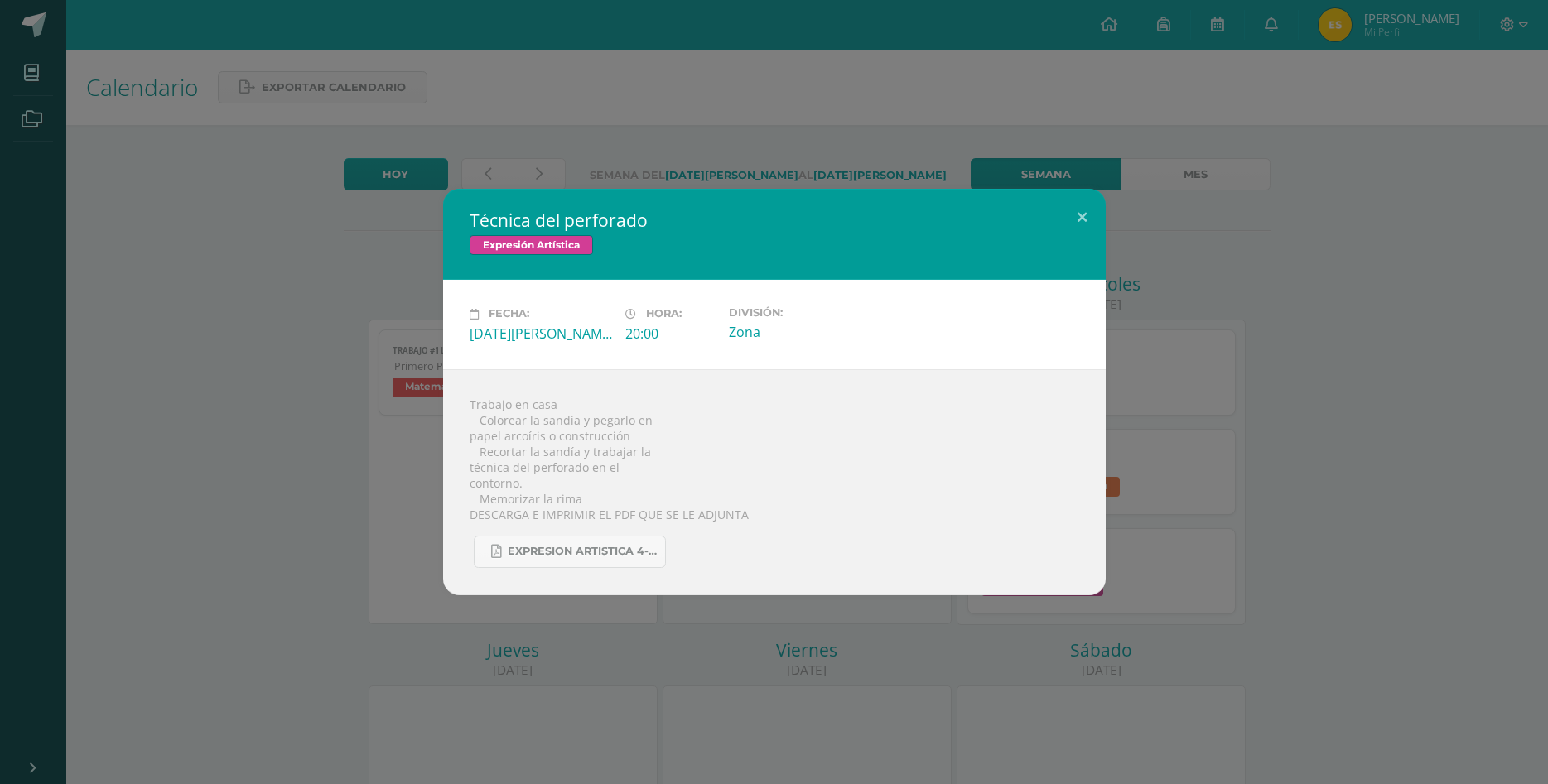
click at [1310, 492] on div "Técnica del perforado Expresión Artística Fecha: Miércoles 13 de Agosto Hora: 2…" at bounding box center [774, 392] width 1535 height 405
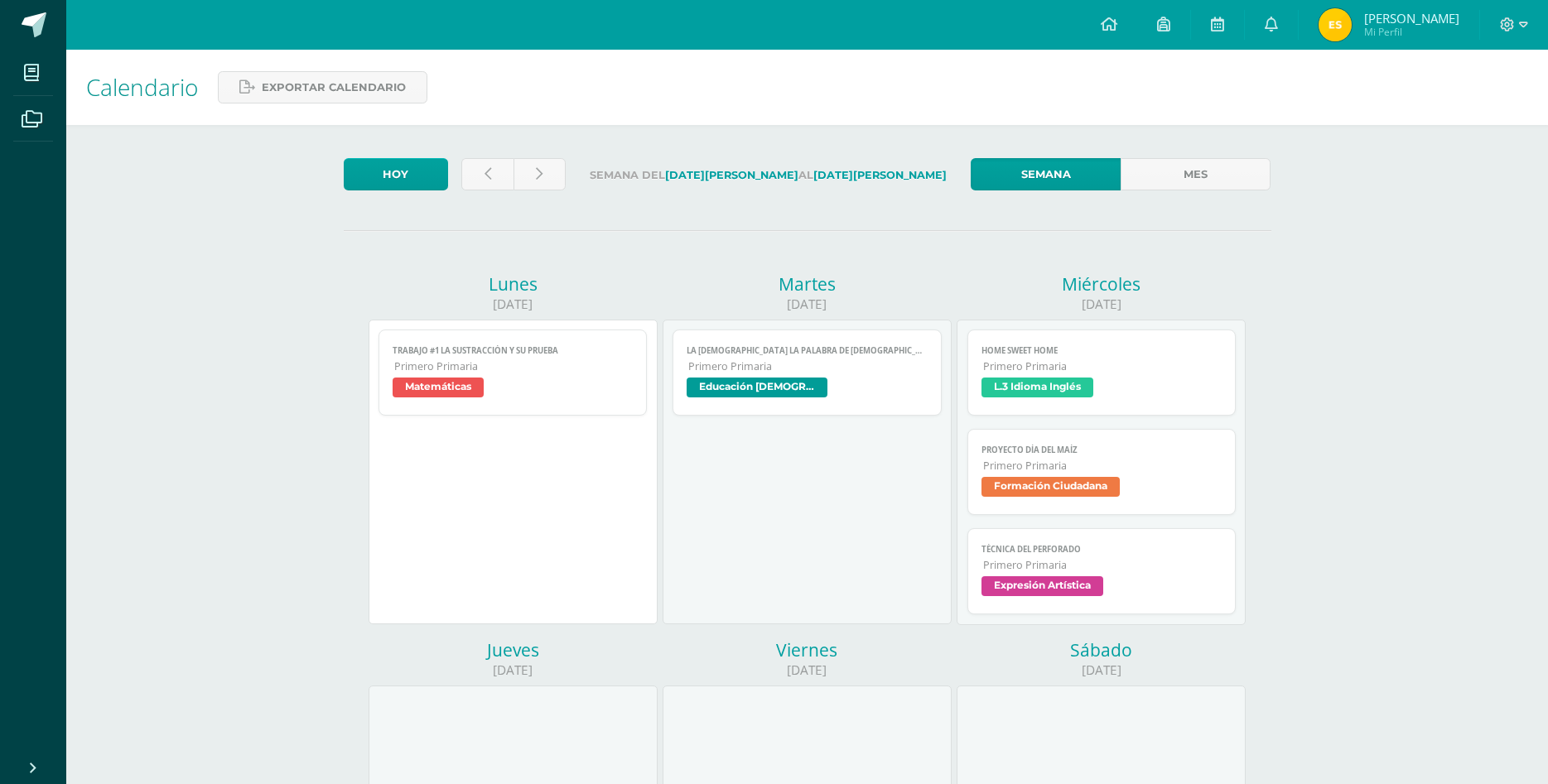
click at [1162, 359] on span "Primero Primaria" at bounding box center [1102, 365] width 239 height 14
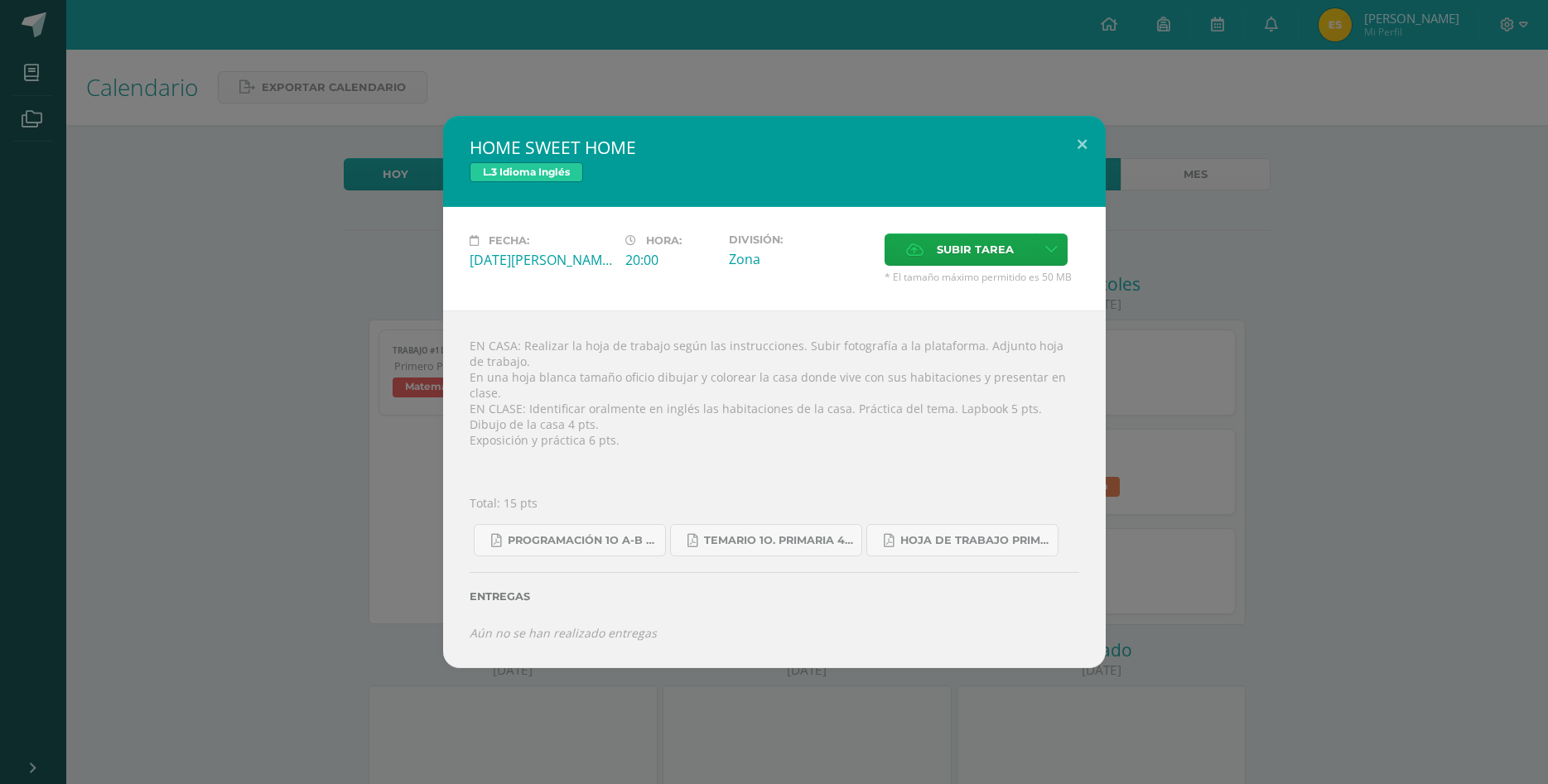
drag, startPoint x: 661, startPoint y: 480, endPoint x: 636, endPoint y: 495, distance: 29.2
click at [636, 495] on div "EN CASA: Realizar la hoja de trabajo según las instrucciones. Subir fotografía …" at bounding box center [774, 489] width 662 height 357
click at [1400, 528] on div "HOME SWEET HOME L.3 Idioma Inglés Fecha: Miércoles 13 de Agosto Hora: 20:00 Div…" at bounding box center [774, 392] width 1535 height 551
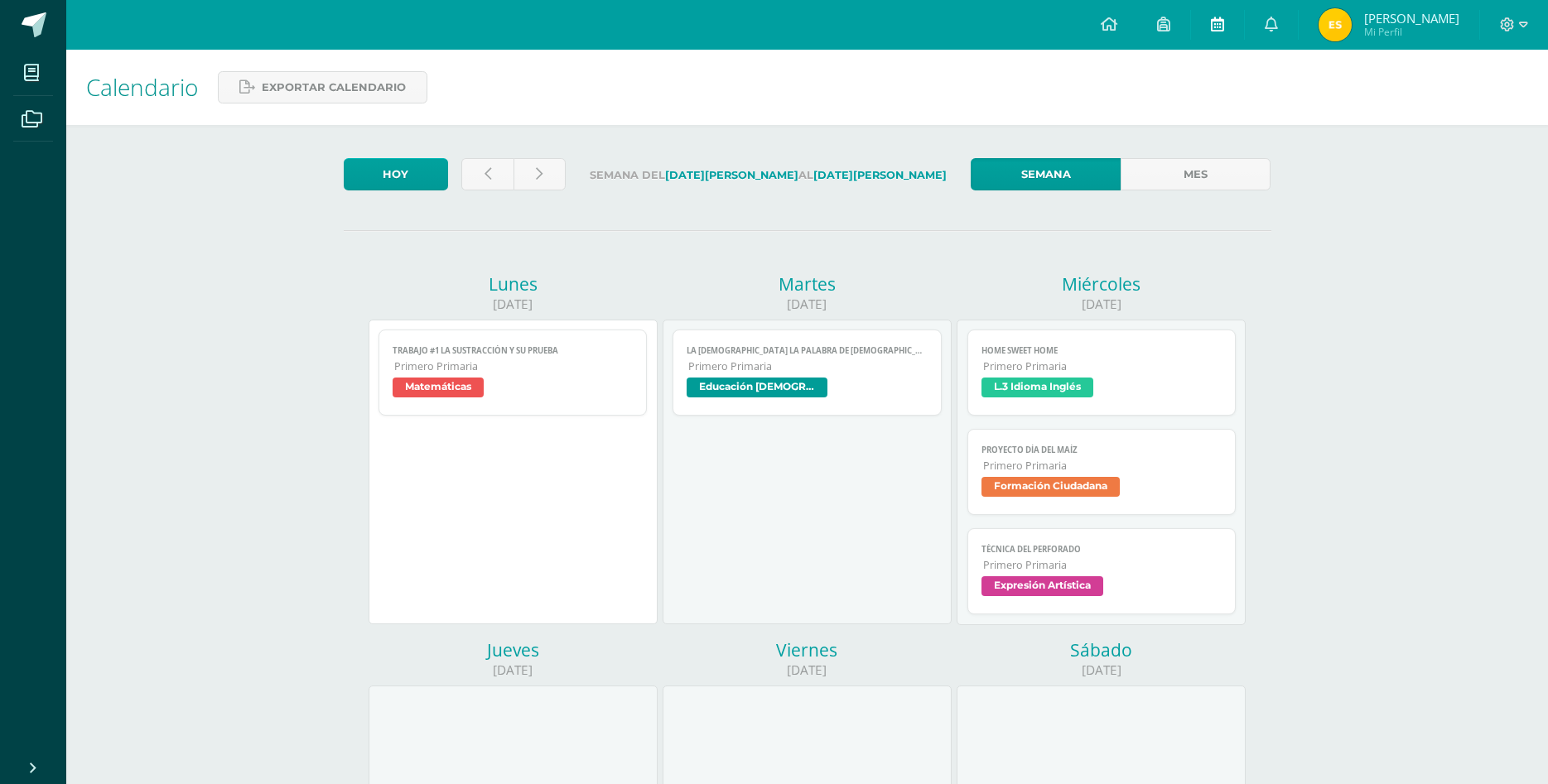
click at [1236, 26] on link at bounding box center [1217, 24] width 53 height 49
click at [1126, 445] on span "Proyecto día del maíz" at bounding box center [1101, 450] width 241 height 11
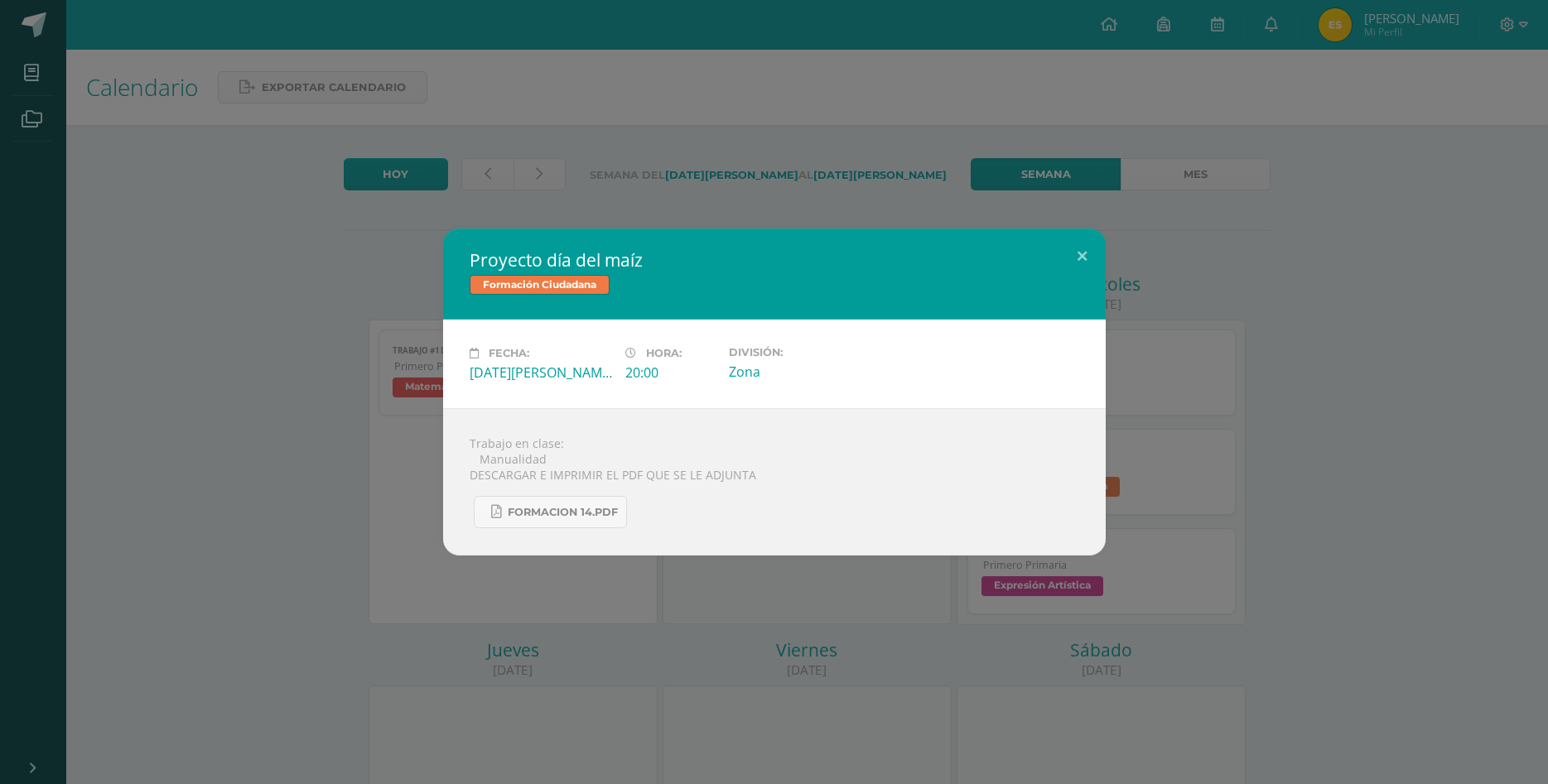
drag, startPoint x: 525, startPoint y: 443, endPoint x: 482, endPoint y: 494, distance: 66.7
click at [434, 449] on div "Proyecto día del maíz Formación Ciudadana Fecha: Miércoles 13 de Agosto Hora: 2…" at bounding box center [774, 392] width 1535 height 327
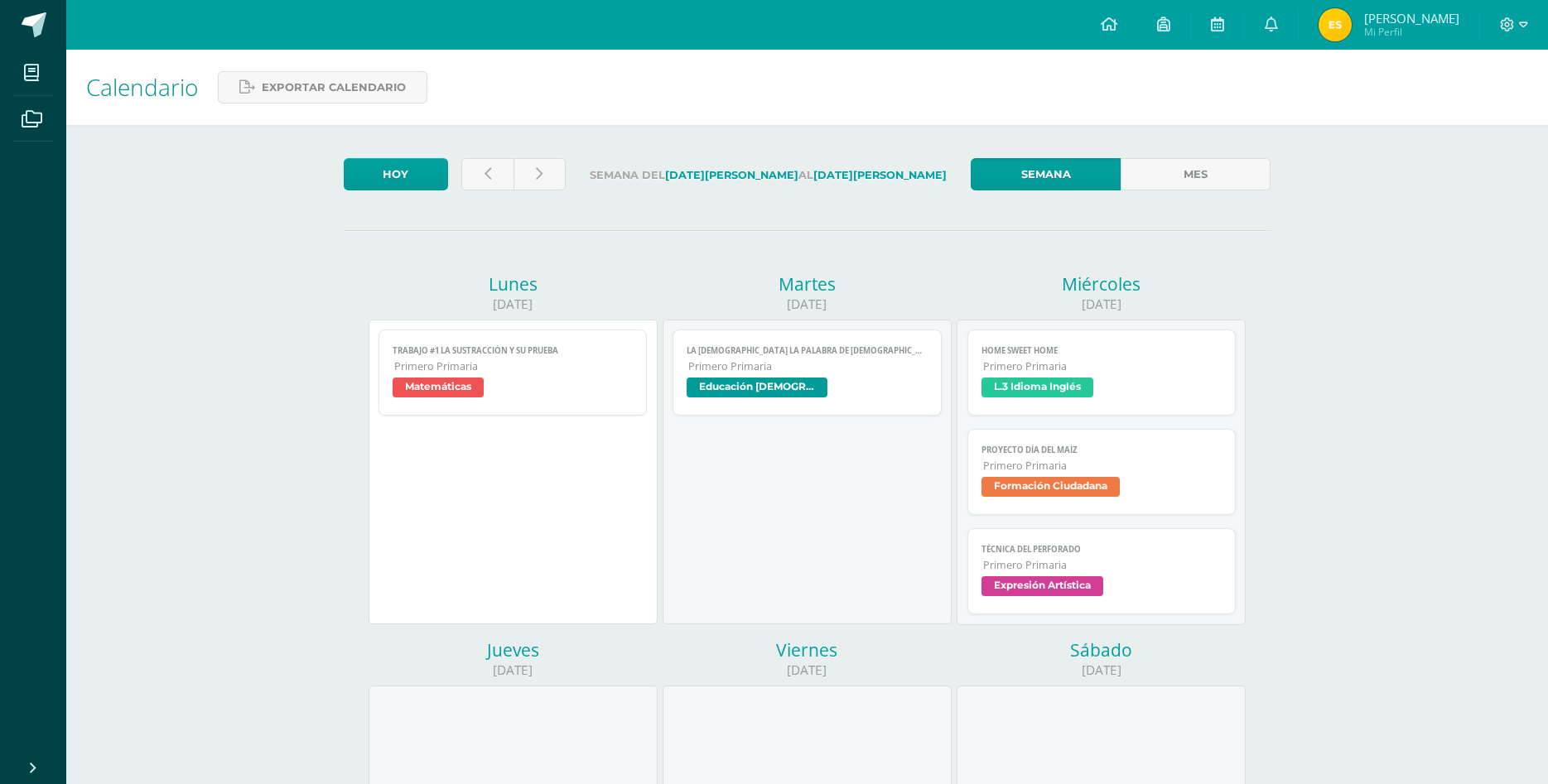
click at [1154, 458] on span "Primero Primaria" at bounding box center [1102, 465] width 239 height 14
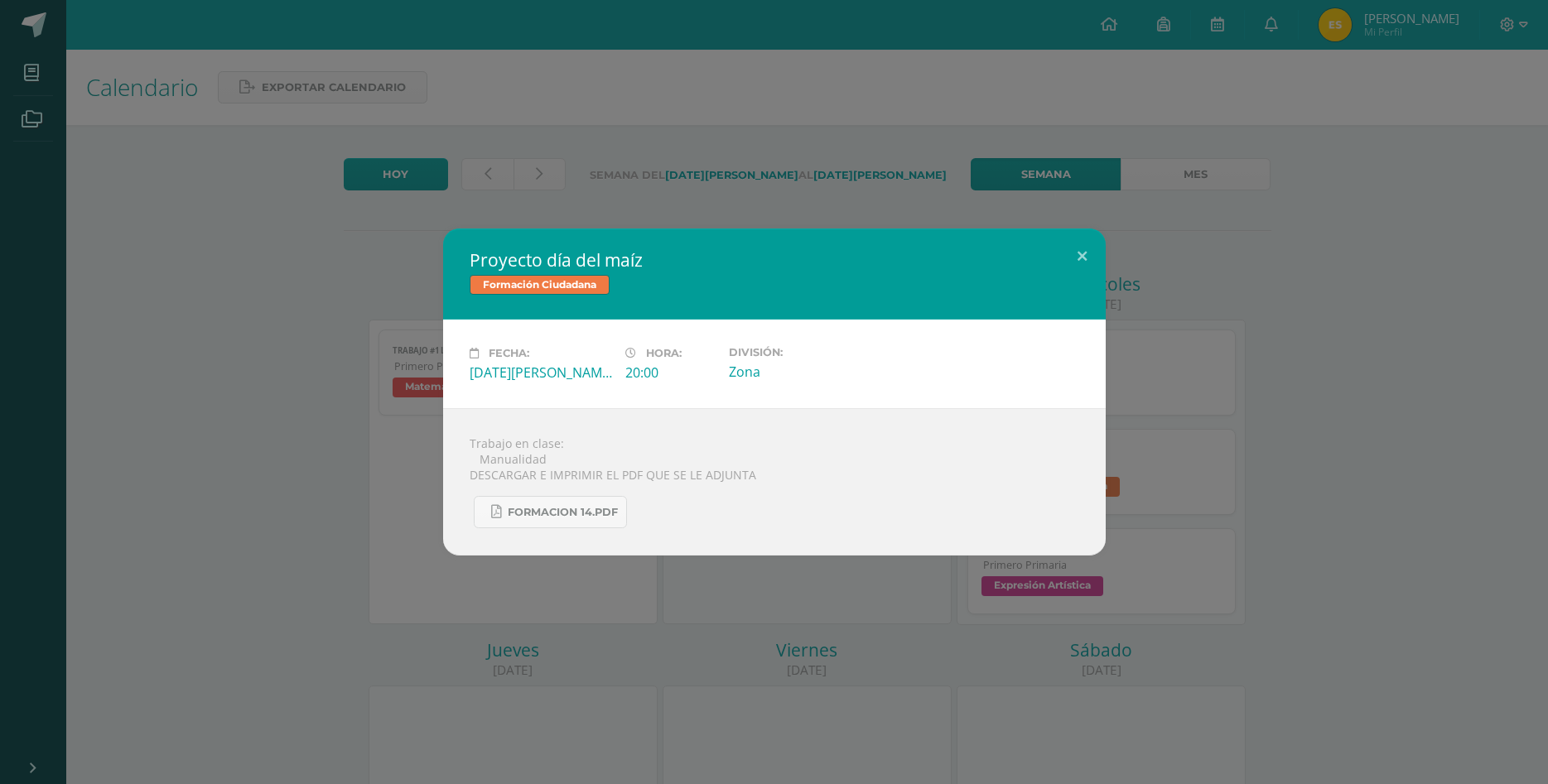
click at [1167, 585] on div "Proyecto día del maíz Formación Ciudadana Fecha: Miércoles 13 de Agosto Hora: 2…" at bounding box center [774, 392] width 1548 height 784
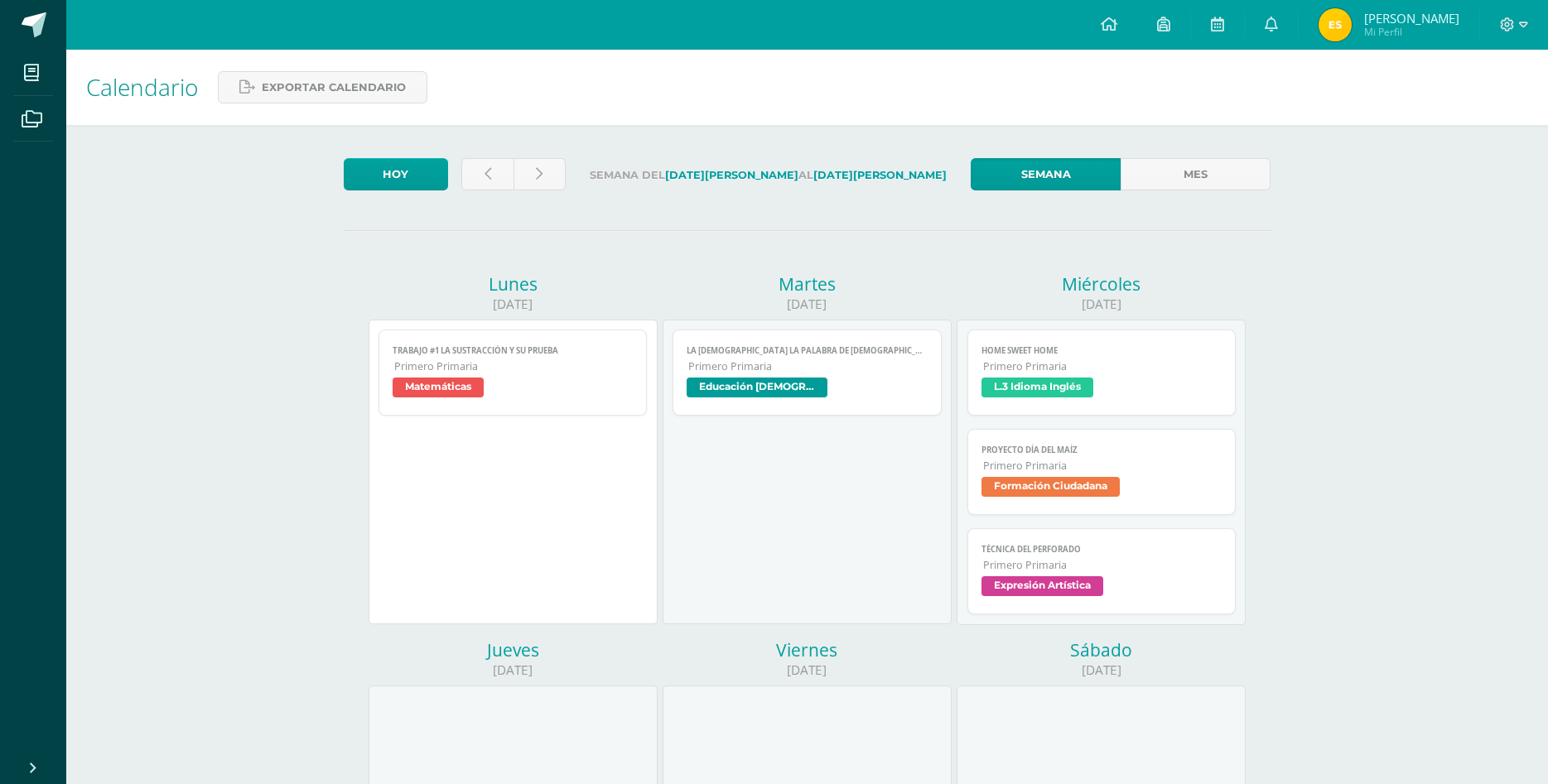
click at [1170, 577] on span "Expresión Artística" at bounding box center [1101, 589] width 241 height 24
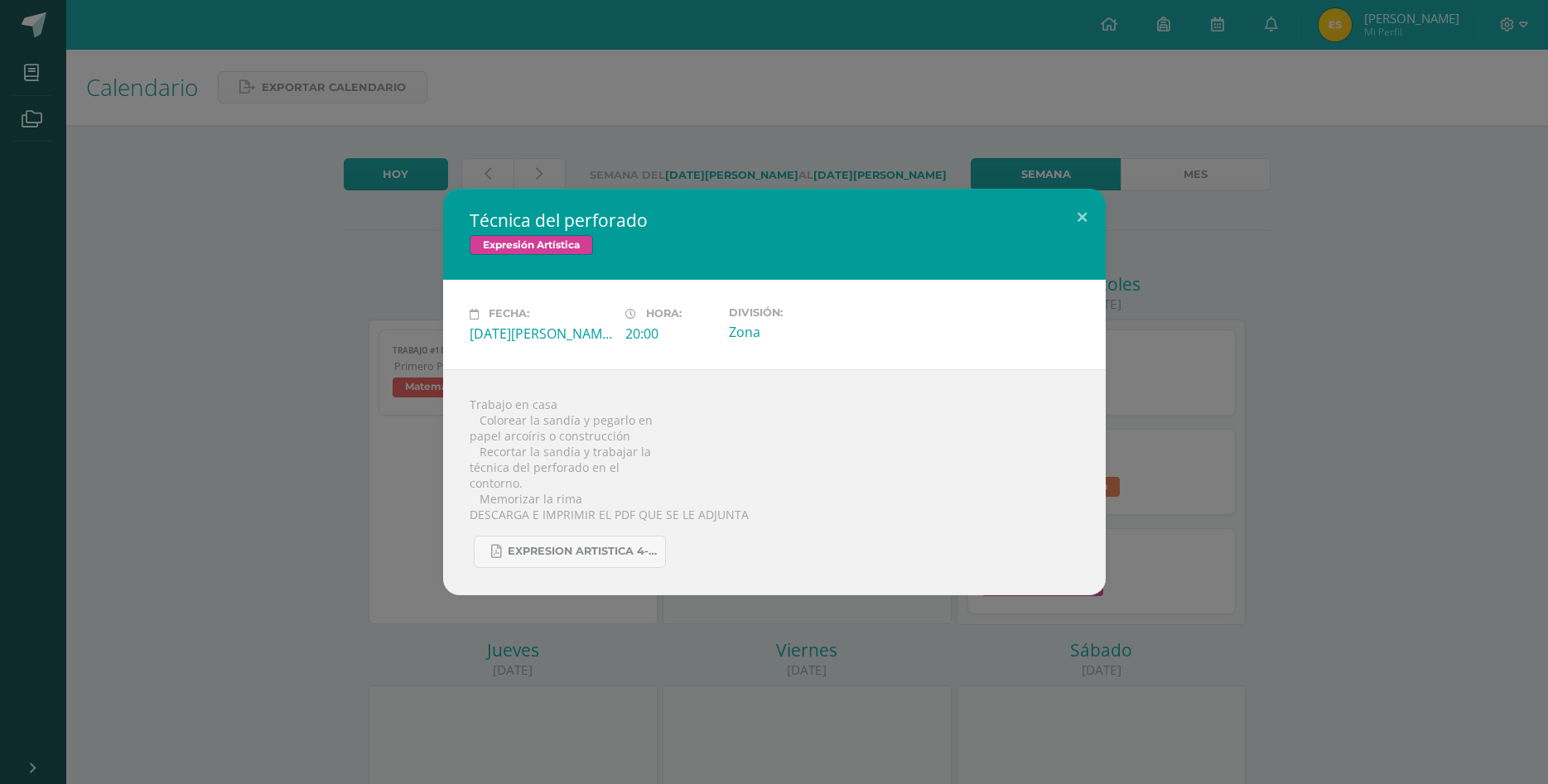
click at [742, 655] on div "Técnica del perforado Expresión Artística Fecha: Miércoles 13 de Agosto Hora: 2…" at bounding box center [774, 392] width 1548 height 784
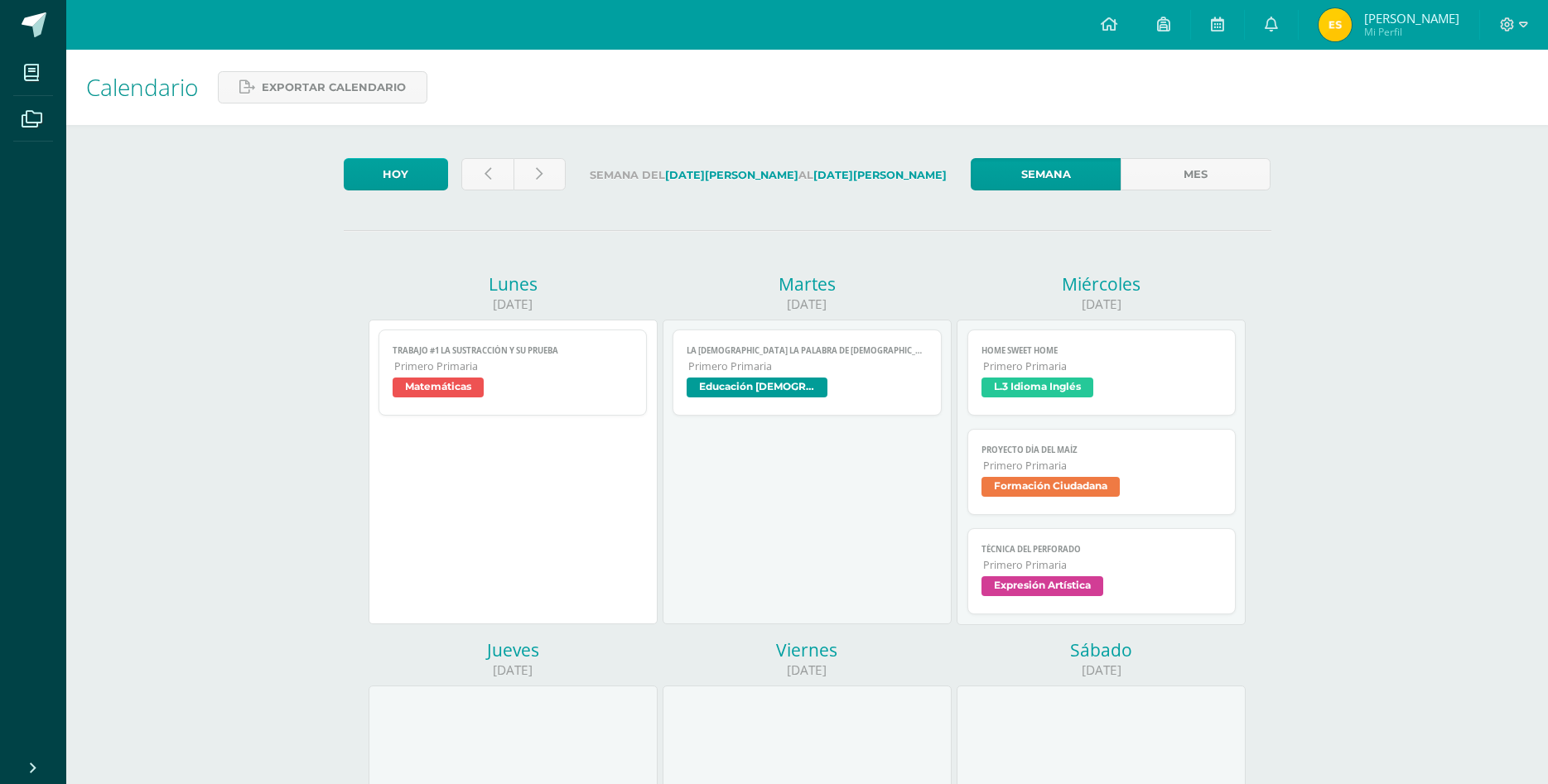
click at [1156, 371] on link "HOME SWEET HOME Primero Primaria L.3 Idioma Inglés" at bounding box center [1101, 372] width 269 height 86
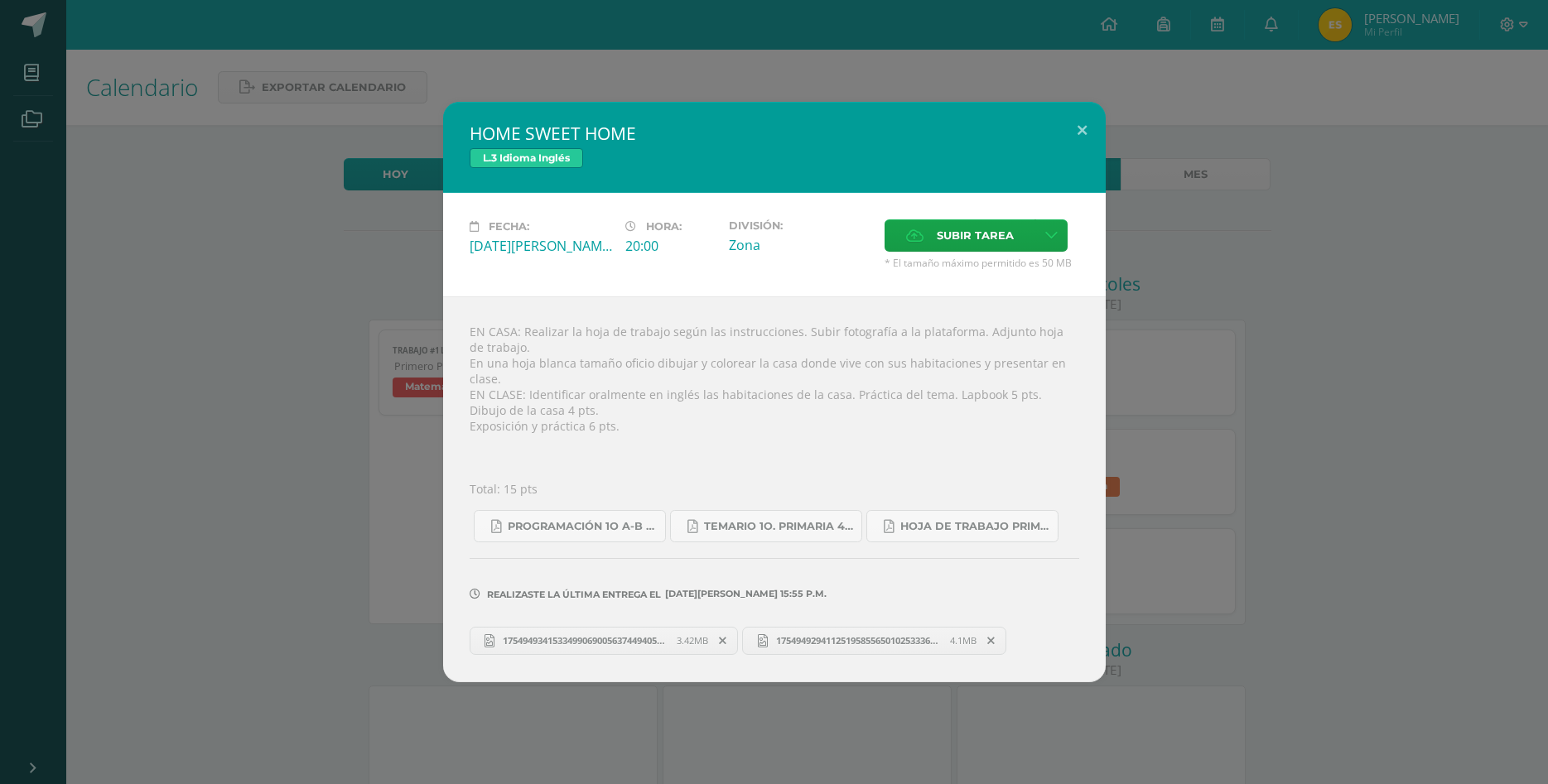
click at [1255, 483] on div "HOME SWEET HOME L.3 Idioma Inglés Fecha: Miércoles 13 de Agosto Hora: 20:00 Div…" at bounding box center [774, 392] width 1535 height 579
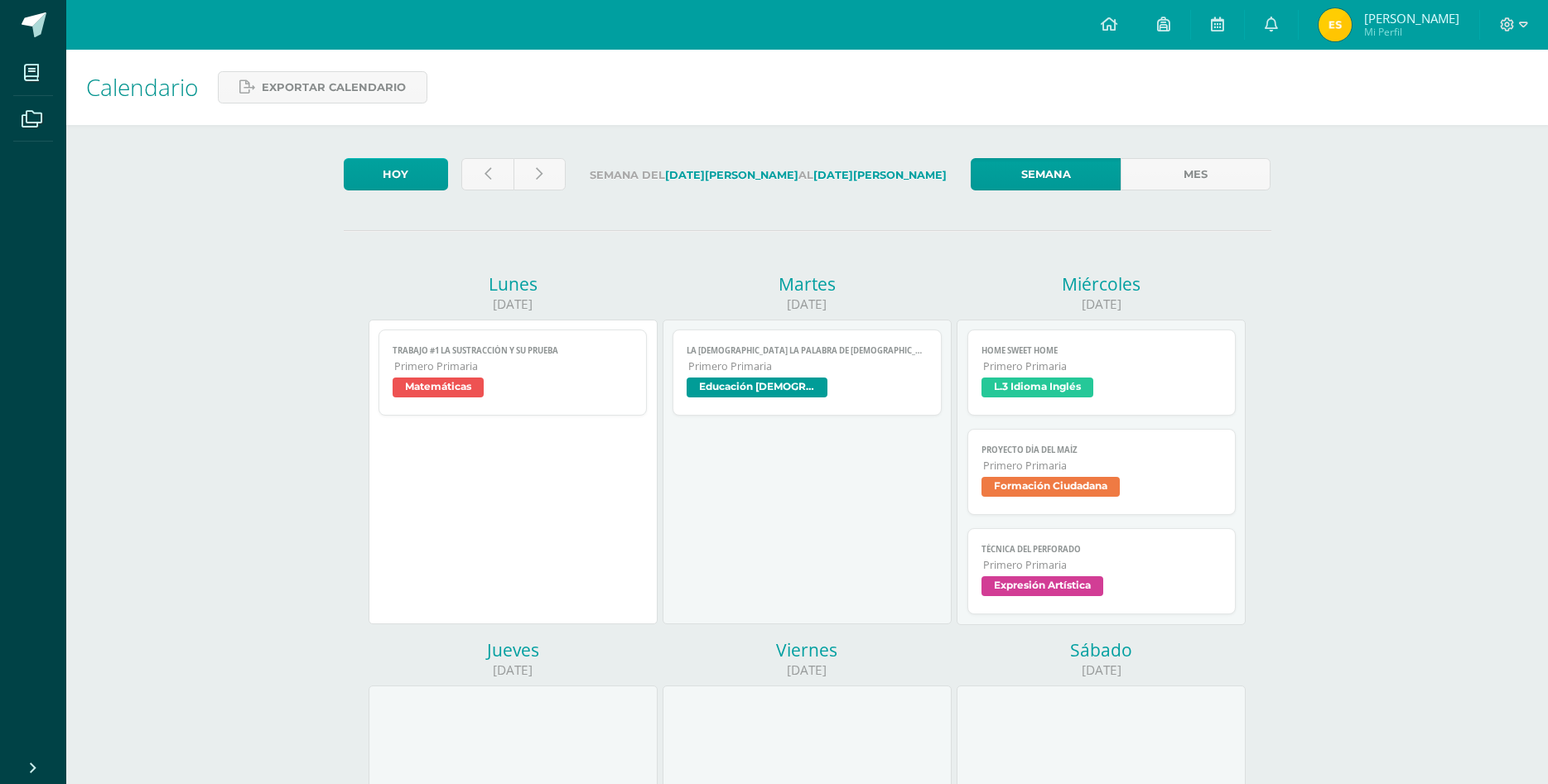
click at [1184, 359] on span "Primero Primaria" at bounding box center [1102, 365] width 239 height 14
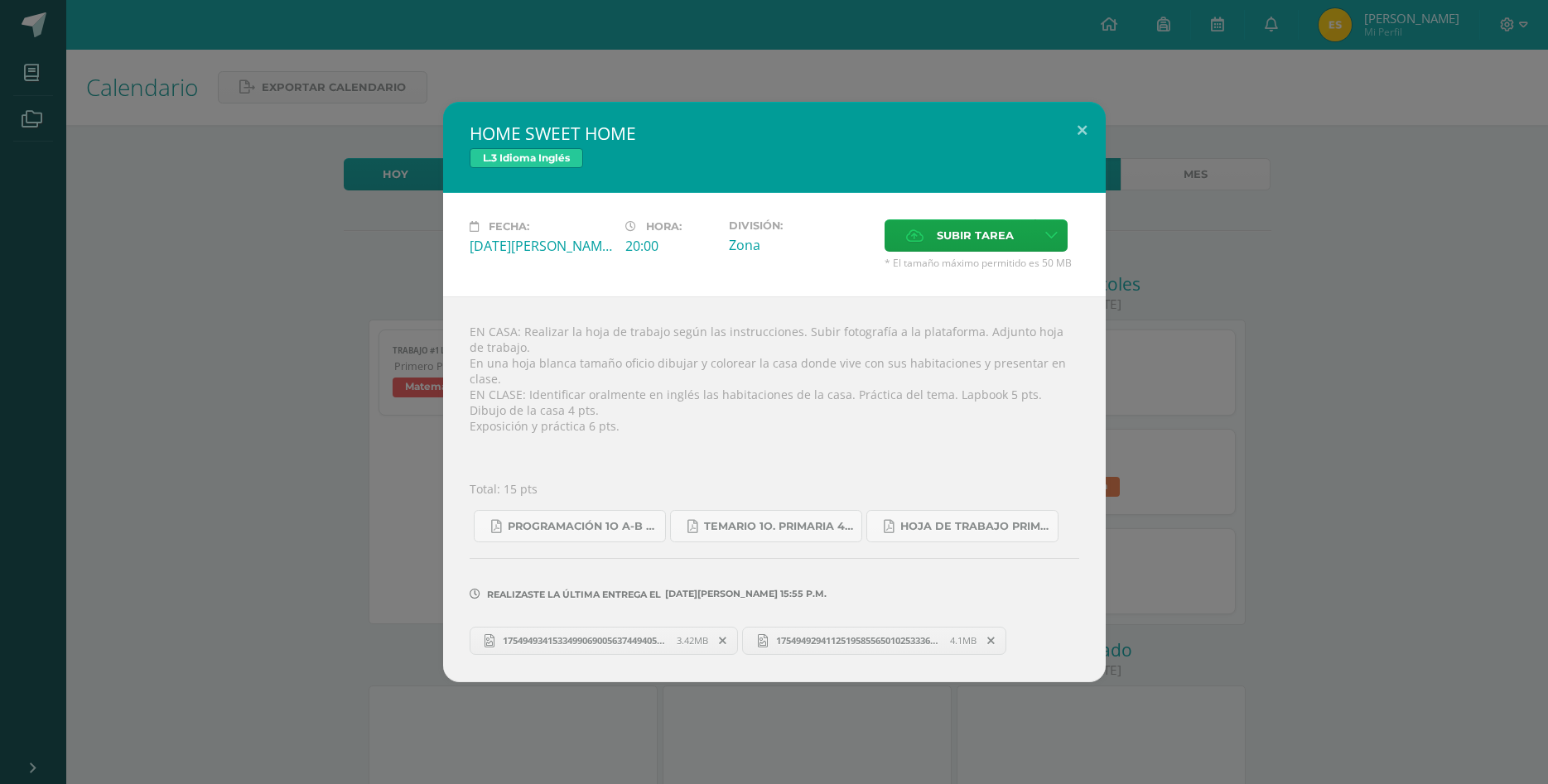
click at [1287, 378] on div "HOME SWEET HOME L.3 Idioma Inglés Fecha: Miércoles 13 de Agosto Hora: 20:00 Div…" at bounding box center [774, 392] width 1535 height 579
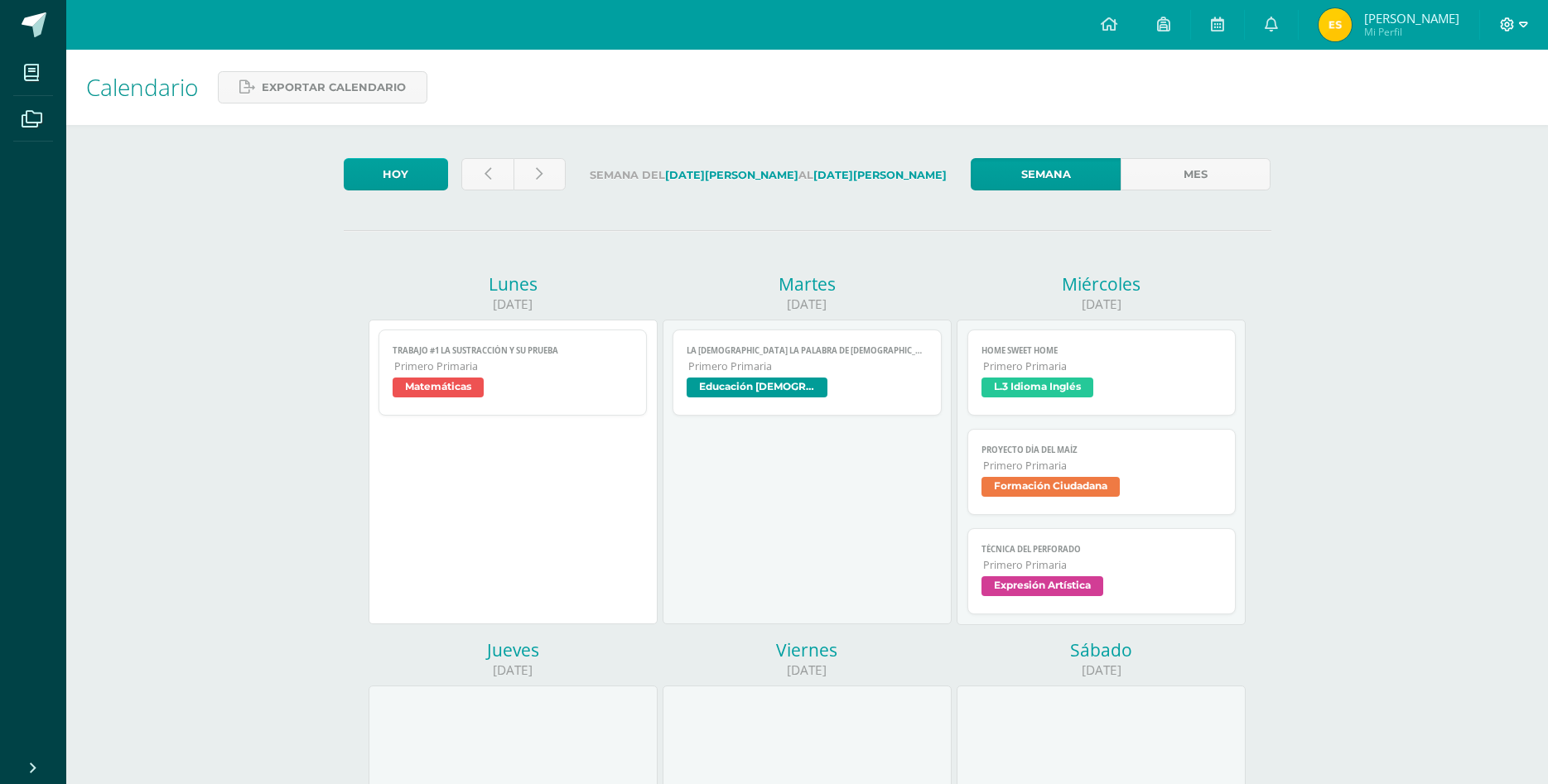
click at [1526, 31] on icon at bounding box center [1524, 25] width 9 height 15
click at [1448, 120] on span "Cerrar sesión" at bounding box center [1471, 113] width 74 height 16
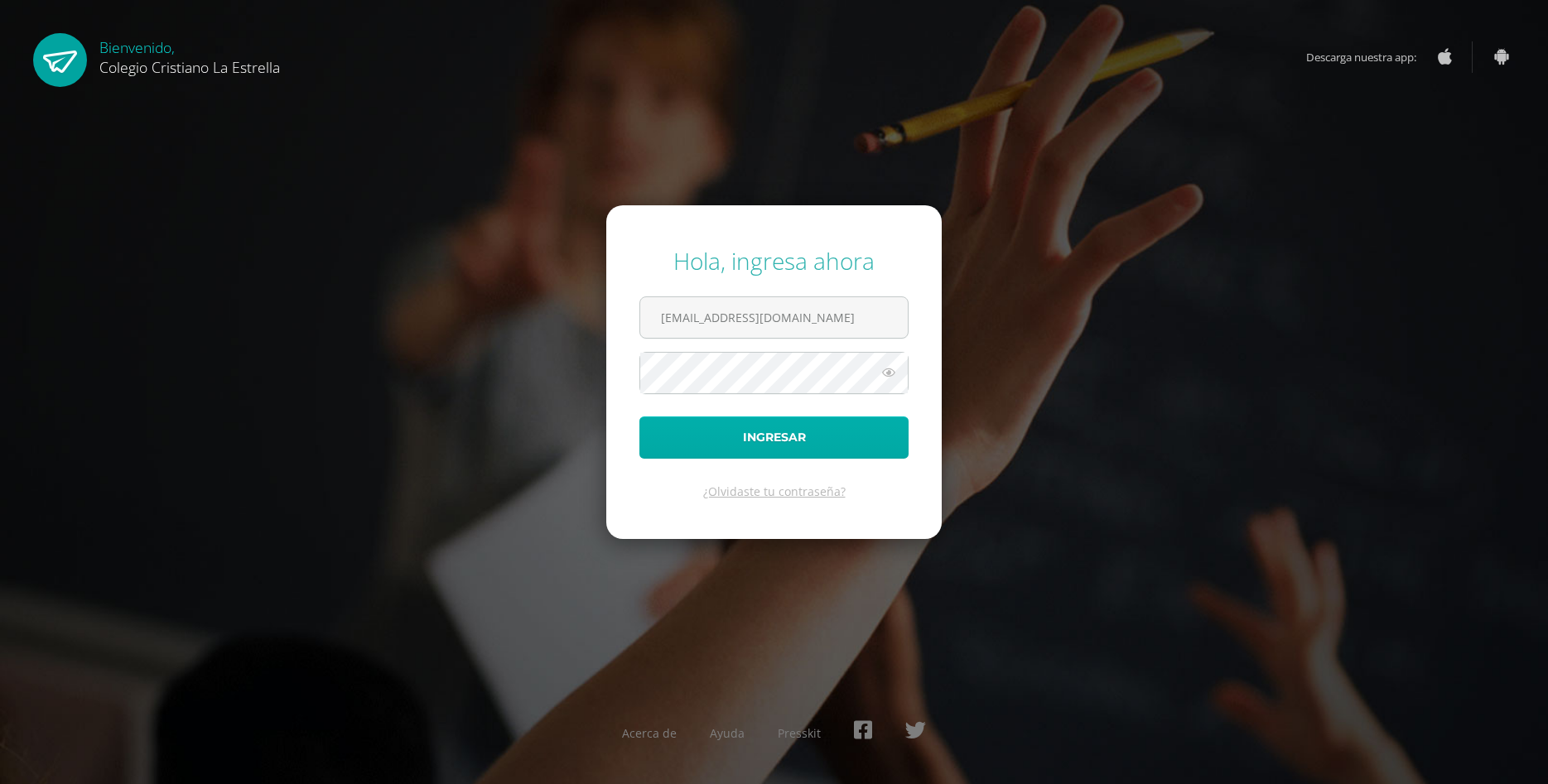
type input "[EMAIL_ADDRESS][DOMAIN_NAME]"
click at [804, 436] on button "Ingresar" at bounding box center [773, 437] width 269 height 42
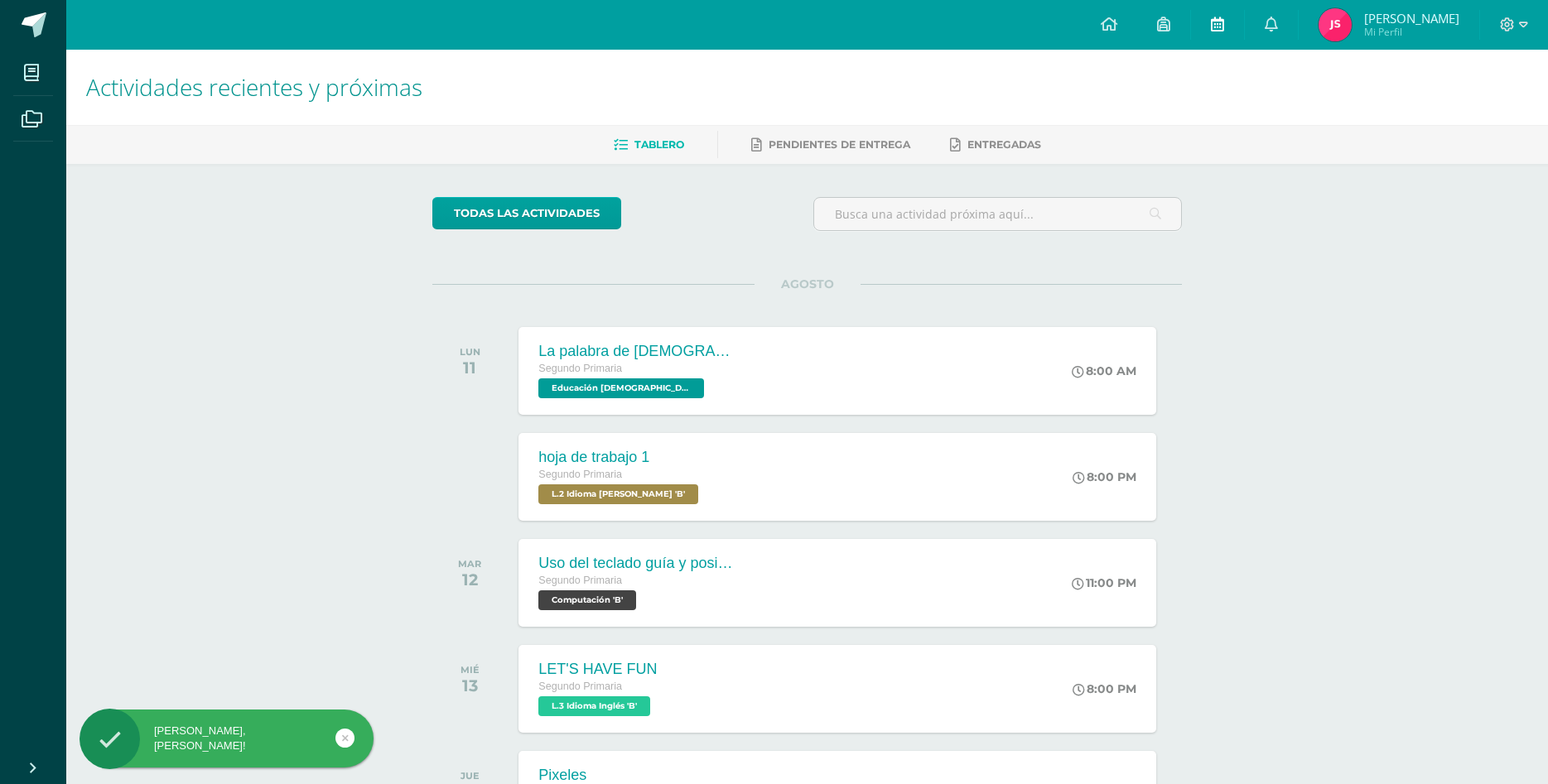
click at [1224, 24] on icon at bounding box center [1218, 24] width 13 height 15
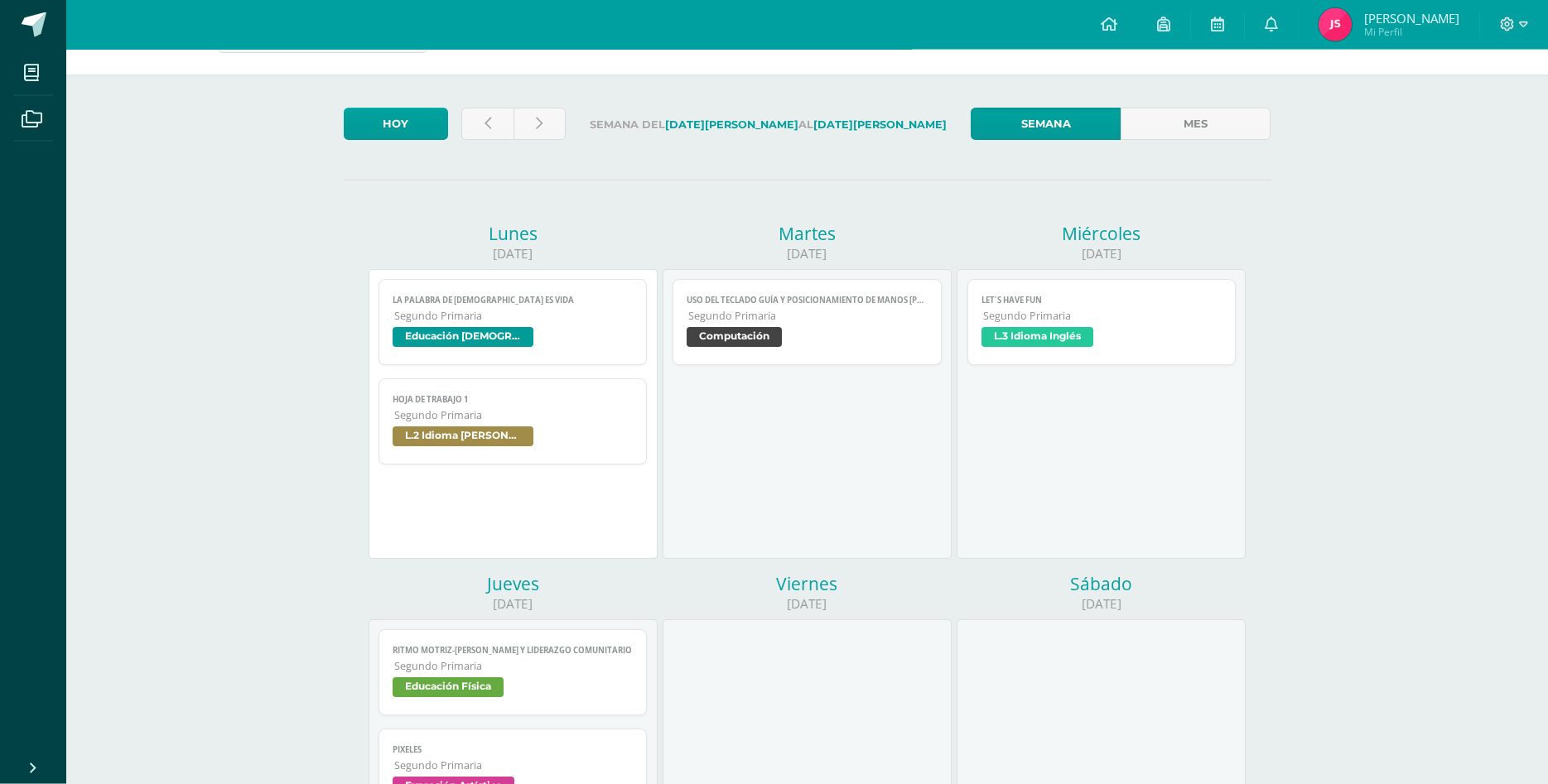
scroll to position [85, 0]
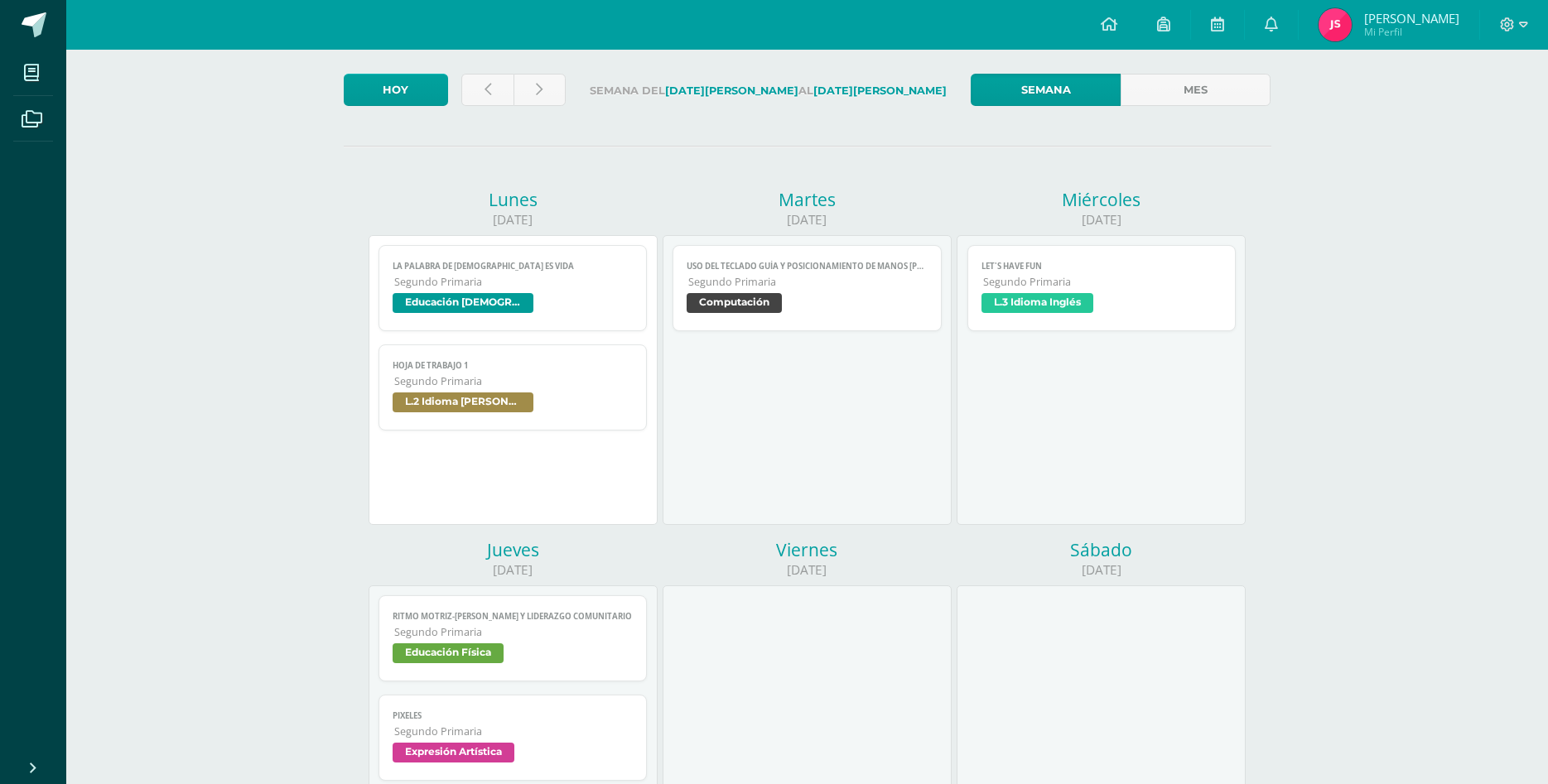
click at [1191, 293] on span "L.3 Idioma Inglés" at bounding box center [1101, 305] width 241 height 24
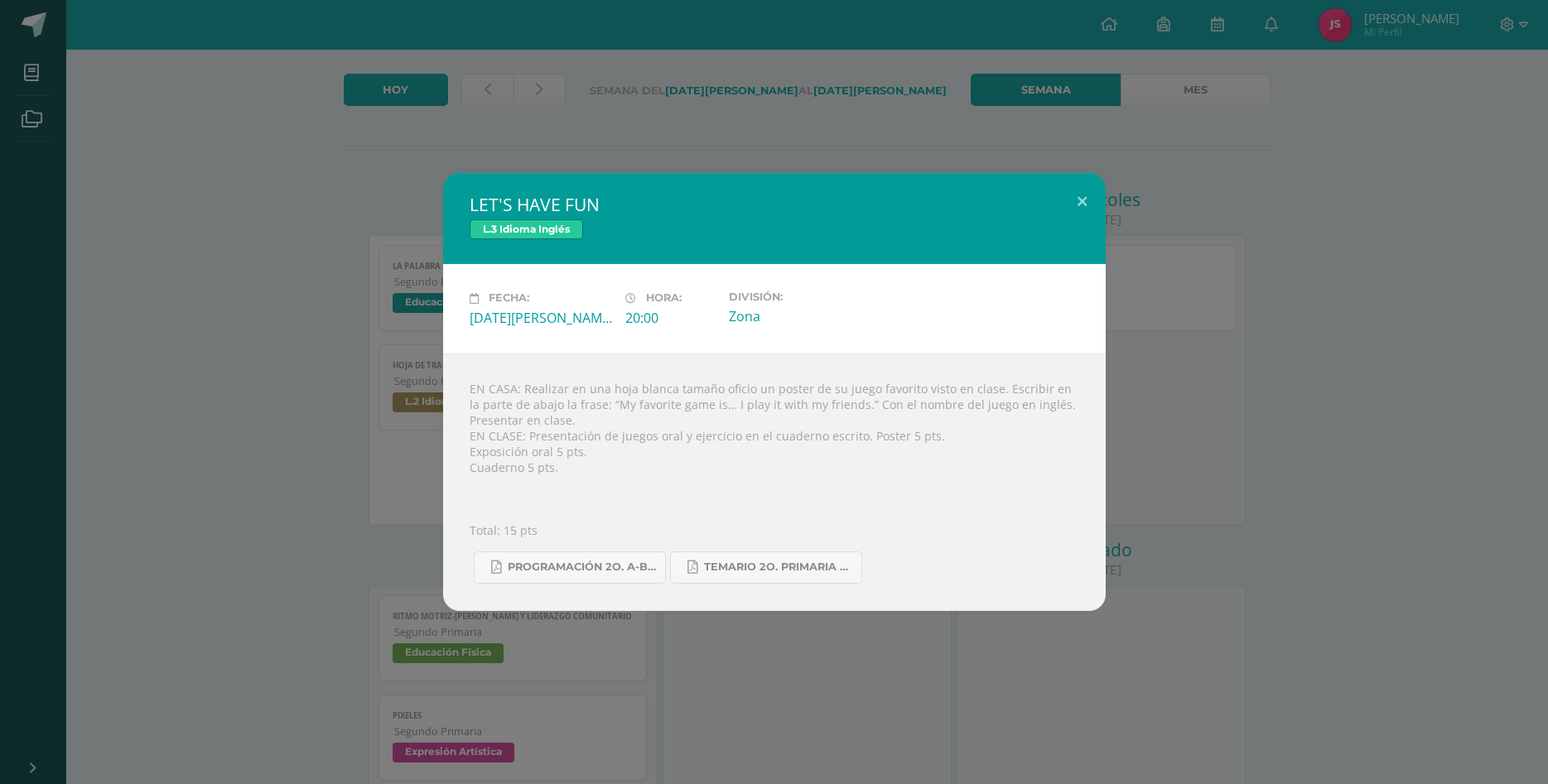
click at [1234, 551] on div "LET'S HAVE FUN L.3 Idioma Inglés Fecha: [DATE][PERSON_NAME] Hora: 20:00 Divisió…" at bounding box center [774, 392] width 1535 height 437
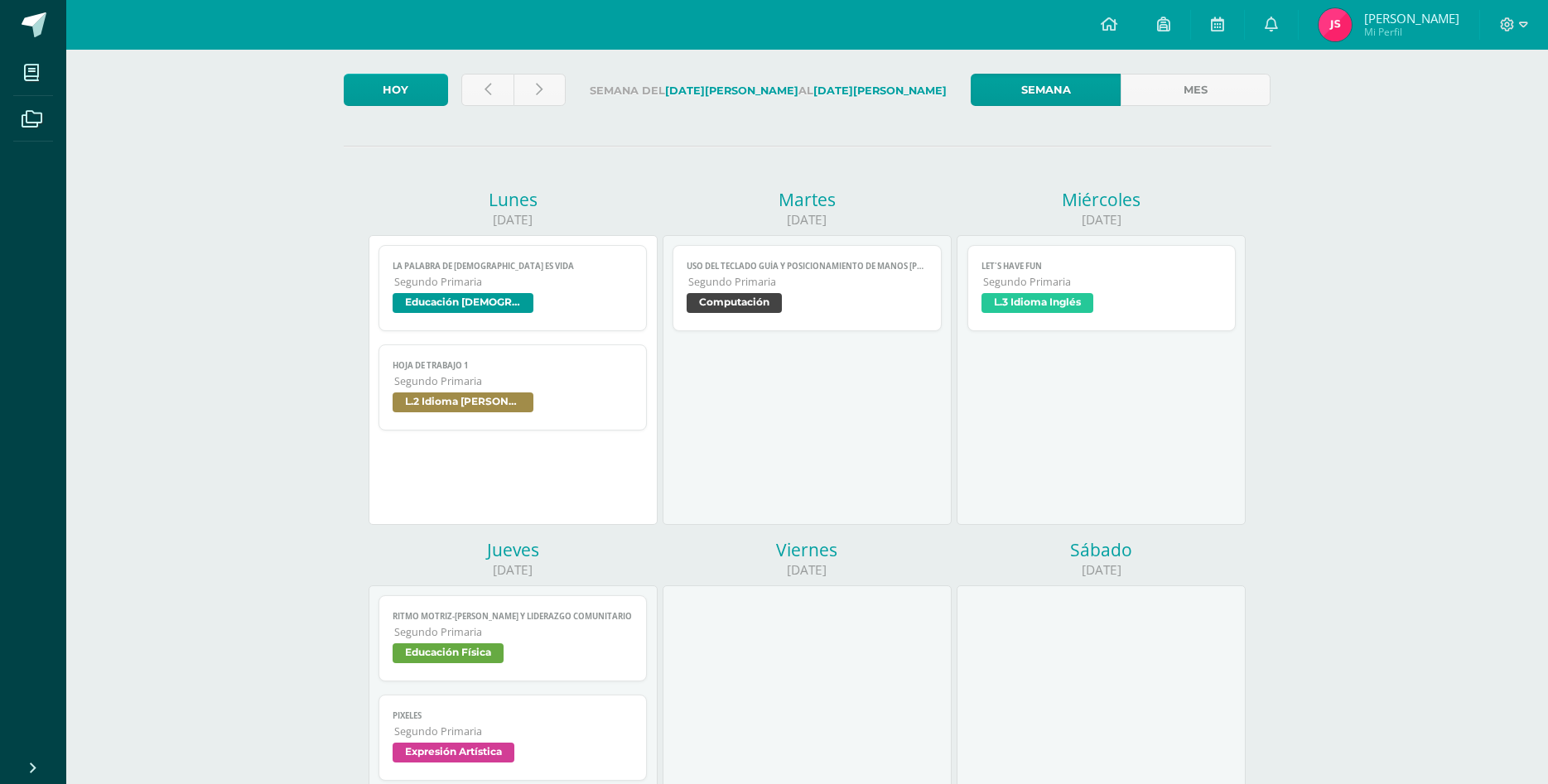
click at [607, 711] on link "Pixeles Segundo Primaria Expresión Artística" at bounding box center [513, 737] width 269 height 86
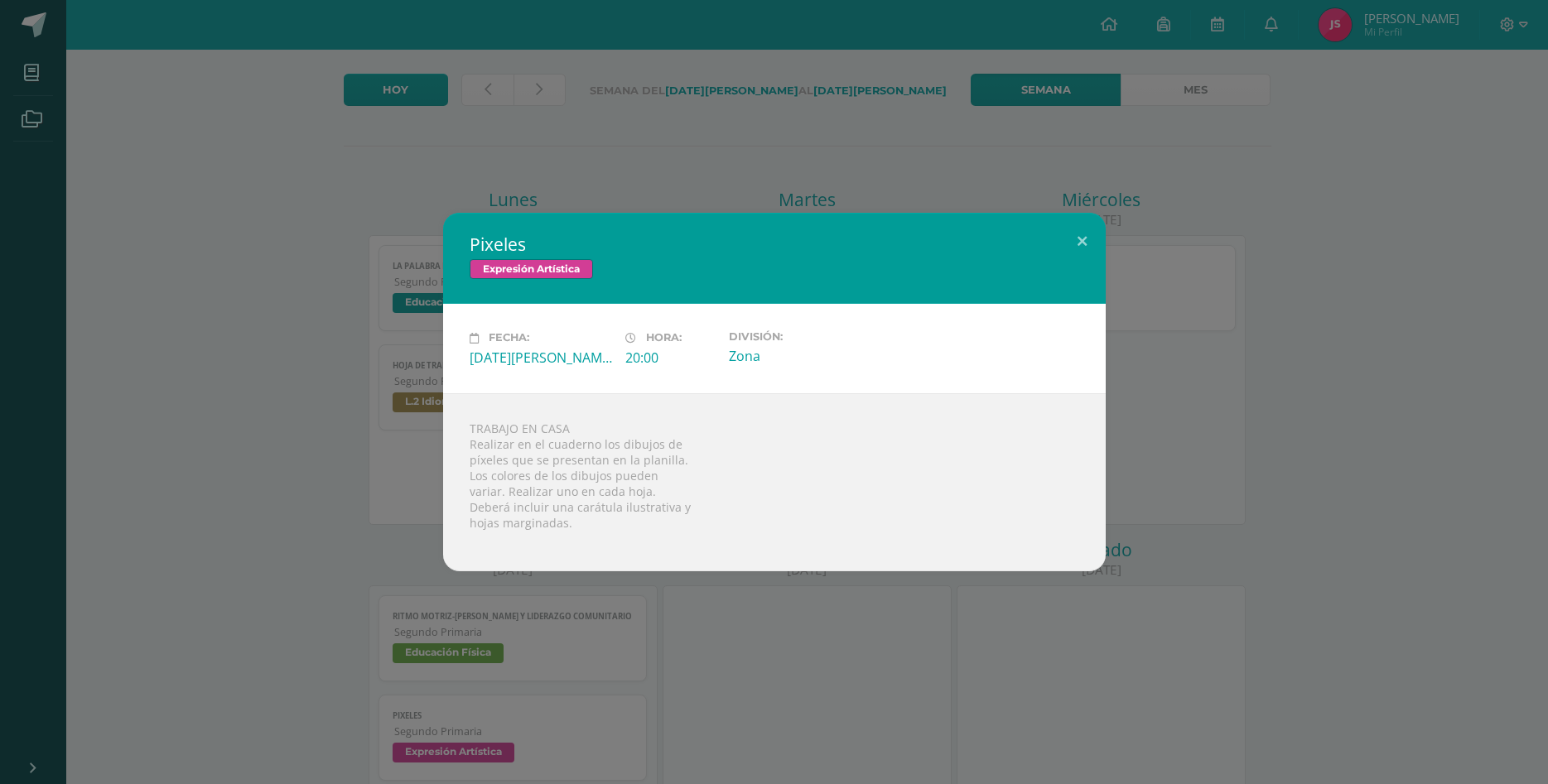
click at [1189, 628] on div "Pixeles Expresión Artística Fecha: [DATE][PERSON_NAME] Hora: 20:00 División: Zo…" at bounding box center [774, 392] width 1548 height 784
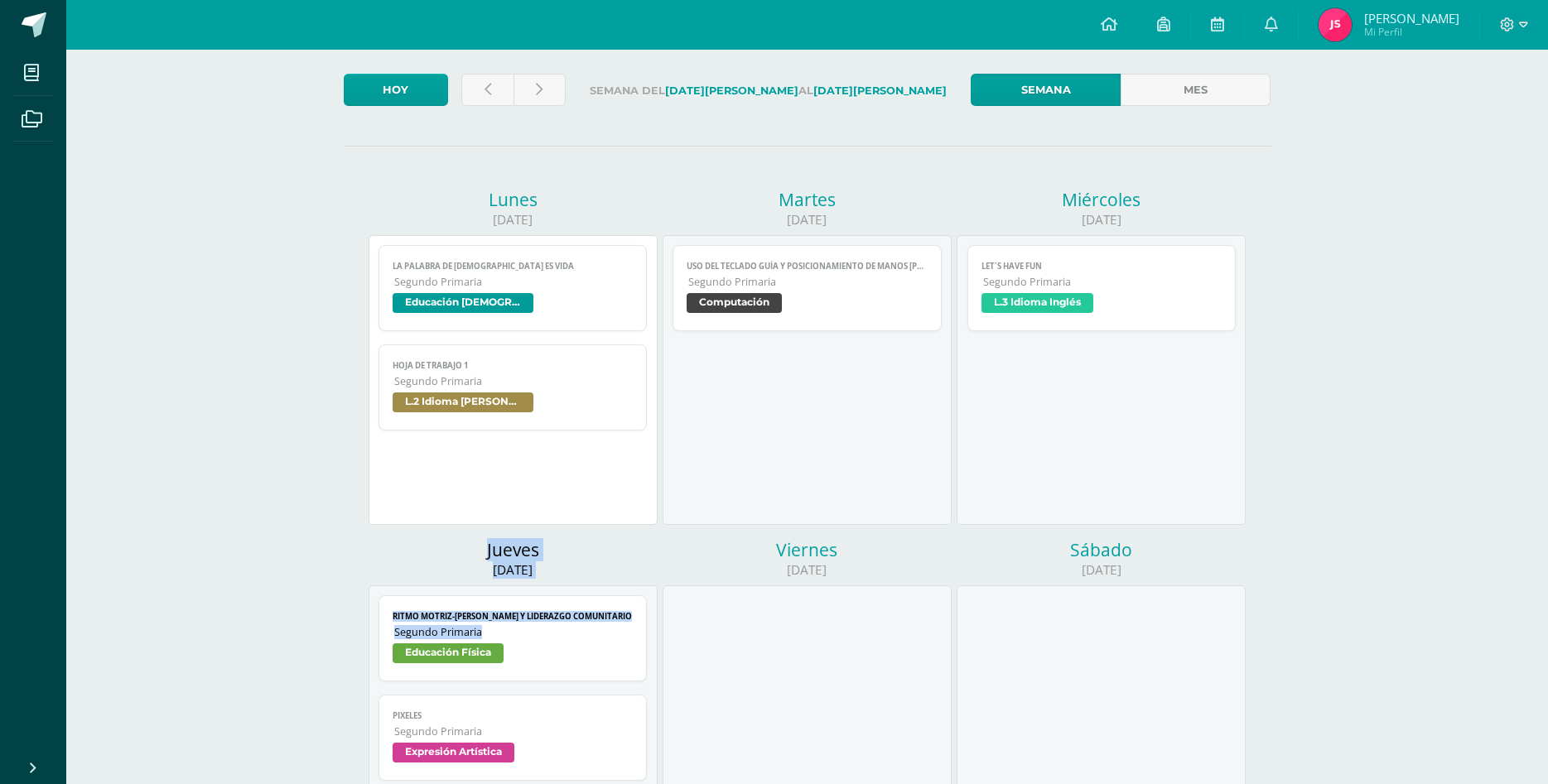
click at [1176, 293] on span "L.3 Idioma Inglés" at bounding box center [1101, 305] width 241 height 24
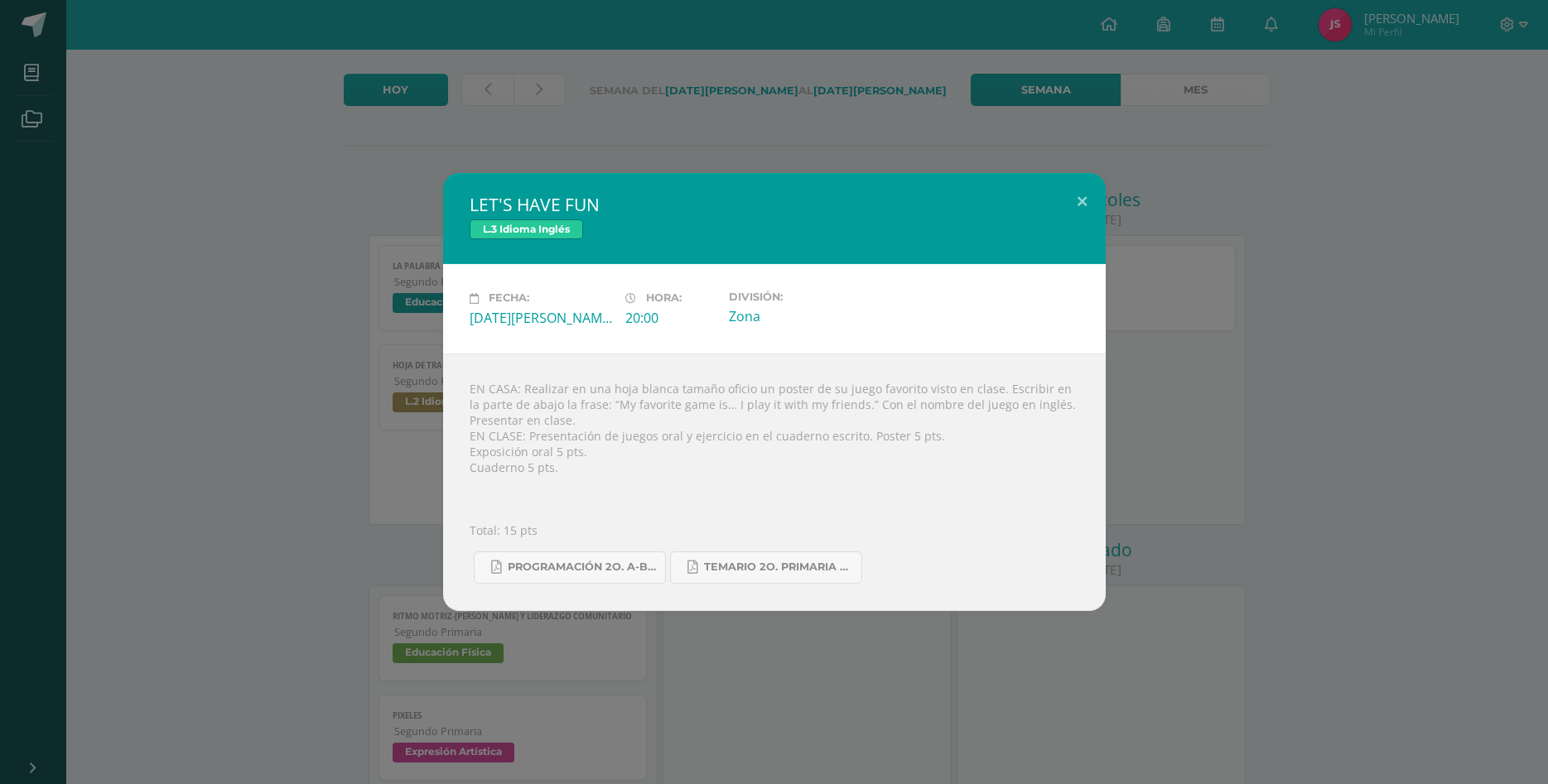
click at [1295, 369] on div "LET'S HAVE FUN L.3 Idioma Inglés Fecha: [DATE][PERSON_NAME] Hora: 20:00 Divisió…" at bounding box center [774, 392] width 1535 height 437
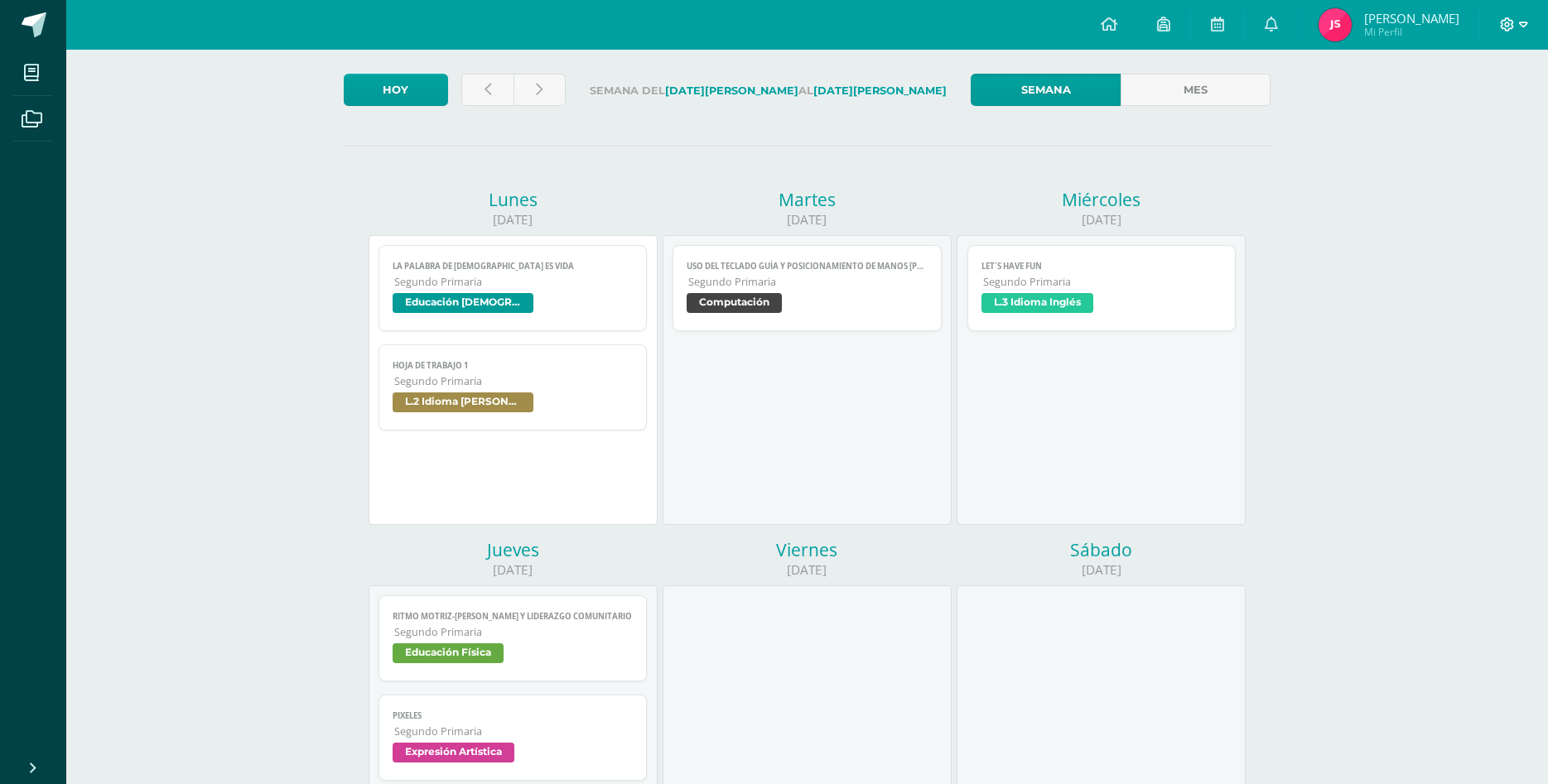
click at [1521, 32] on span at bounding box center [1514, 25] width 28 height 19
click at [1479, 109] on span "Cerrar sesión" at bounding box center [1471, 113] width 74 height 16
